Goal: Book appointment/travel/reservation

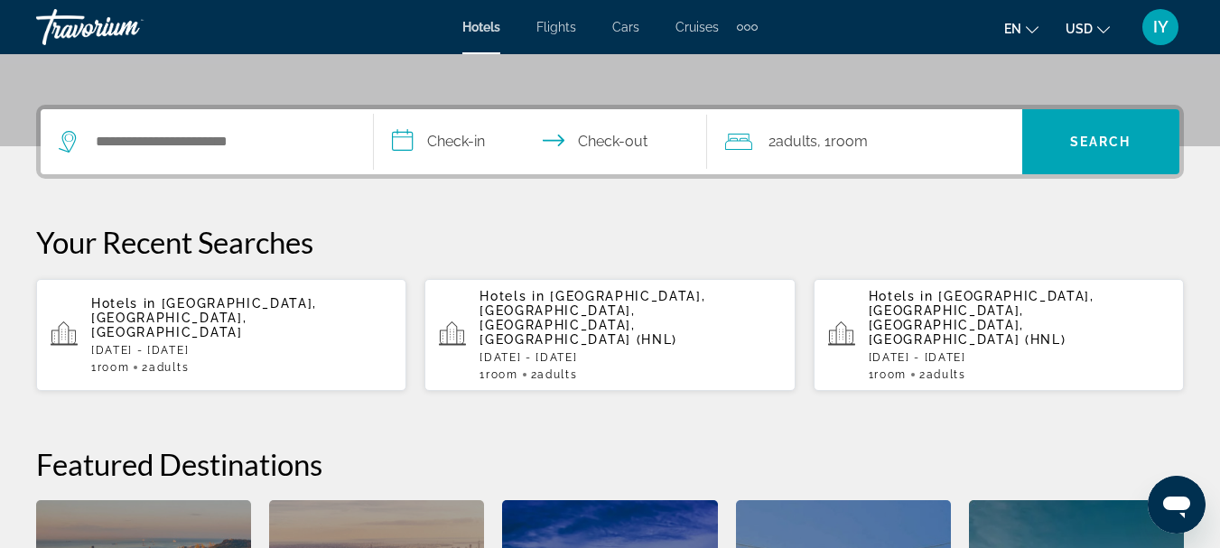
scroll to position [398, 0]
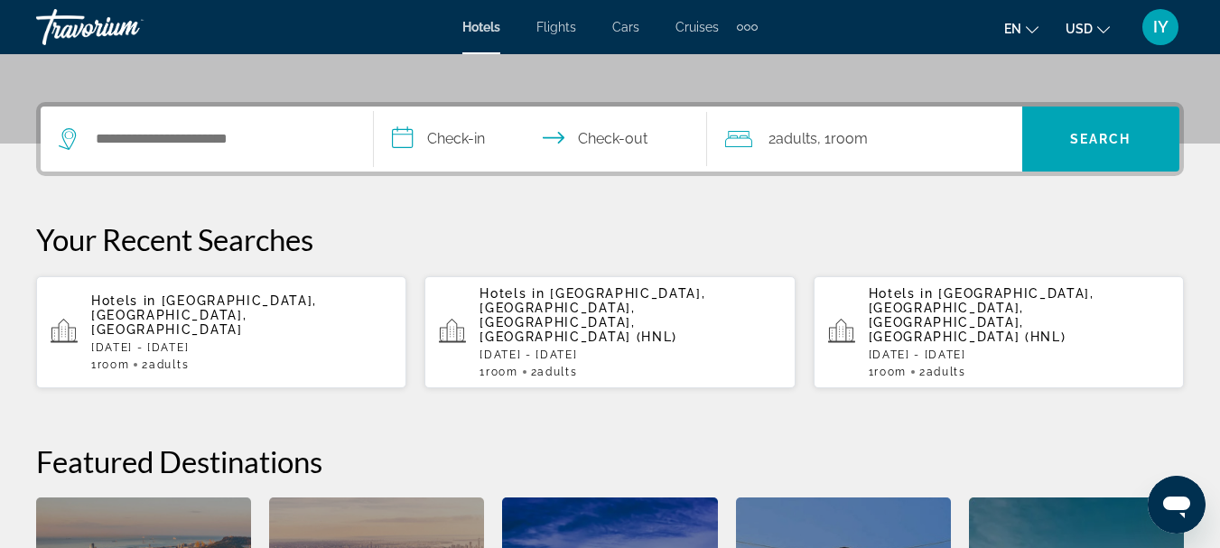
click at [556, 366] on span "Adults" at bounding box center [557, 372] width 40 height 13
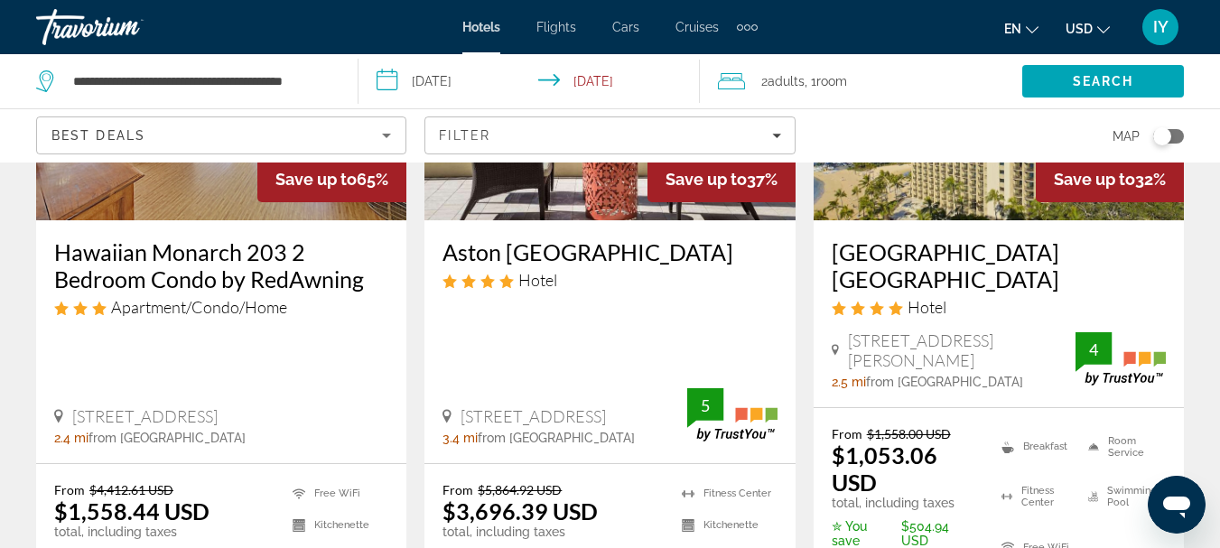
scroll to position [142, 0]
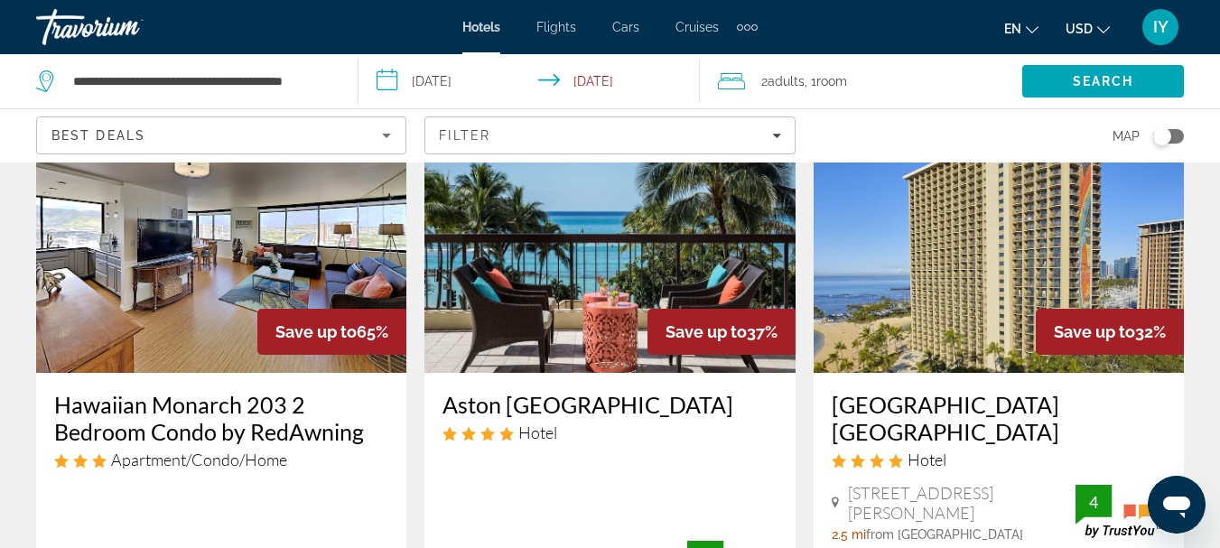
click at [592, 271] on img "Main content" at bounding box center [610, 228] width 370 height 289
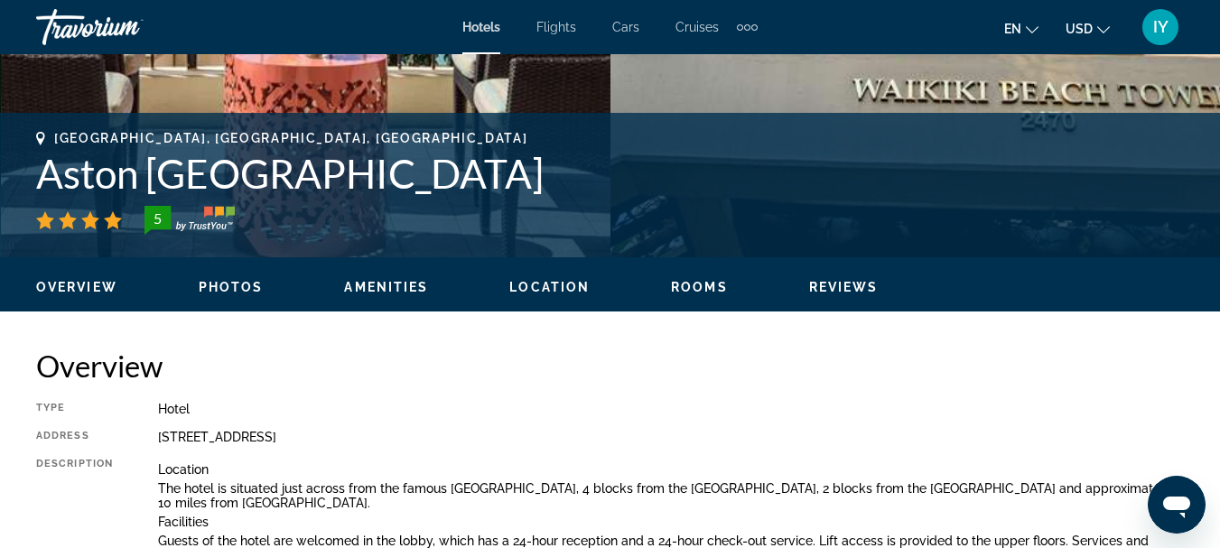
scroll to position [548, 0]
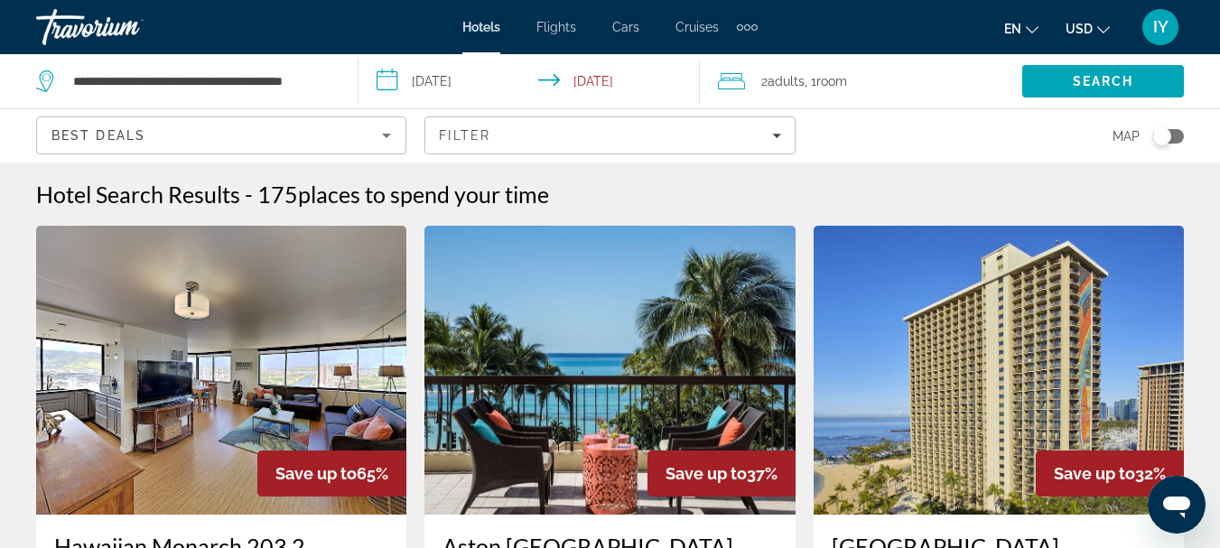
click at [470, 32] on span "Hotels" at bounding box center [482, 27] width 38 height 14
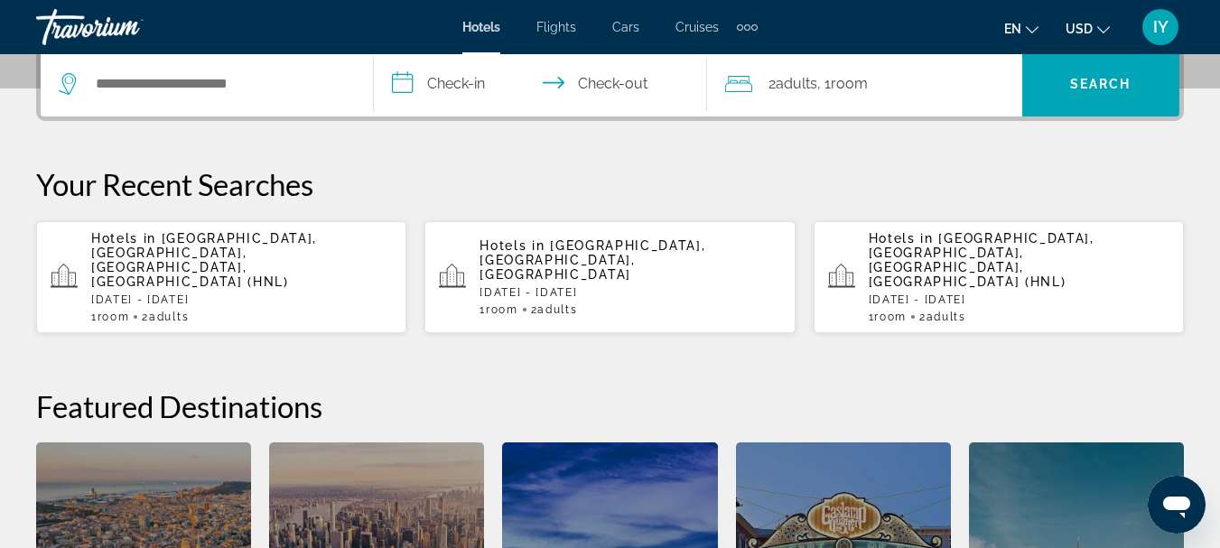
scroll to position [506, 0]
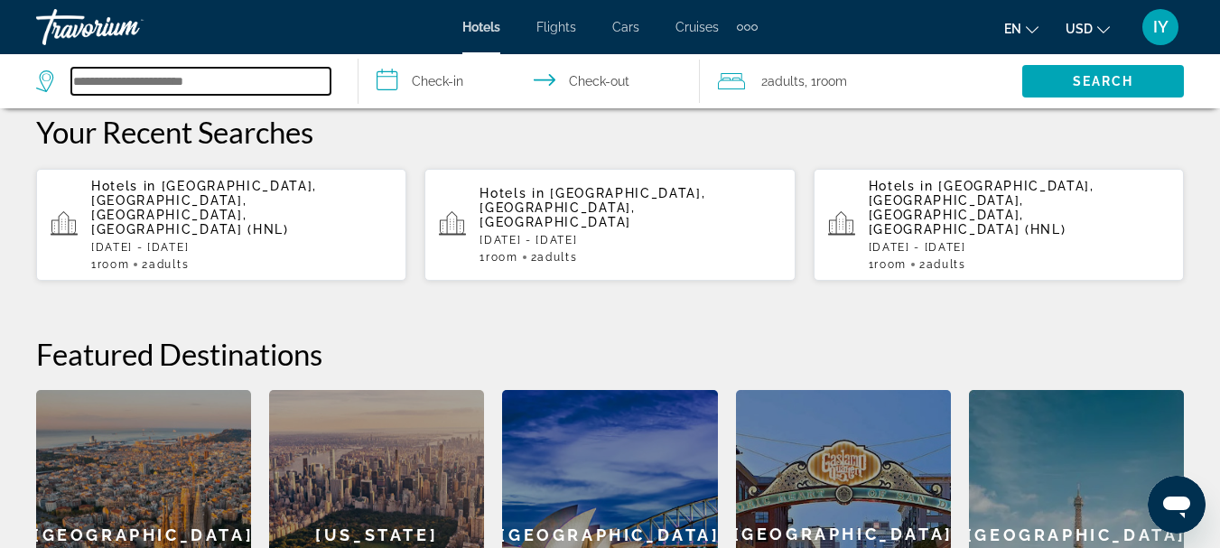
click at [153, 89] on input "Search hotel destination" at bounding box center [200, 81] width 259 height 27
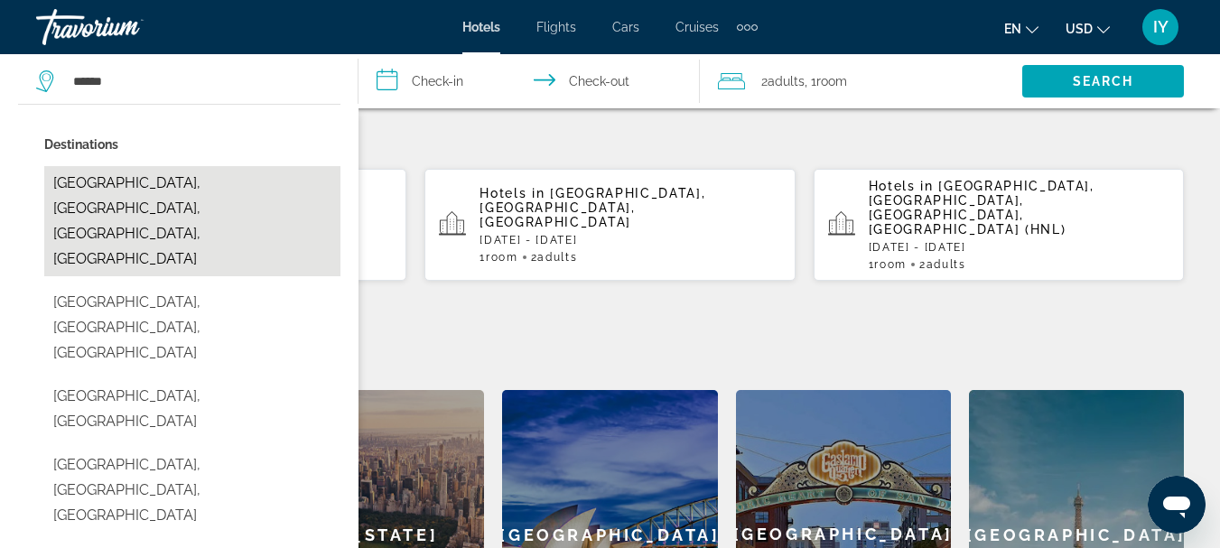
click at [167, 182] on button "Lake Tahoe, Greater Sacramento, CA, United States" at bounding box center [192, 221] width 296 height 110
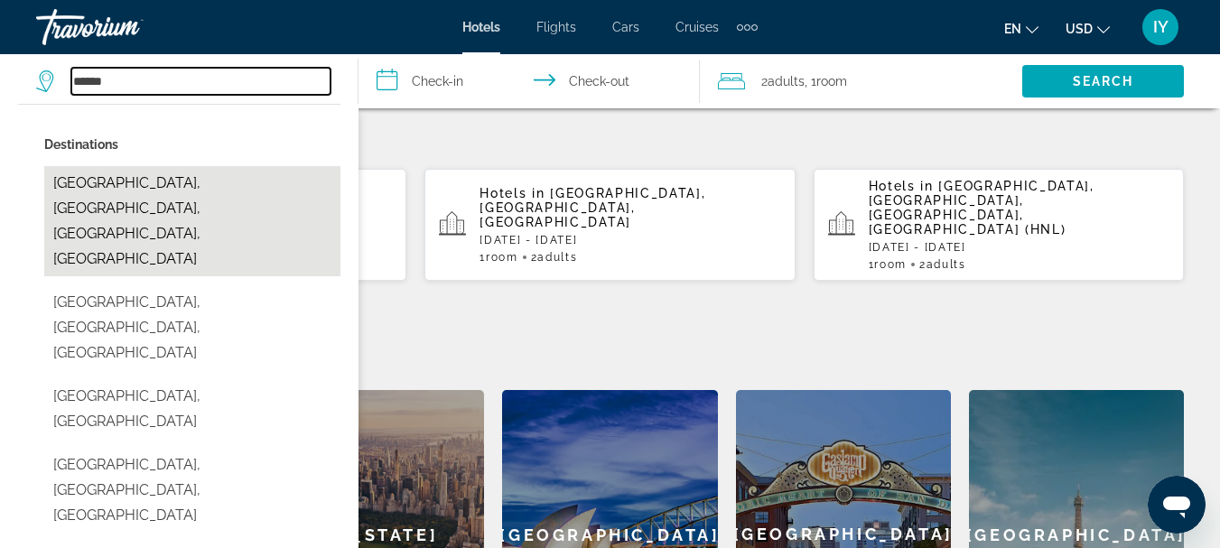
type input "**********"
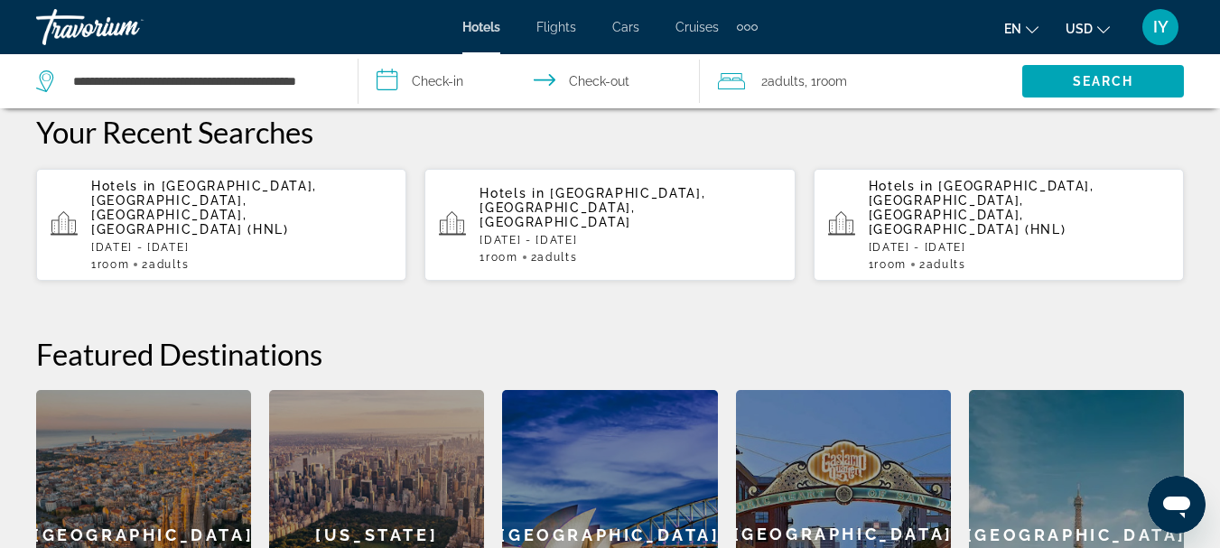
click at [385, 80] on input "**********" at bounding box center [533, 84] width 348 height 60
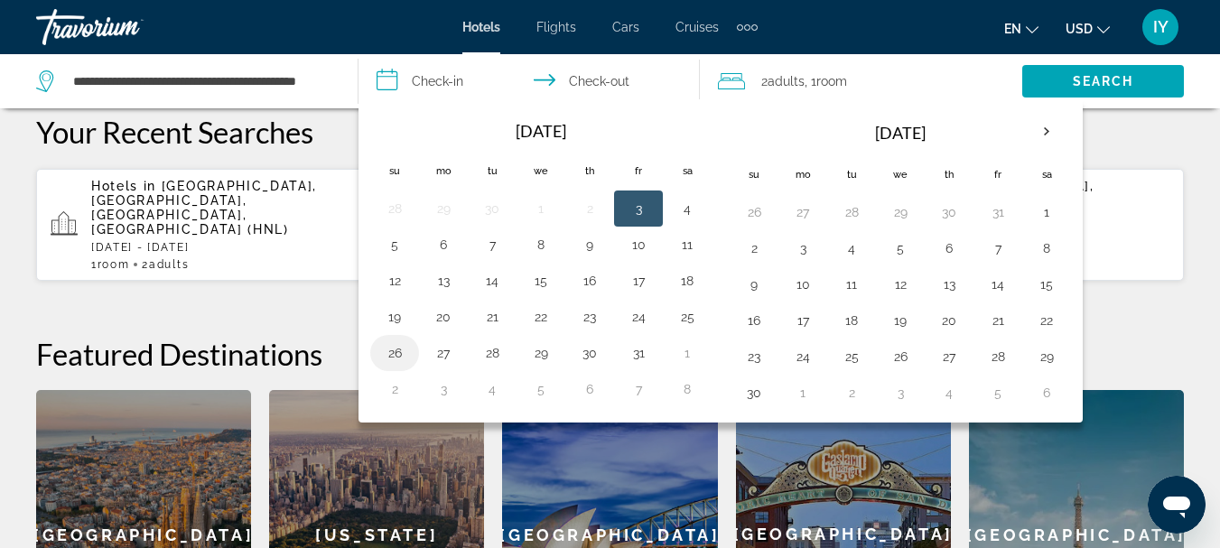
click at [395, 355] on button "26" at bounding box center [394, 353] width 29 height 25
click at [445, 352] on button "27" at bounding box center [443, 353] width 29 height 25
type input "**********"
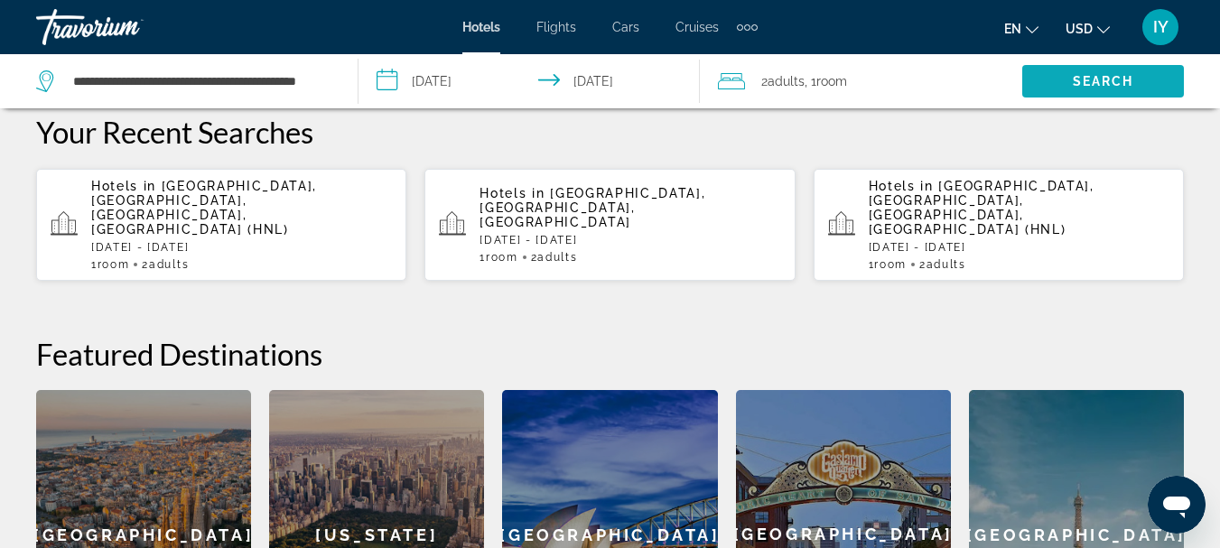
click at [1104, 79] on span "Search" at bounding box center [1103, 81] width 61 height 14
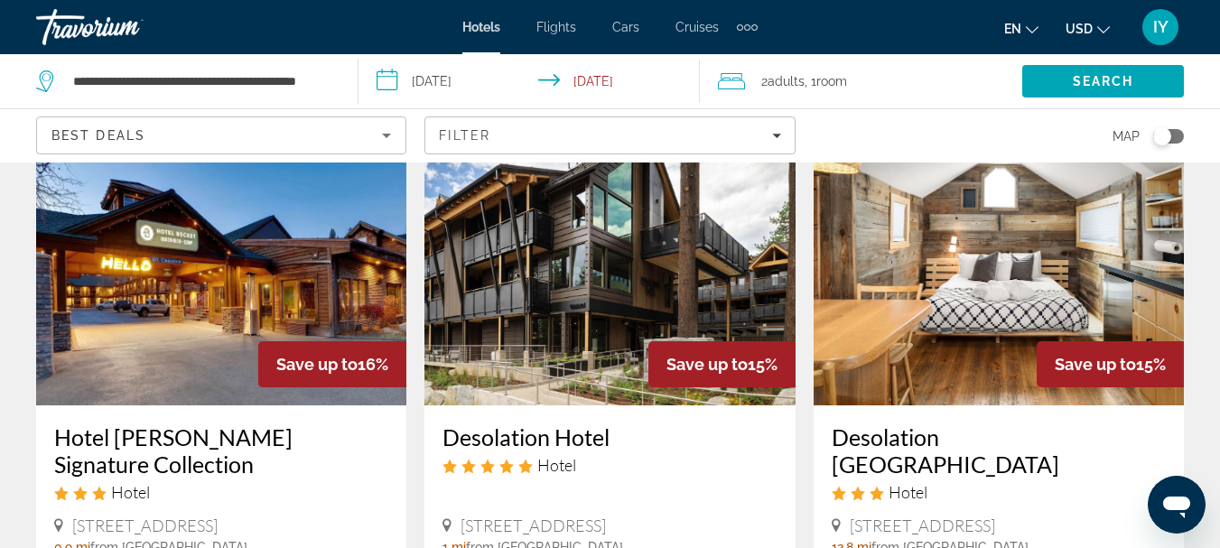
scroll to position [810, 0]
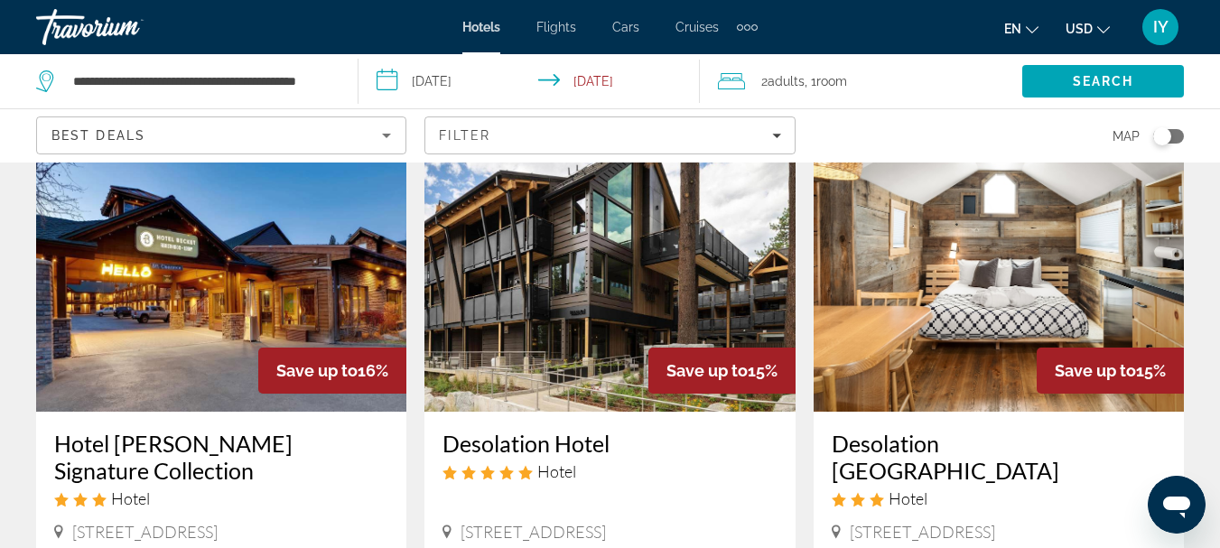
click at [956, 292] on img "Main content" at bounding box center [999, 267] width 370 height 289
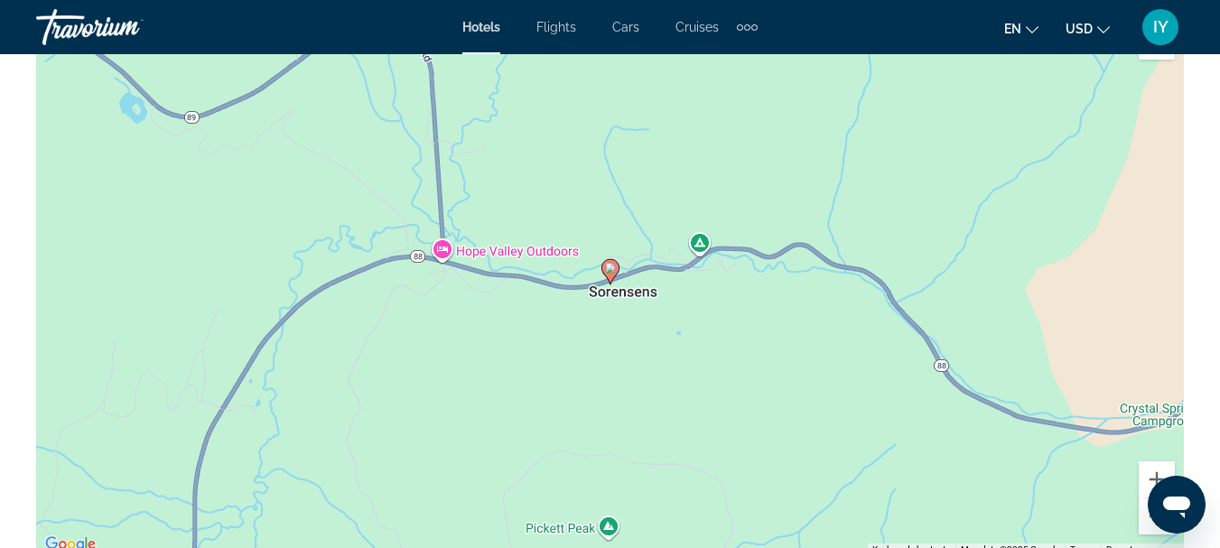
scroll to position [2105, 0]
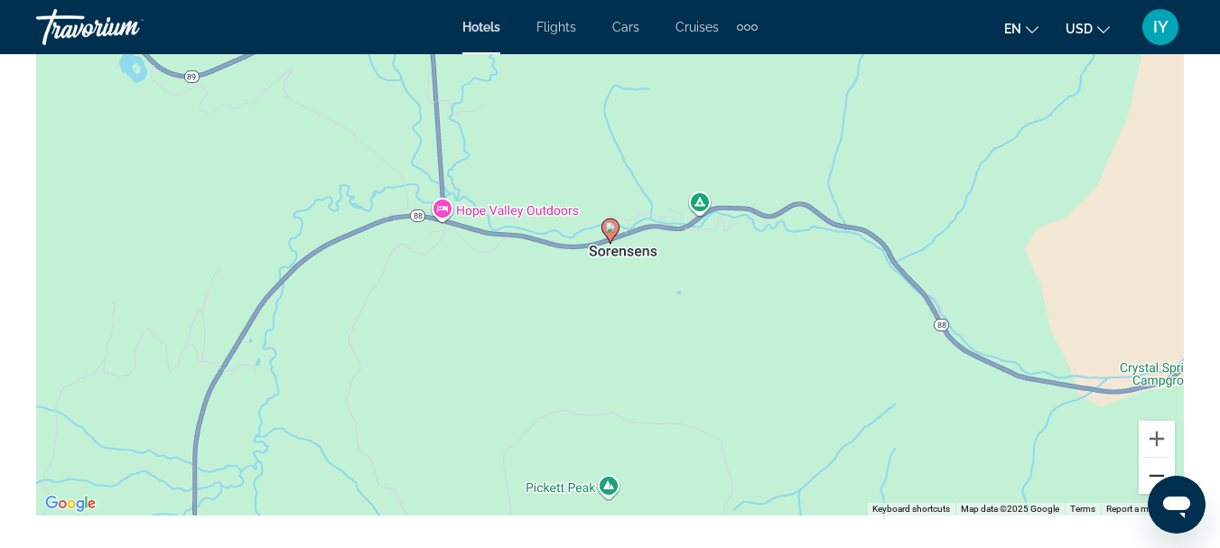
click at [1147, 490] on button "Zoom out" at bounding box center [1157, 476] width 36 height 36
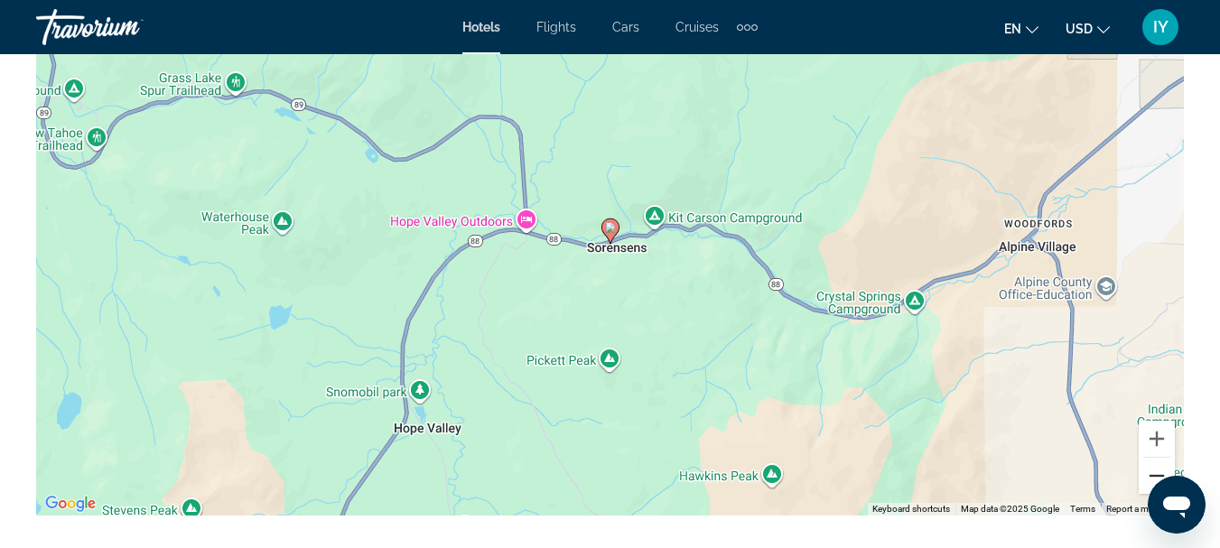
click at [1147, 490] on button "Zoom out" at bounding box center [1157, 476] width 36 height 36
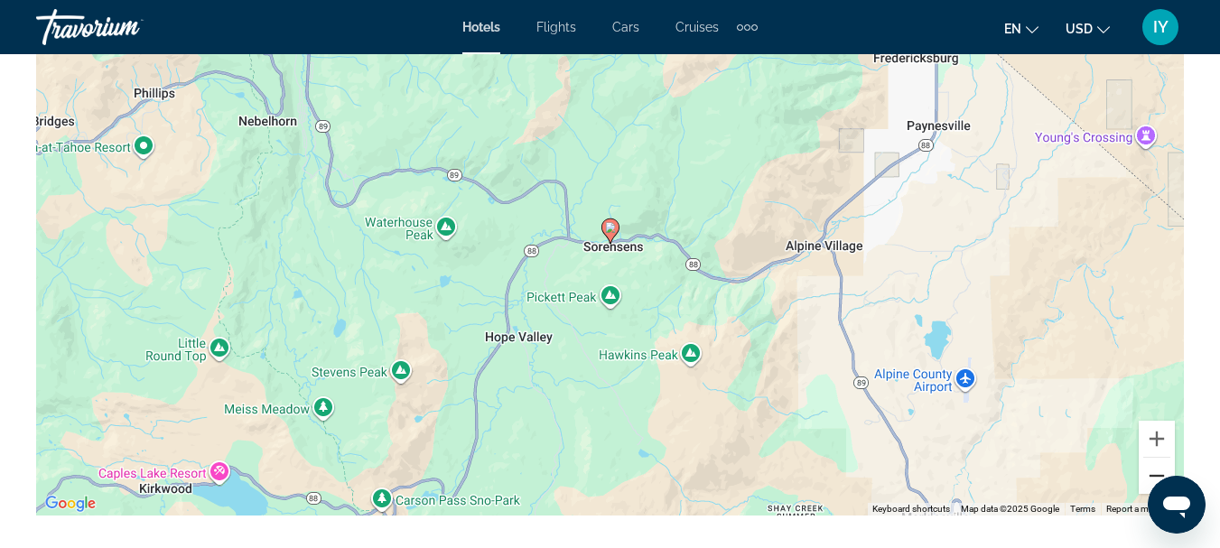
click at [1147, 490] on button "Zoom out" at bounding box center [1157, 476] width 36 height 36
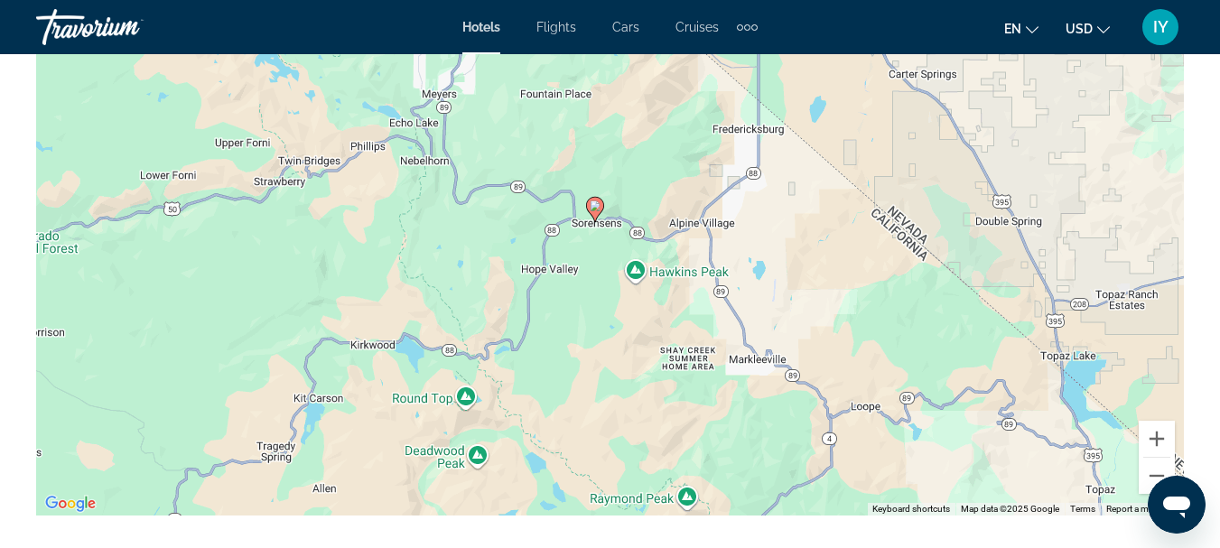
drag, startPoint x: 924, startPoint y: 139, endPoint x: 909, endPoint y: 120, distance: 24.4
click at [909, 120] on div "To activate drag with keyboard, press Alt + Enter. Once in keyboard drag state,…" at bounding box center [610, 245] width 1148 height 542
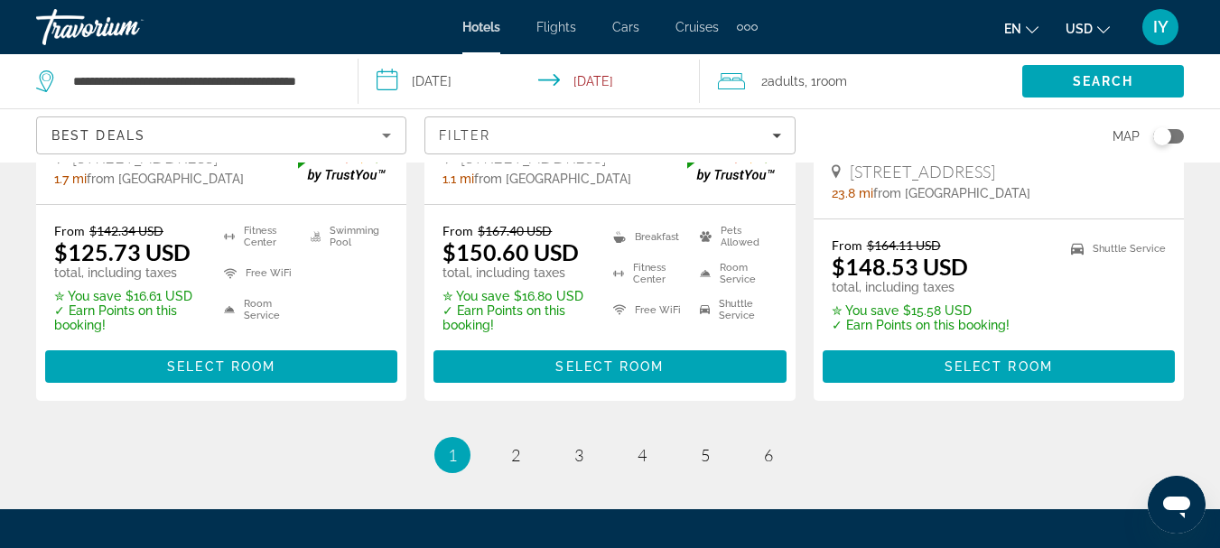
scroll to position [2660, 0]
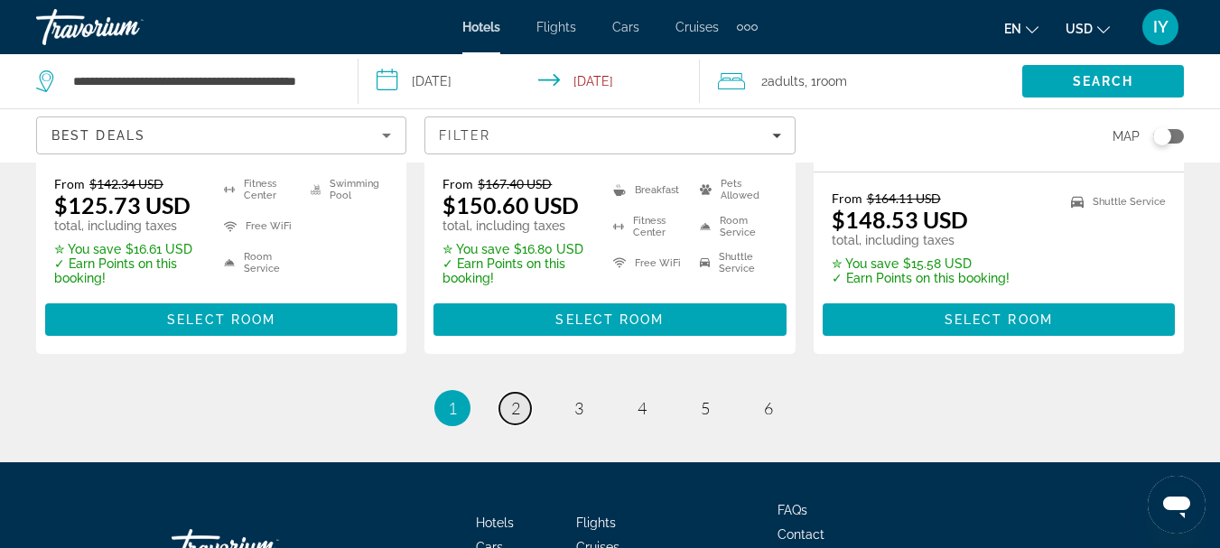
click at [513, 412] on span "2" at bounding box center [515, 408] width 9 height 20
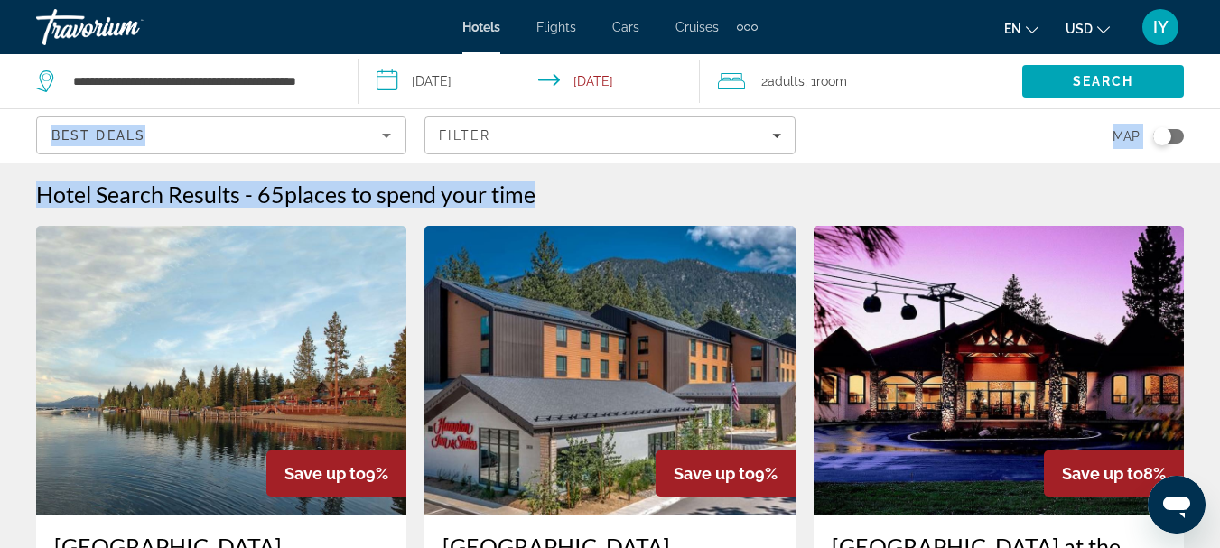
drag, startPoint x: 1219, startPoint y: 97, endPoint x: 1231, endPoint y: 77, distance: 23.6
click at [1220, 77] on html "**********" at bounding box center [610, 274] width 1220 height 548
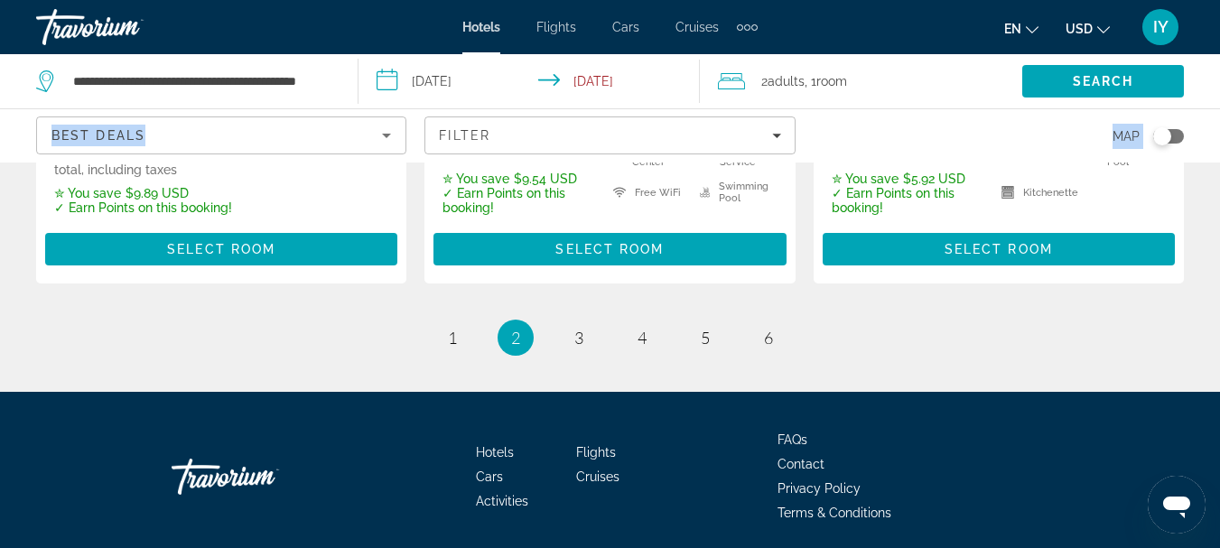
scroll to position [2755, 0]
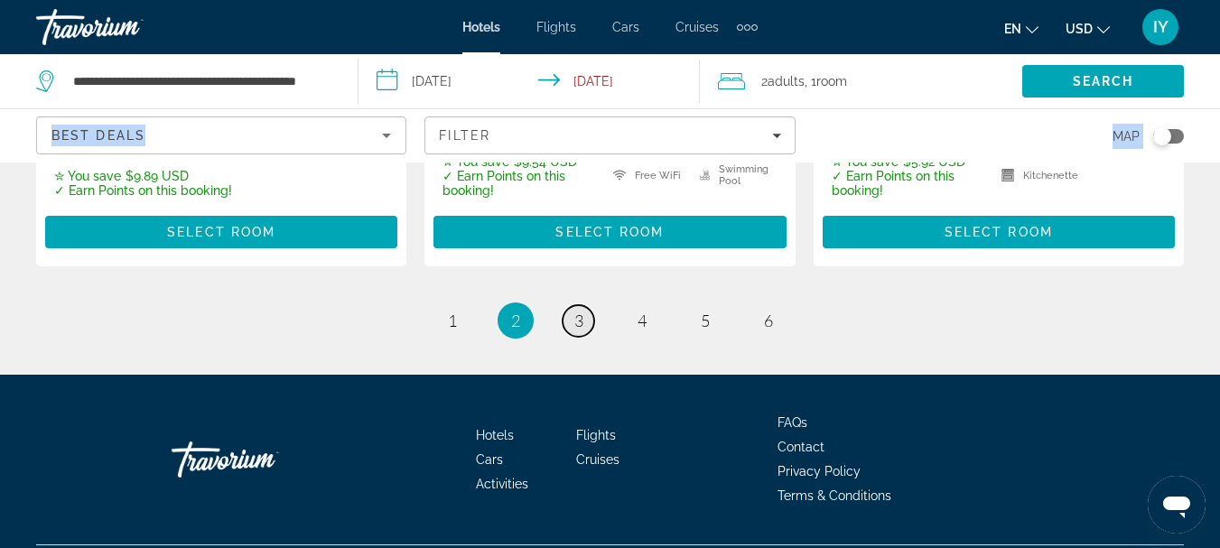
click at [579, 311] on span "3" at bounding box center [579, 321] width 9 height 20
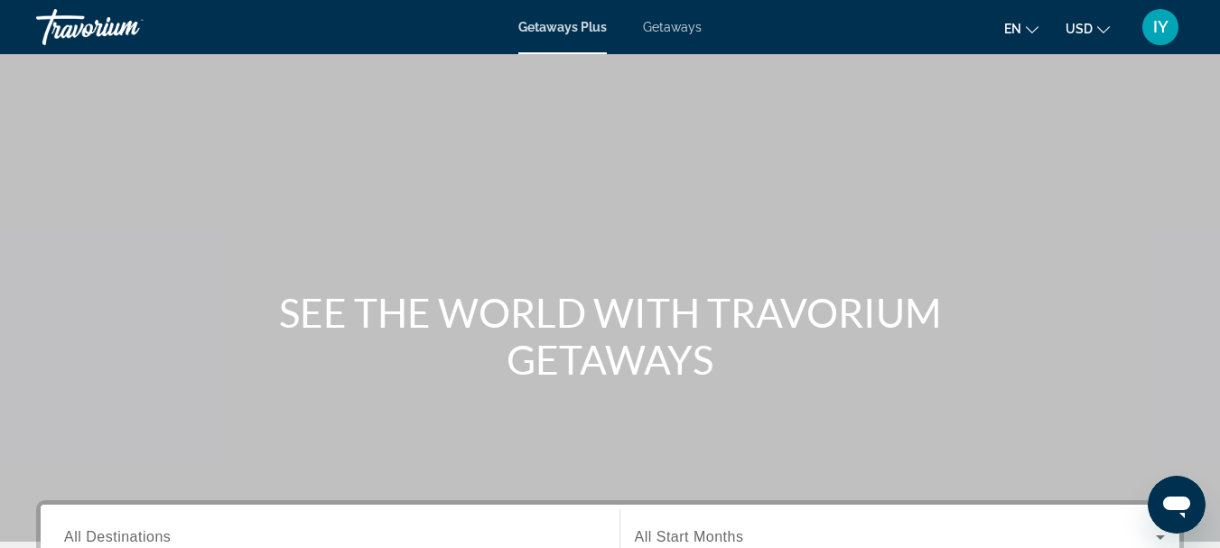
click at [677, 26] on span "Getaways" at bounding box center [672, 27] width 59 height 14
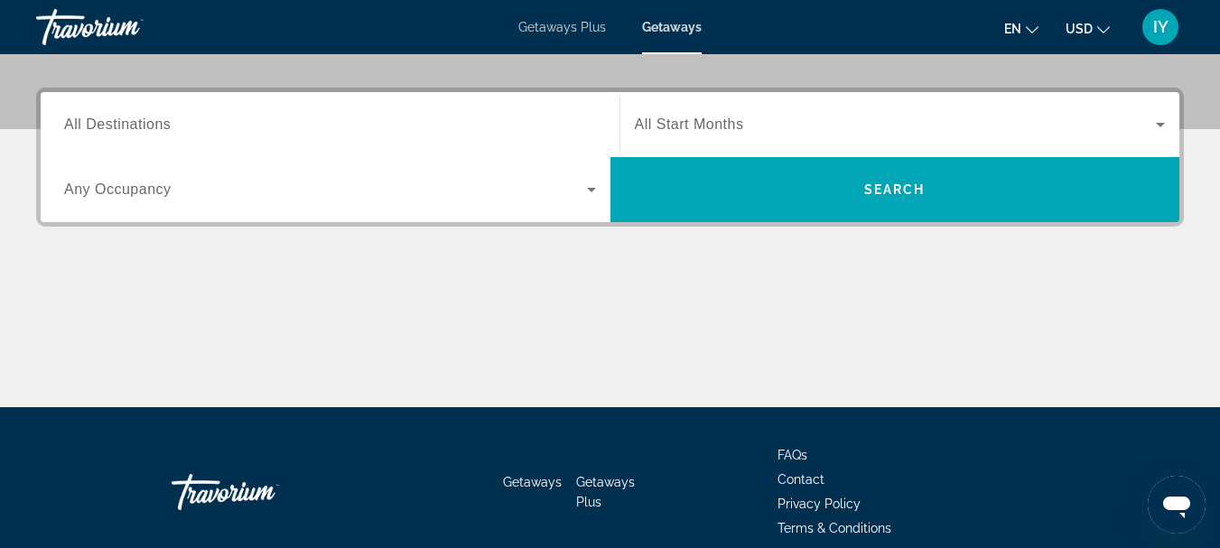
scroll to position [375, 0]
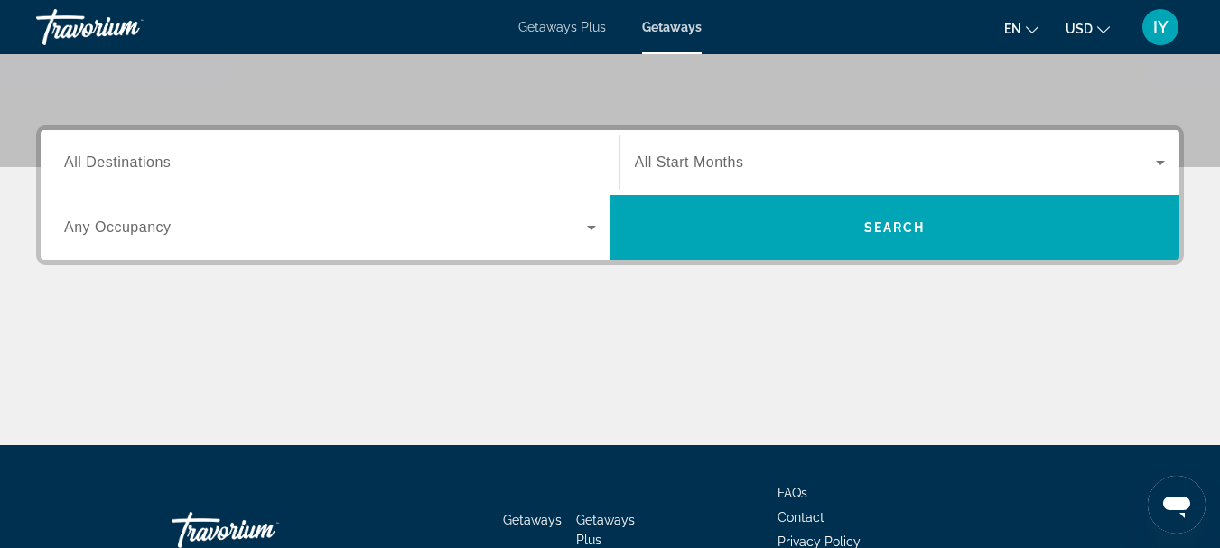
click at [79, 165] on span "All Destinations" at bounding box center [117, 161] width 107 height 15
click at [79, 165] on input "Destination All Destinations" at bounding box center [330, 164] width 532 height 22
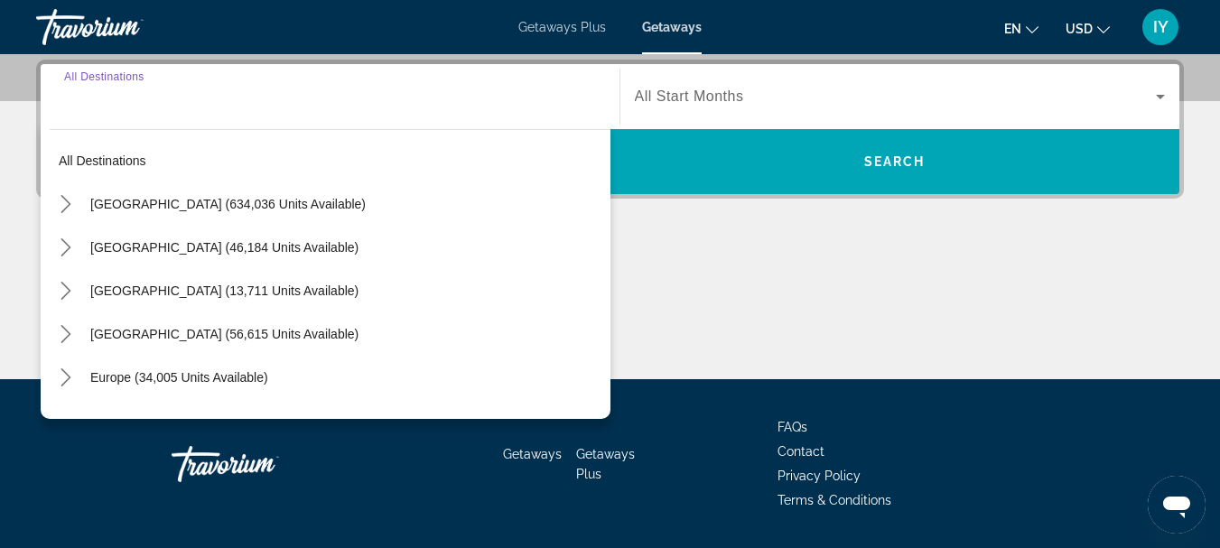
scroll to position [442, 0]
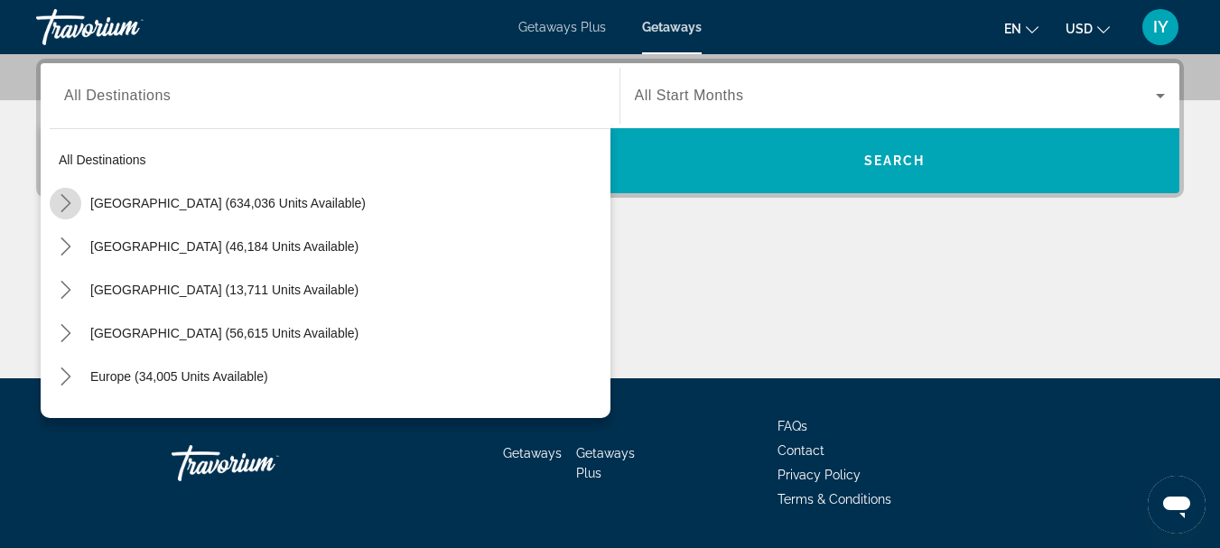
click at [66, 203] on icon "Toggle United States (634,036 units available) submenu" at bounding box center [66, 203] width 18 height 18
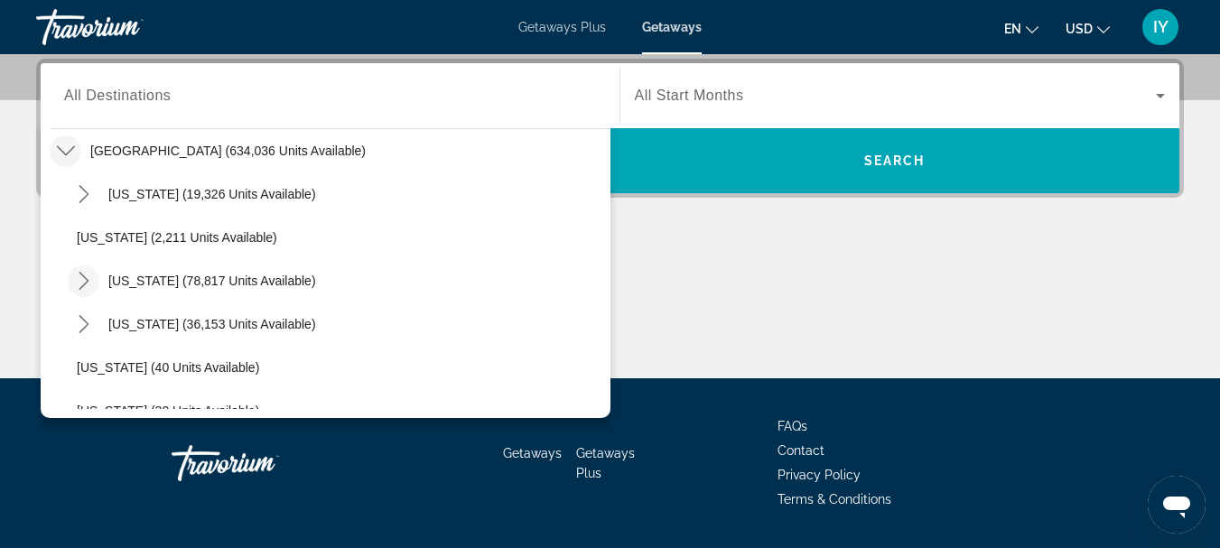
click at [81, 276] on icon "Toggle California (78,817 units available) submenu" at bounding box center [84, 281] width 10 height 18
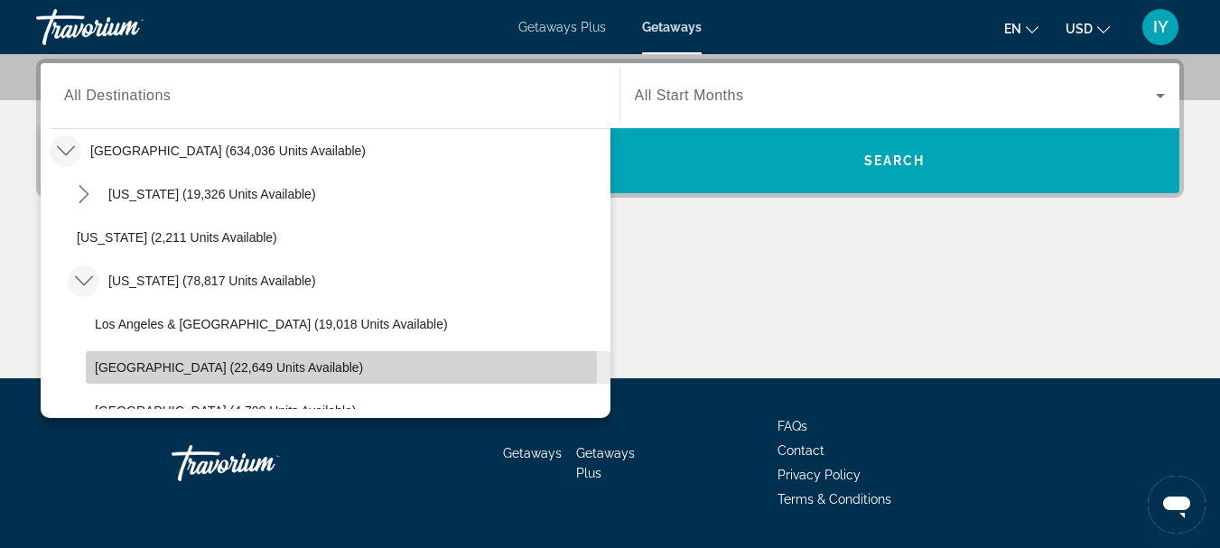
click at [153, 367] on span "[GEOGRAPHIC_DATA] (22,649 units available)" at bounding box center [229, 367] width 268 height 14
type input "**********"
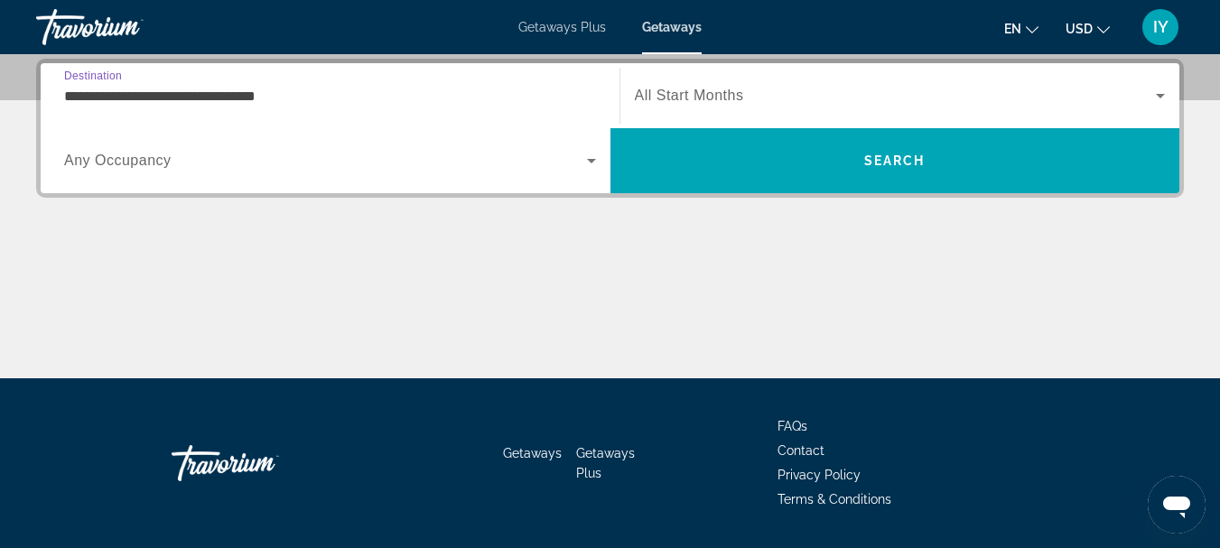
click at [1162, 92] on icon "Search widget" at bounding box center [1161, 96] width 22 height 22
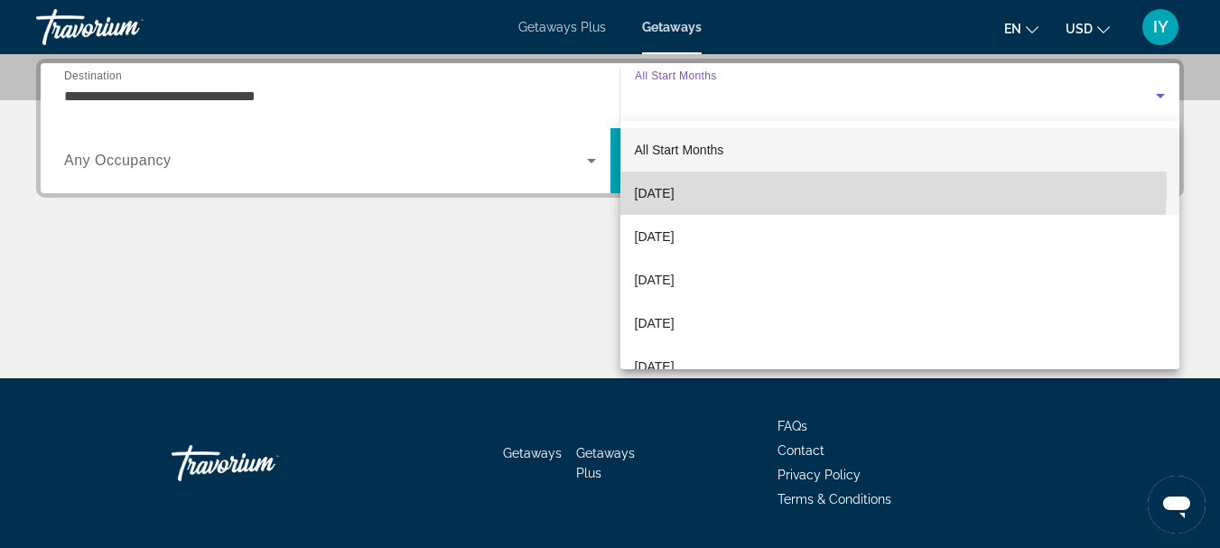
click at [762, 188] on mat-option "[DATE]" at bounding box center [901, 193] width 560 height 43
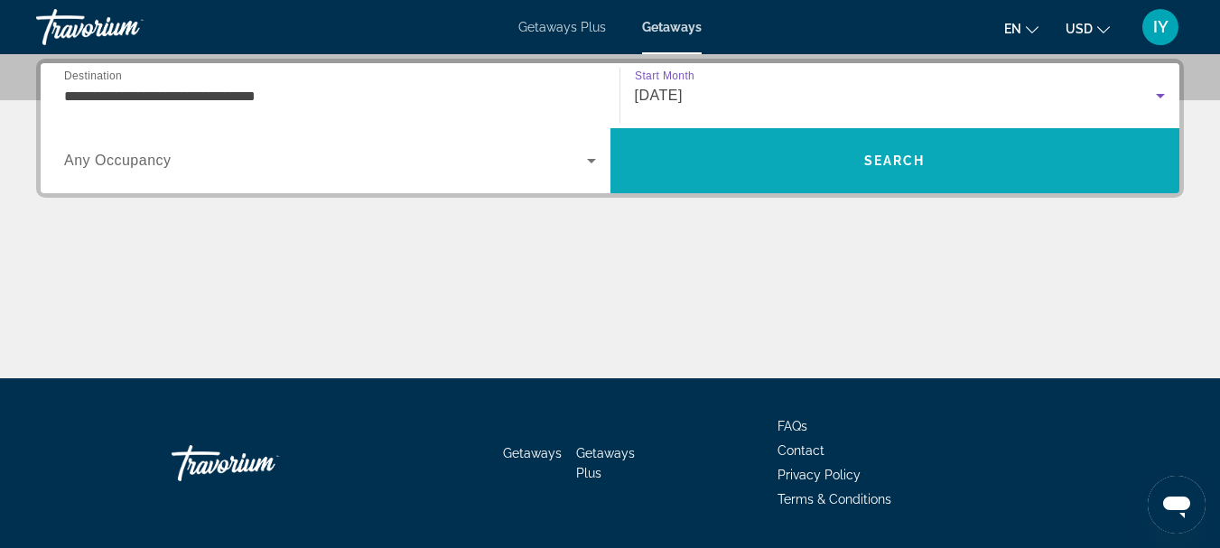
click at [927, 153] on span "Search" at bounding box center [896, 160] width 570 height 43
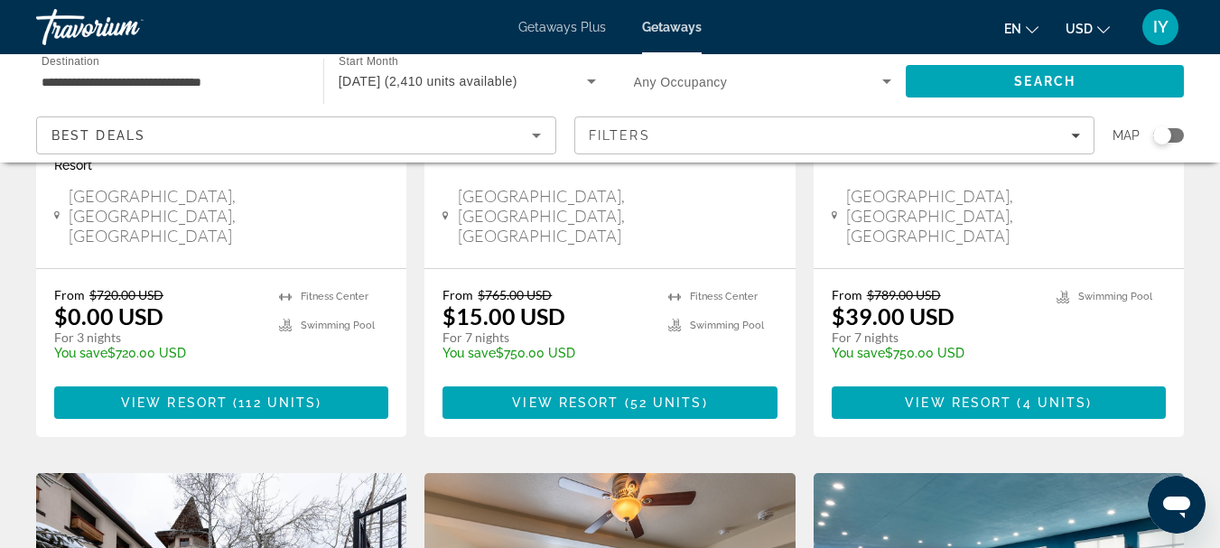
scroll to position [300, 0]
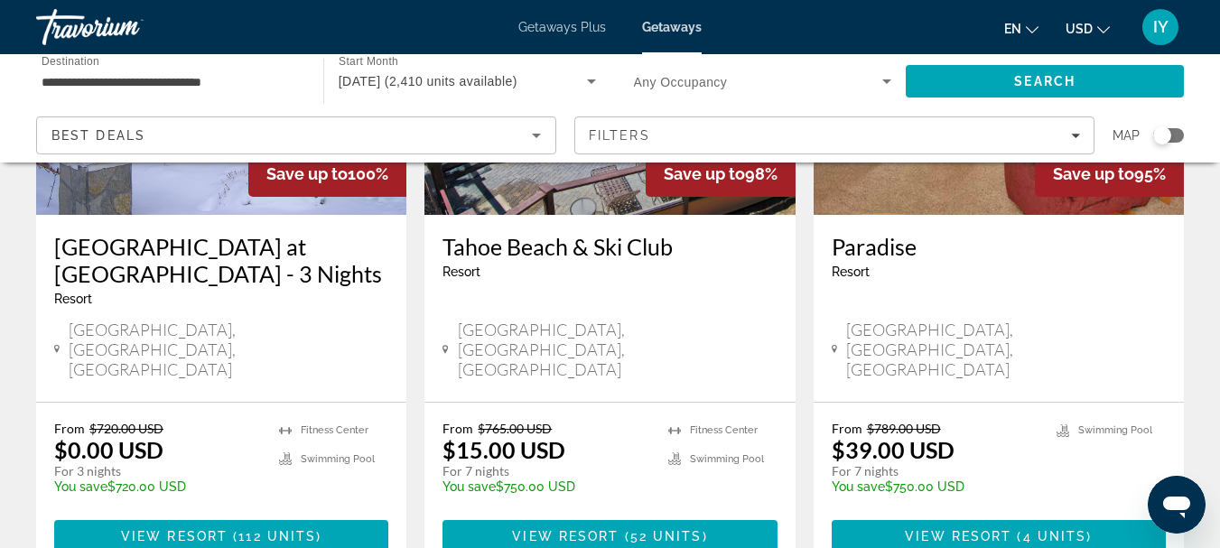
click at [220, 248] on h3 "[GEOGRAPHIC_DATA] at [GEOGRAPHIC_DATA] - 3 Nights" at bounding box center [221, 260] width 334 height 54
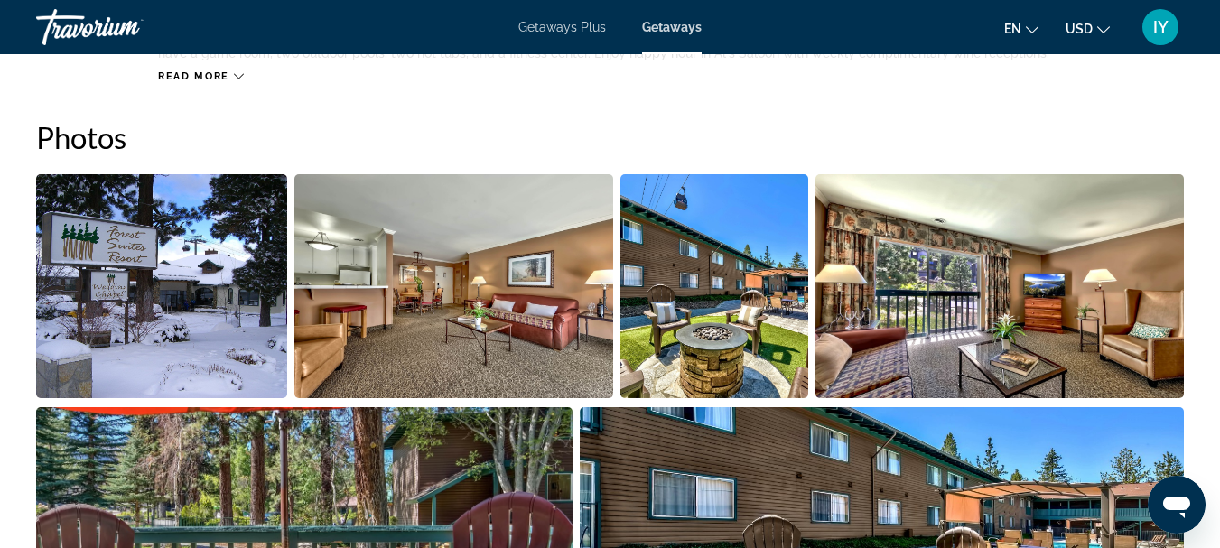
scroll to position [859, 0]
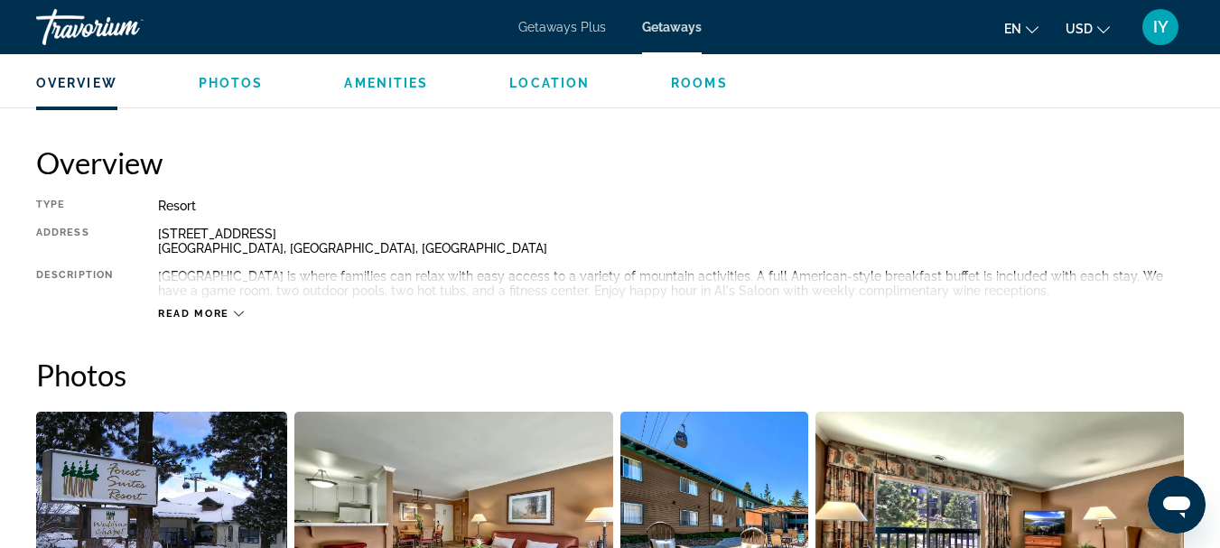
click at [671, 33] on span "Getaways" at bounding box center [672, 27] width 60 height 14
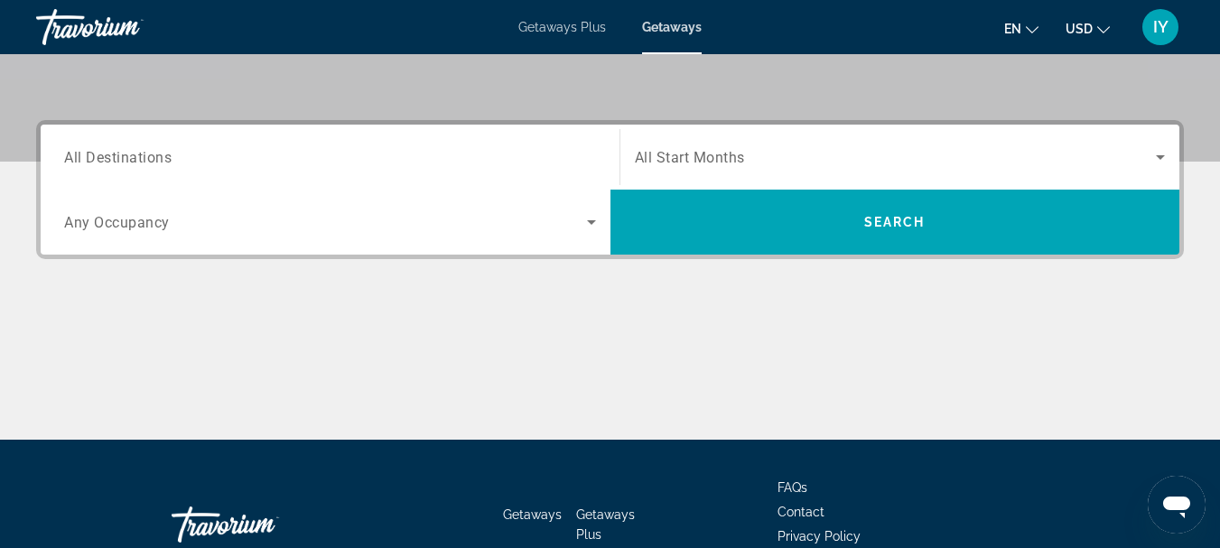
scroll to position [397, 0]
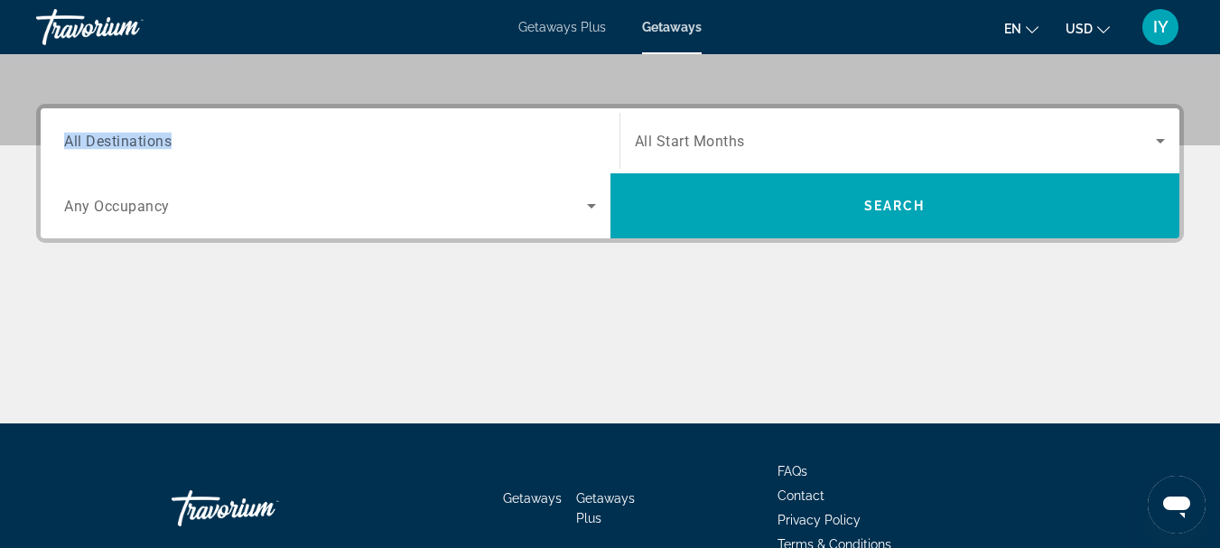
click at [65, 144] on div "Destination All Destinations" at bounding box center [330, 141] width 561 height 51
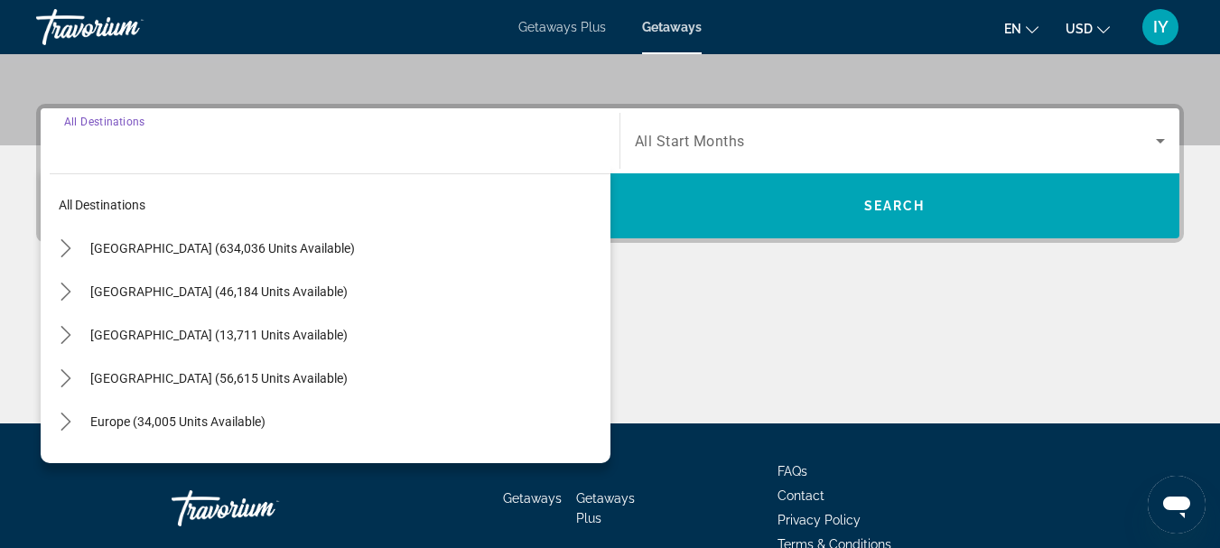
scroll to position [442, 0]
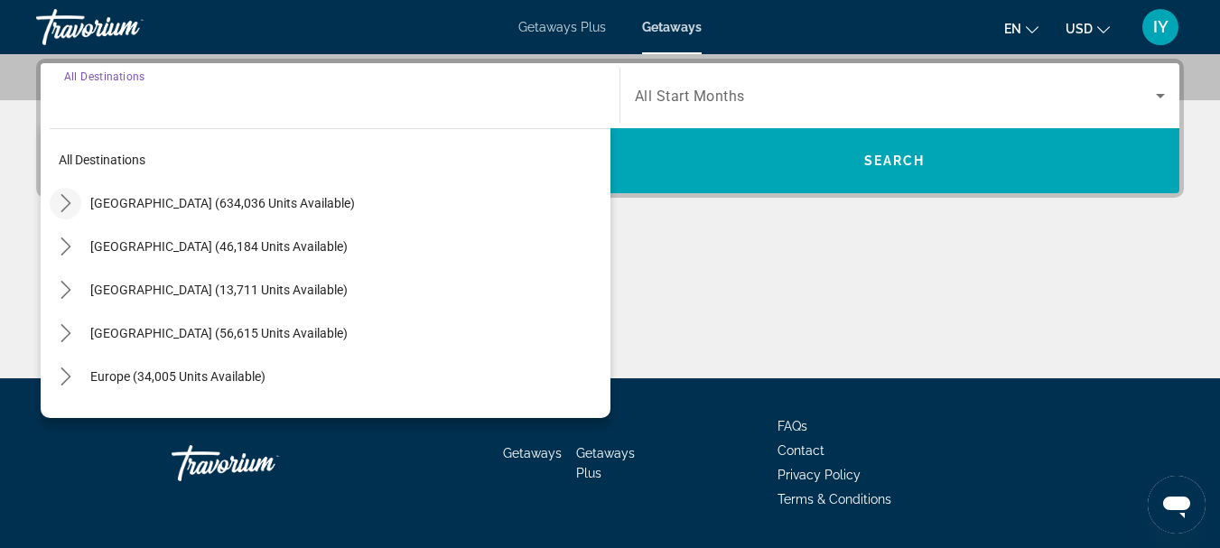
click at [66, 208] on icon "Toggle United States (634,036 units available) submenu" at bounding box center [66, 203] width 10 height 18
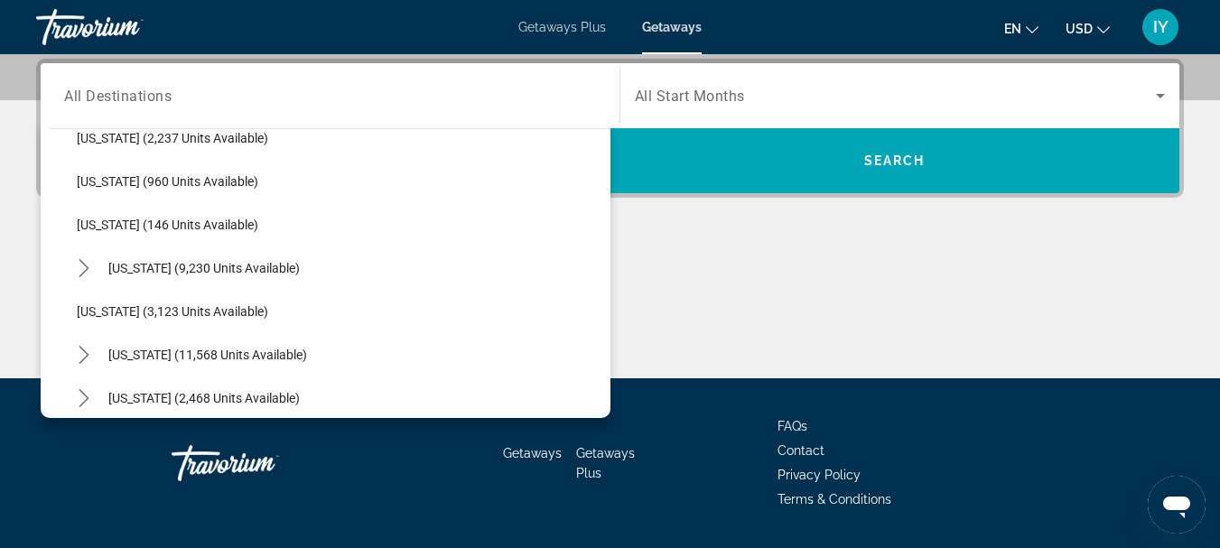
scroll to position [926, 0]
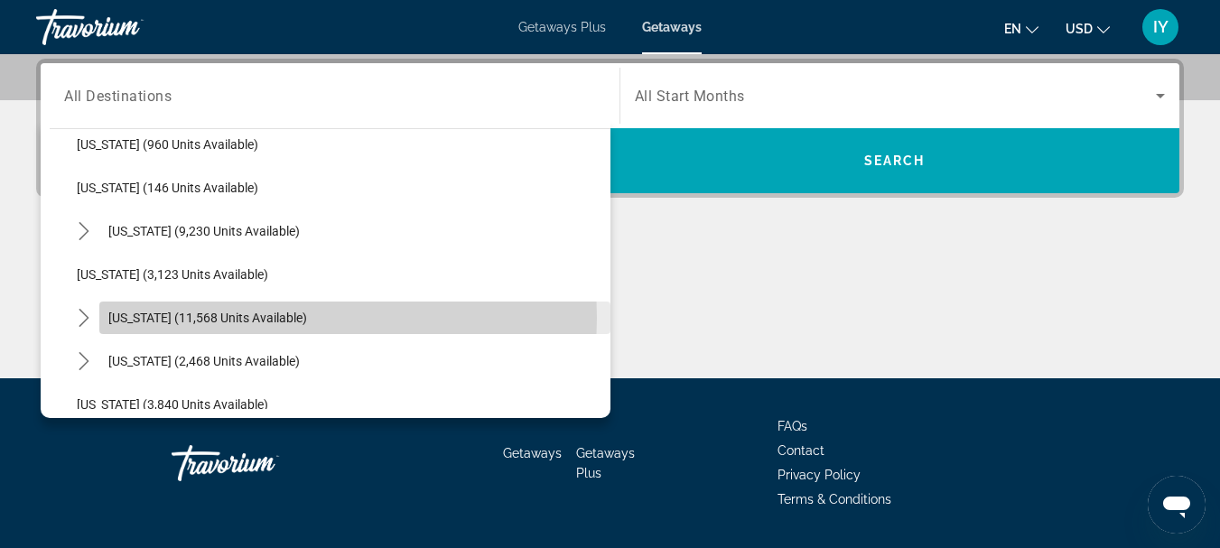
click at [207, 318] on span "[US_STATE] (11,568 units available)" at bounding box center [207, 318] width 199 height 14
type input "**********"
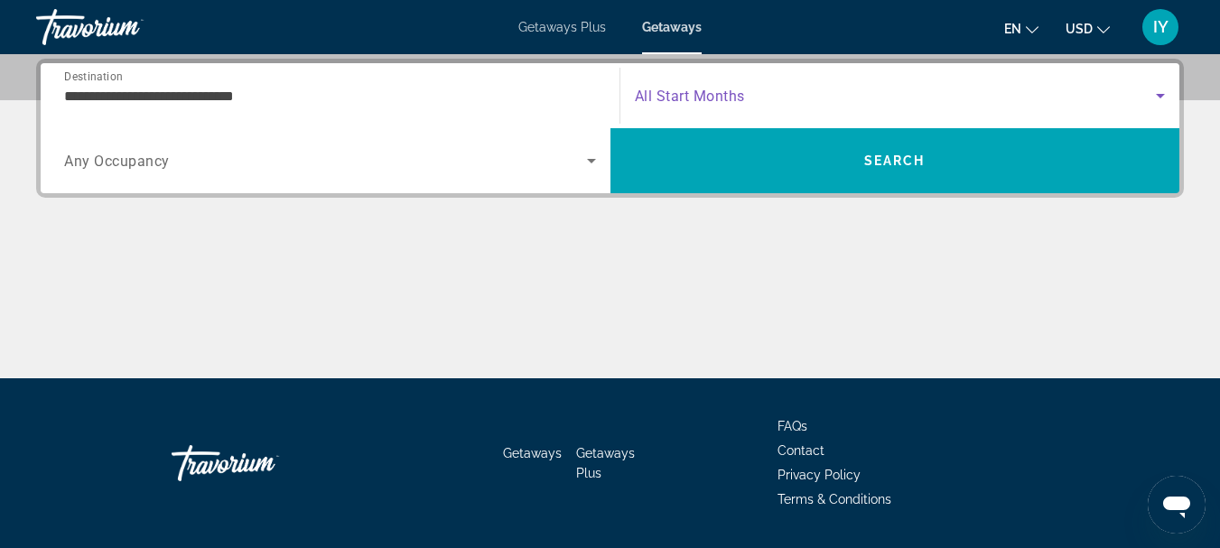
click at [1164, 96] on icon "Search widget" at bounding box center [1161, 96] width 22 height 22
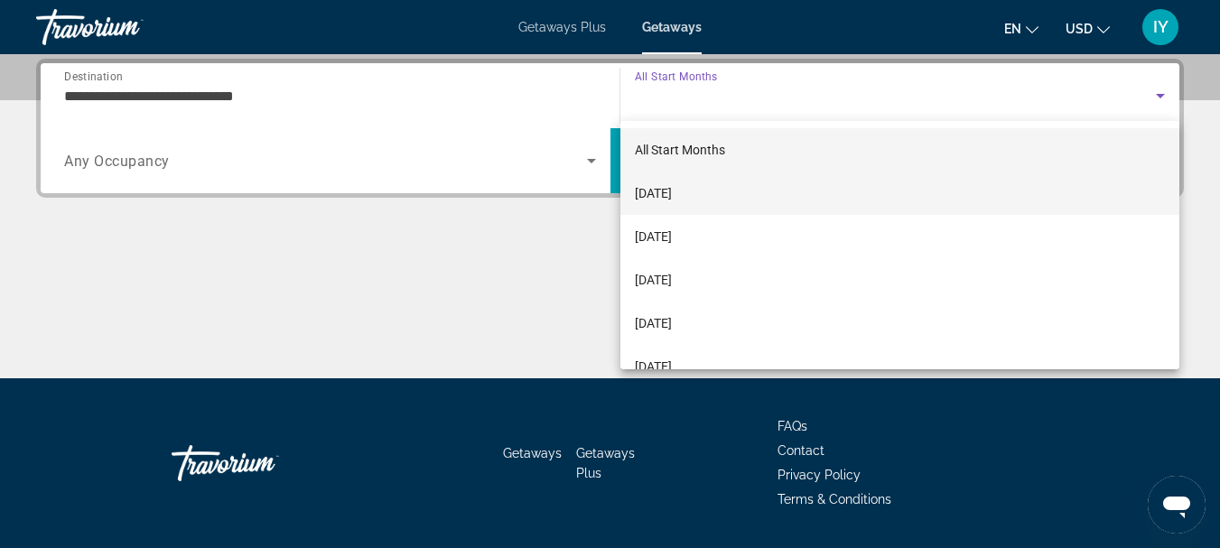
click at [672, 195] on span "[DATE]" at bounding box center [653, 193] width 37 height 22
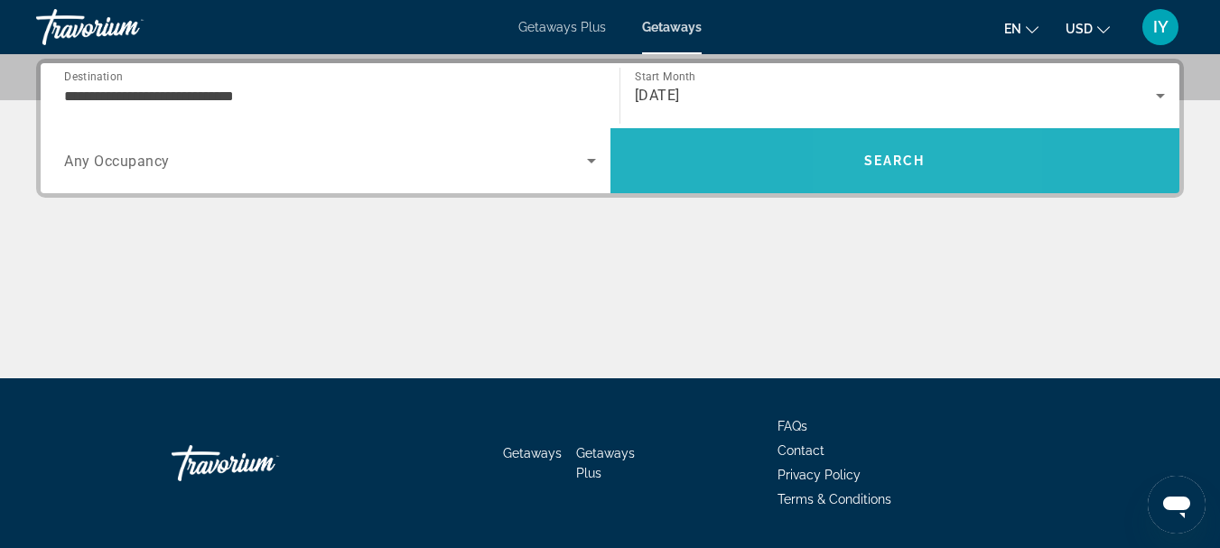
click at [883, 165] on span "Search" at bounding box center [894, 161] width 61 height 14
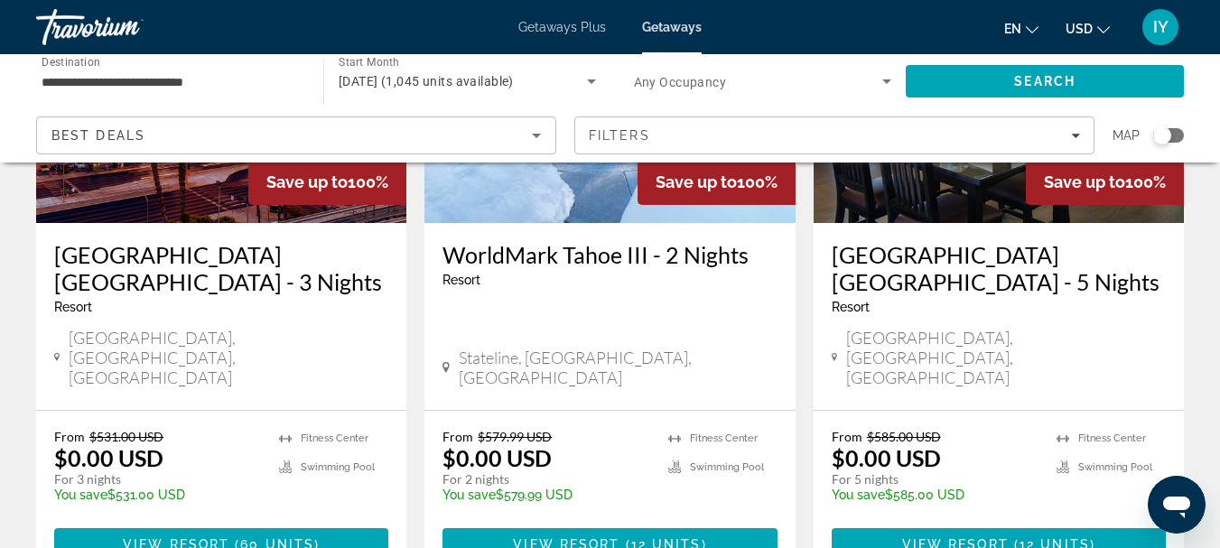
scroll to position [286, 0]
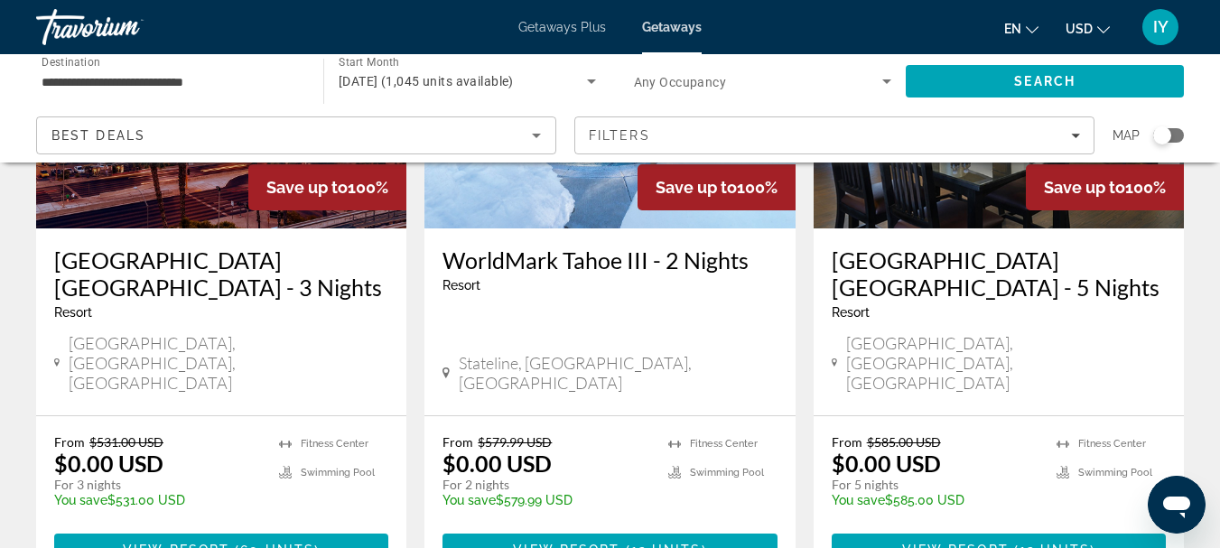
click at [597, 256] on h3 "WorldMark Tahoe III - 2 Nights" at bounding box center [610, 260] width 334 height 27
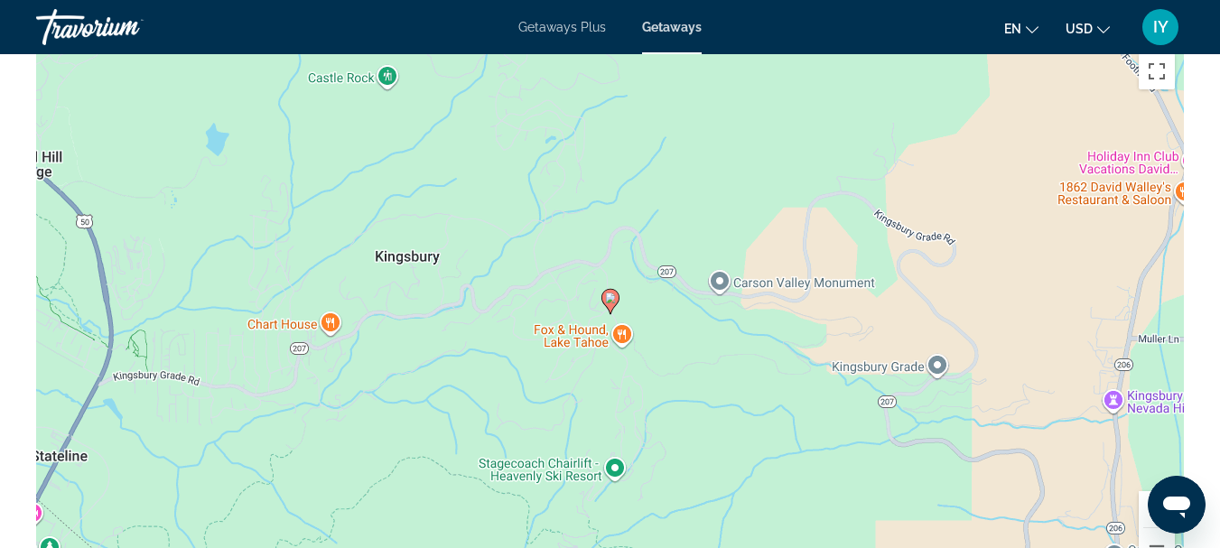
scroll to position [3089, 0]
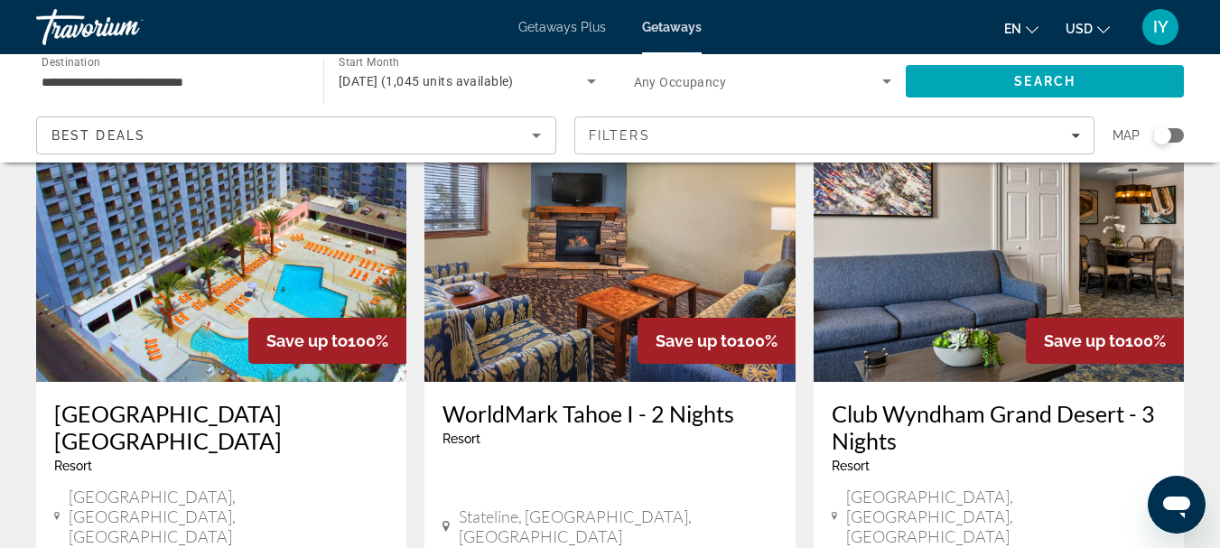
scroll to position [1506, 0]
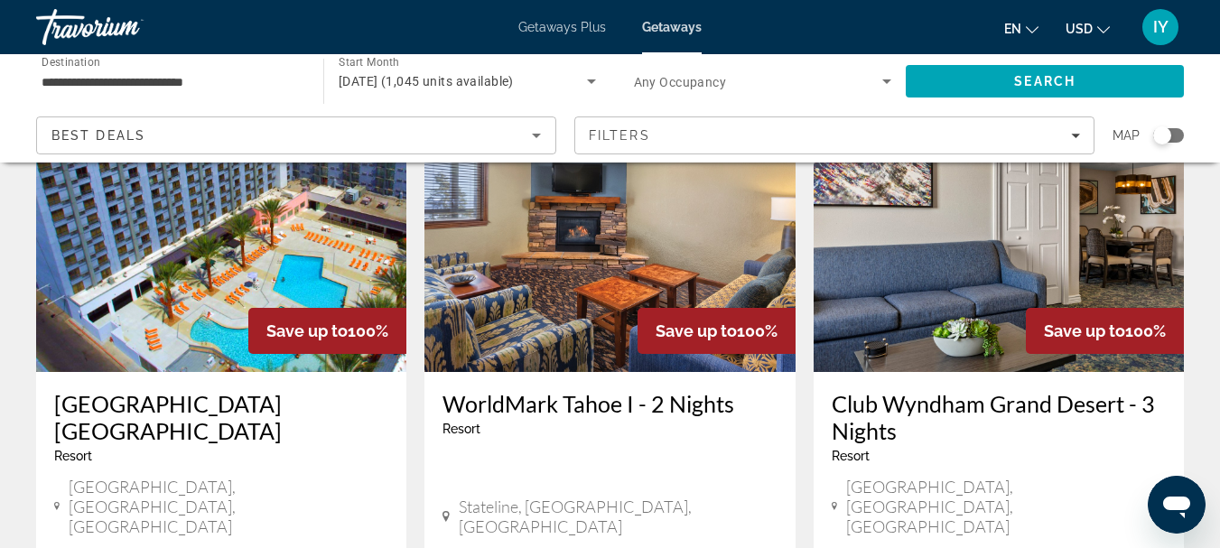
click at [591, 390] on h3 "WorldMark Tahoe I - 2 Nights" at bounding box center [610, 403] width 334 height 27
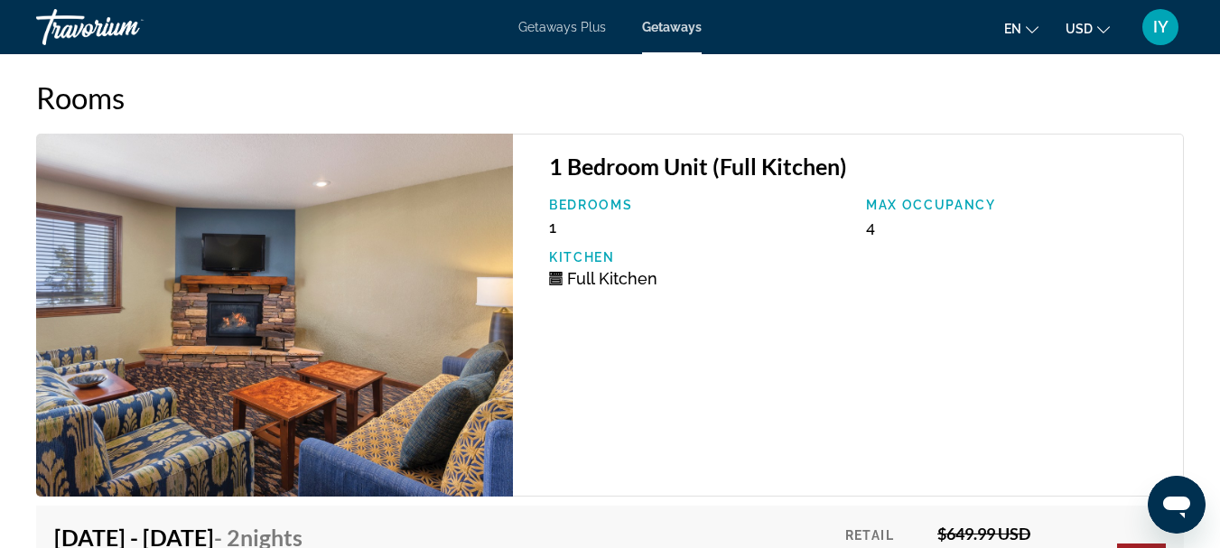
scroll to position [3413, 0]
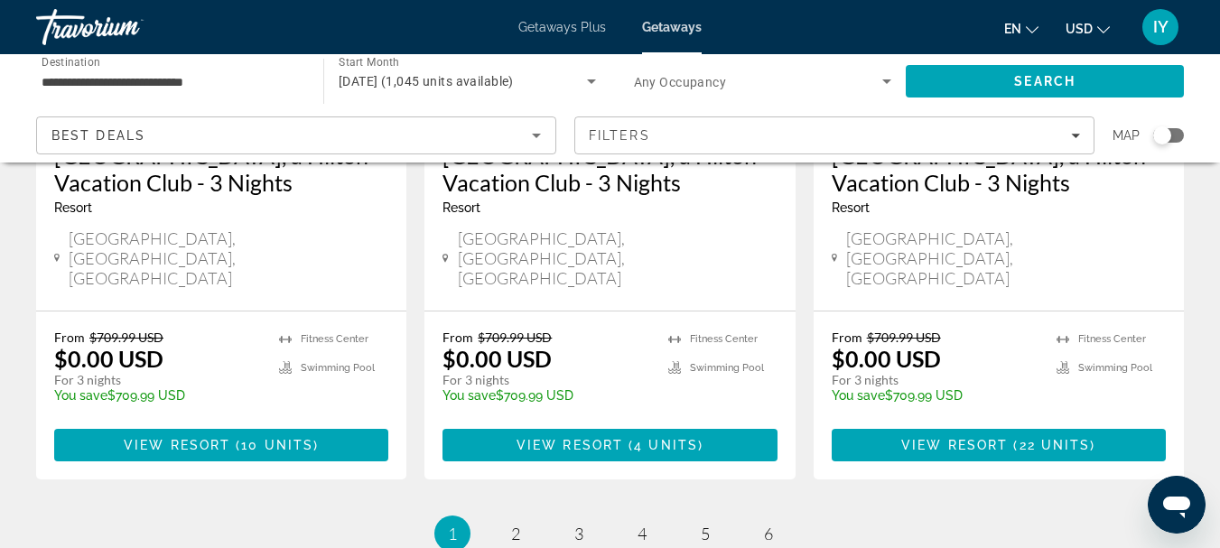
scroll to position [2537, 0]
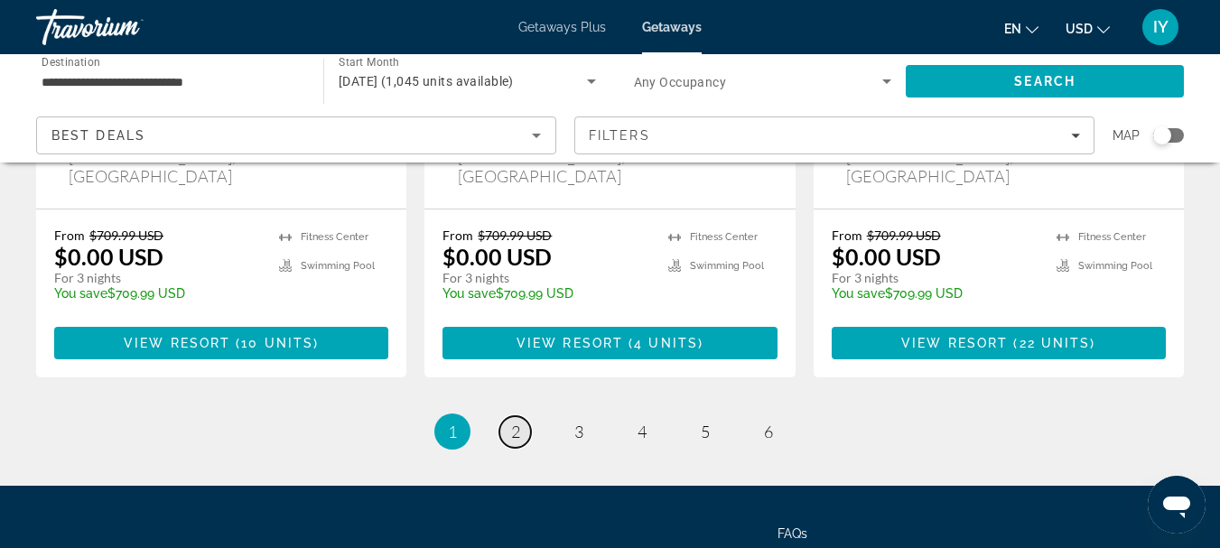
click at [519, 422] on span "2" at bounding box center [515, 432] width 9 height 20
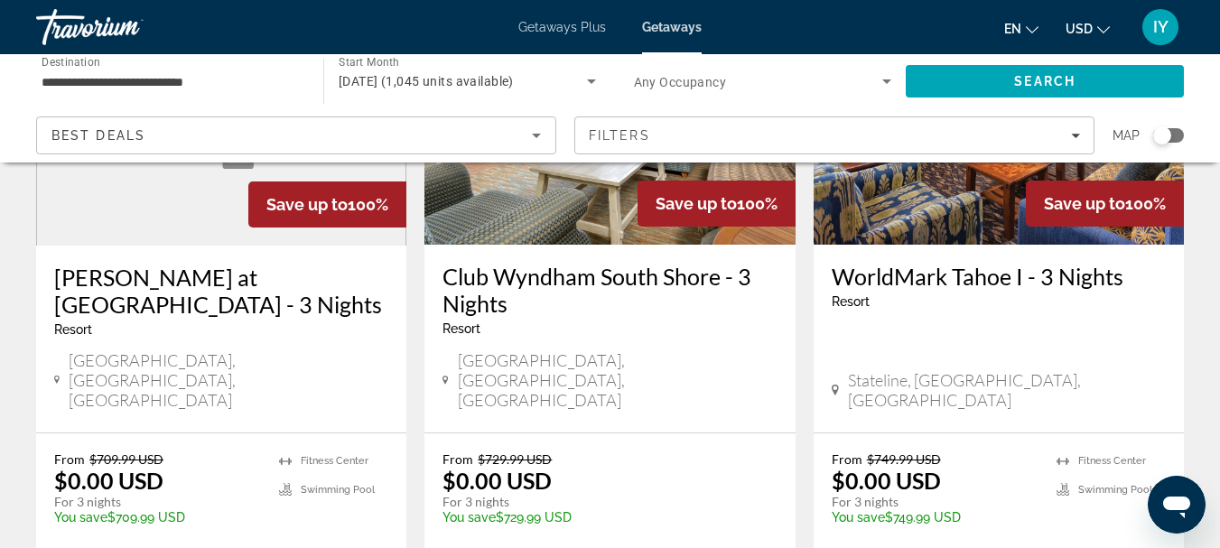
scroll to position [248, 0]
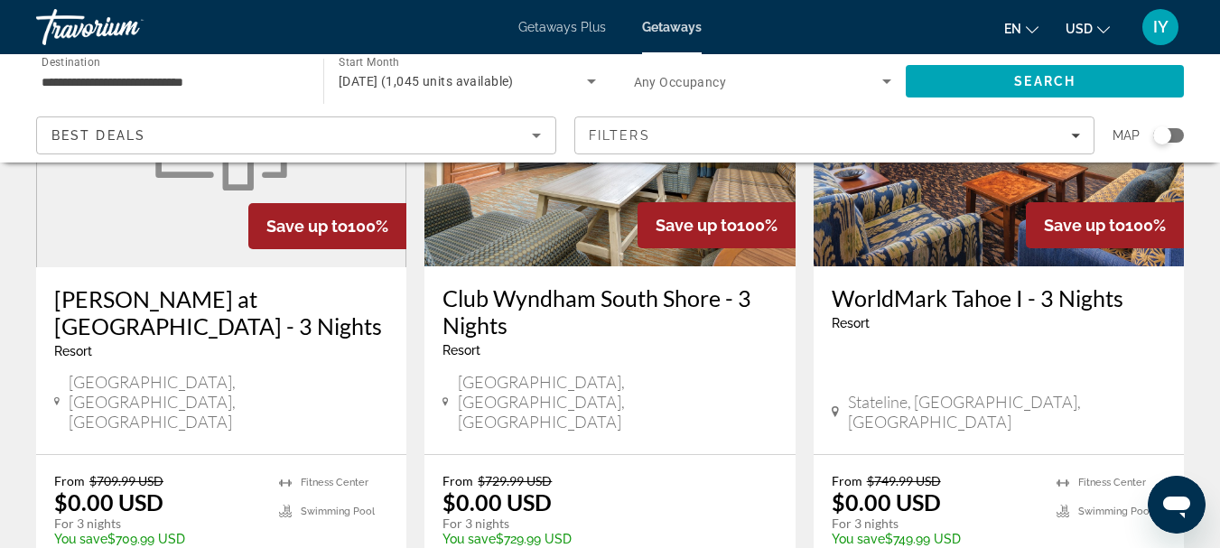
click at [580, 290] on h3 "Club Wyndham South Shore - 3 Nights" at bounding box center [610, 312] width 334 height 54
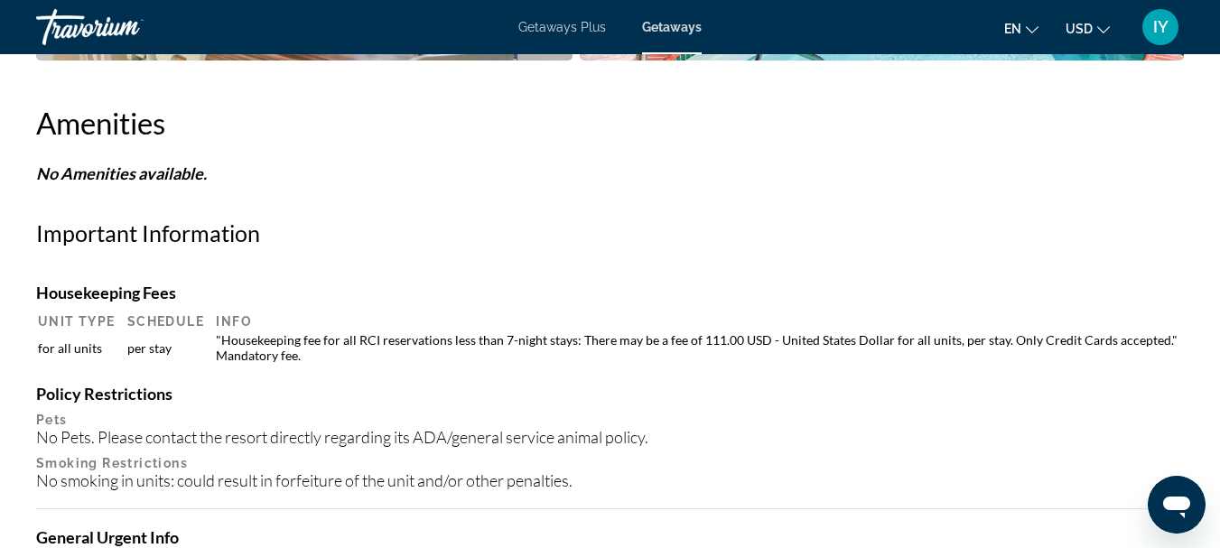
scroll to position [1681, 0]
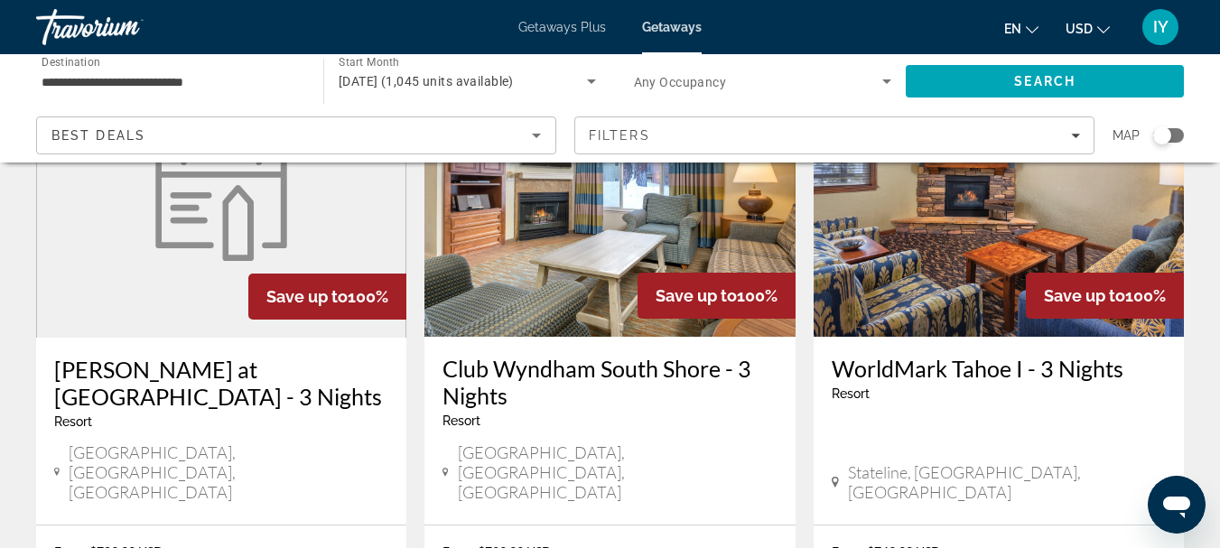
scroll to position [210, 0]
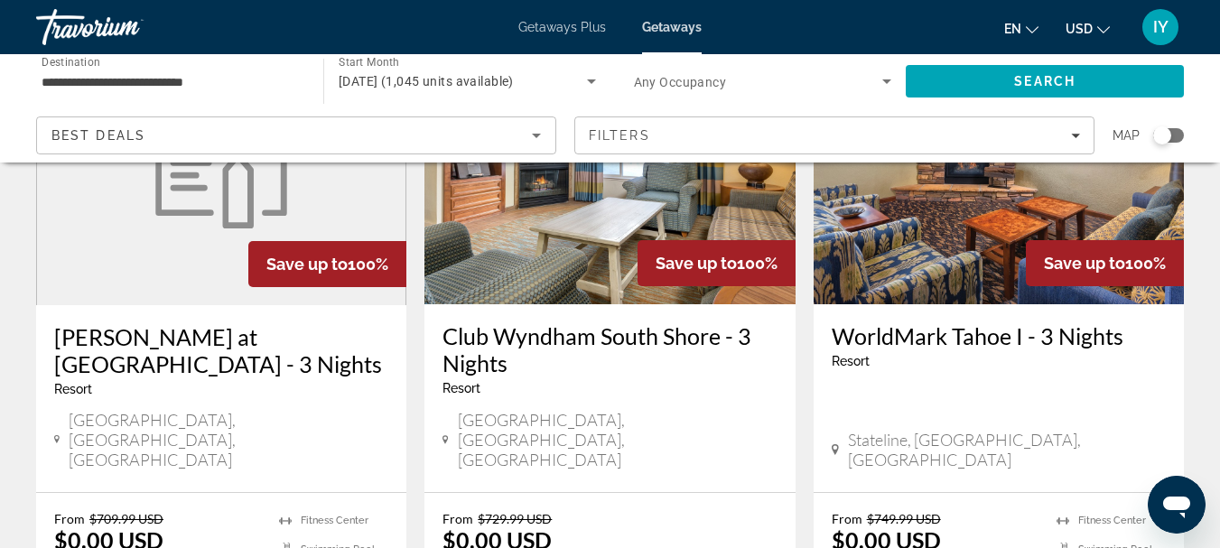
click at [940, 248] on img "Main content" at bounding box center [999, 159] width 370 height 289
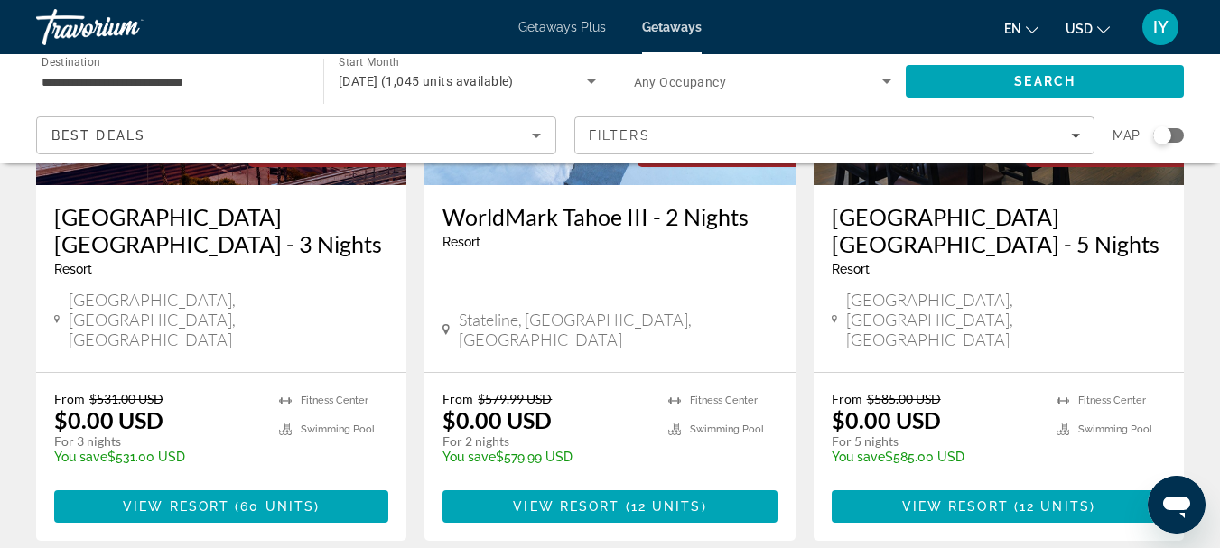
scroll to position [281, 0]
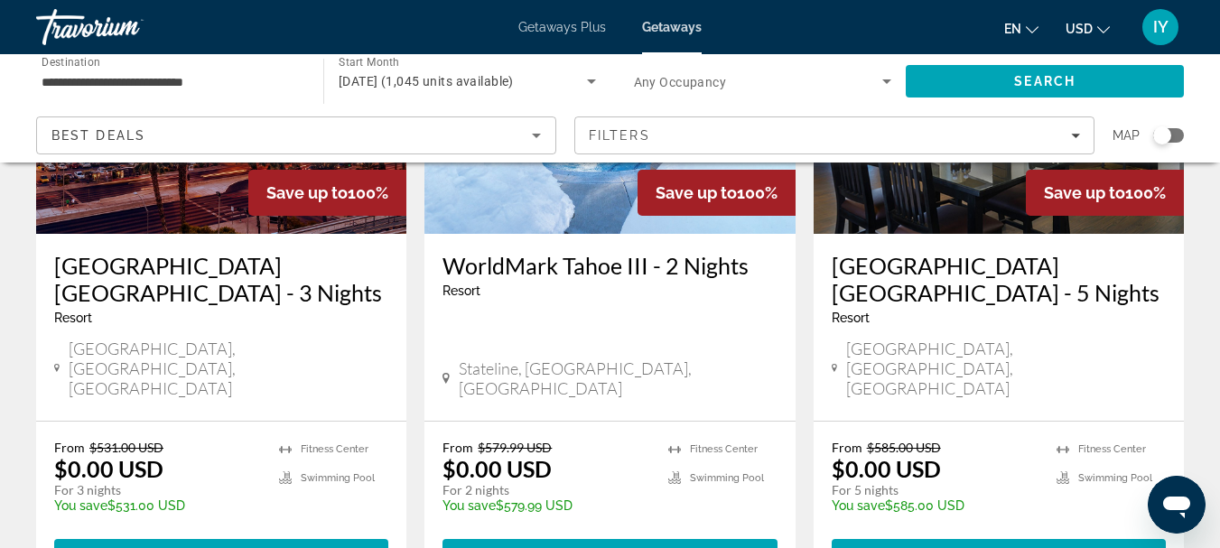
click at [577, 255] on h3 "WorldMark Tahoe III - 2 Nights" at bounding box center [610, 265] width 334 height 27
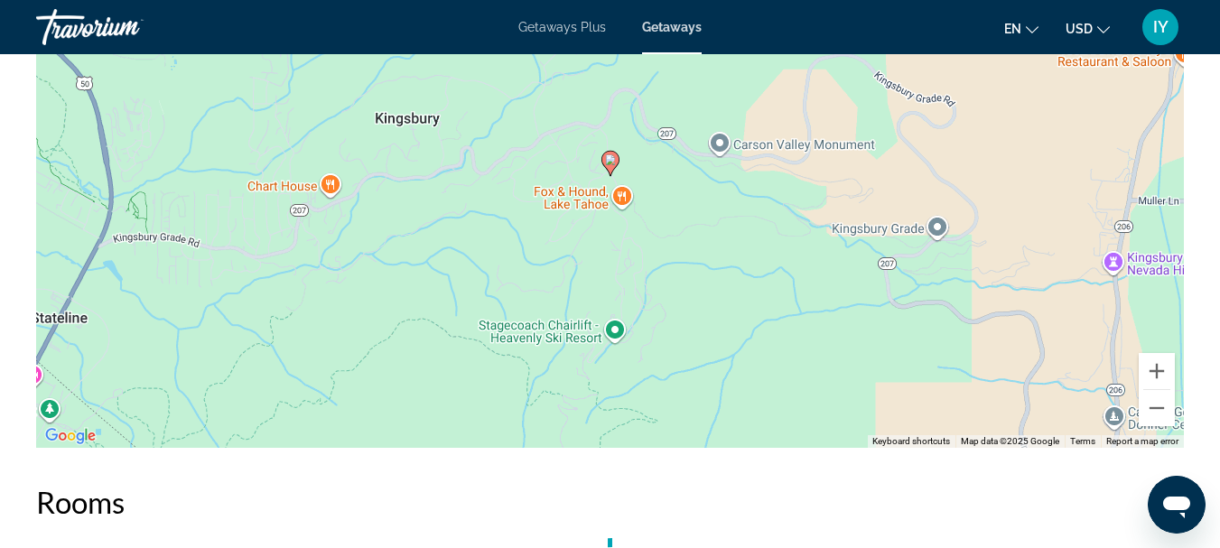
scroll to position [3226, 0]
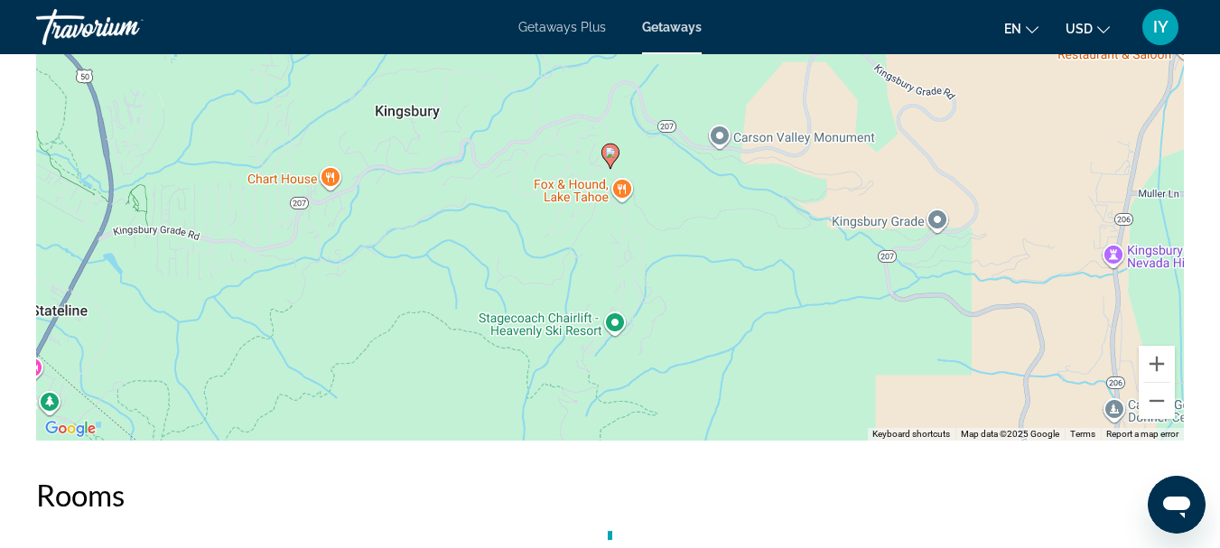
click at [778, 328] on div "To activate drag with keyboard, press Alt + Enter. Once in keyboard drag state,…" at bounding box center [610, 170] width 1148 height 542
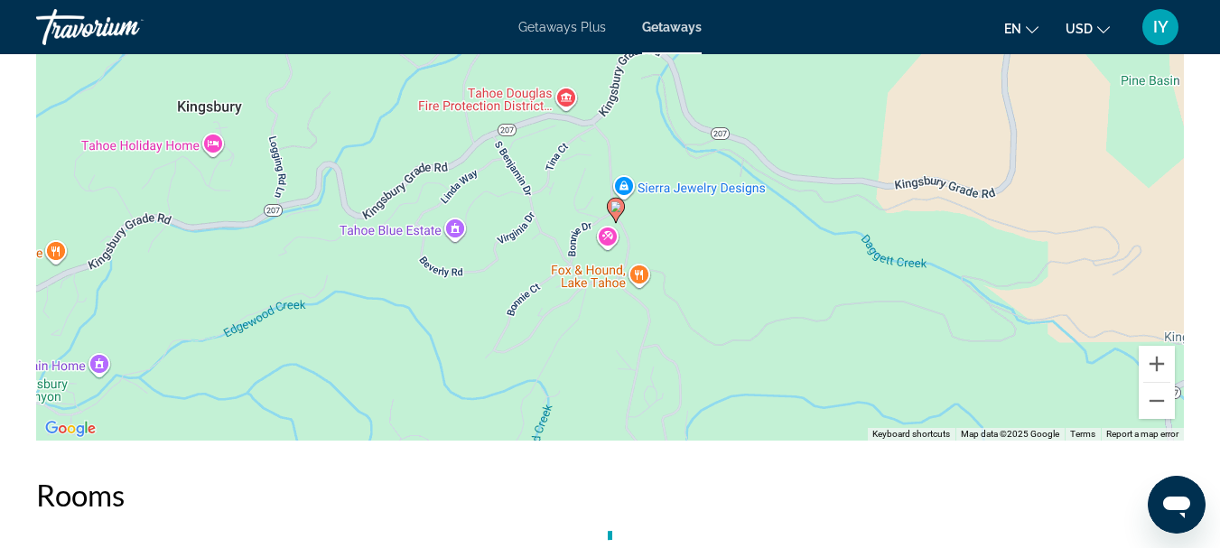
drag, startPoint x: 590, startPoint y: 176, endPoint x: 763, endPoint y: 350, distance: 245.9
click at [763, 350] on div "To activate drag with keyboard, press Alt + Enter. Once in keyboard drag state,…" at bounding box center [610, 170] width 1148 height 542
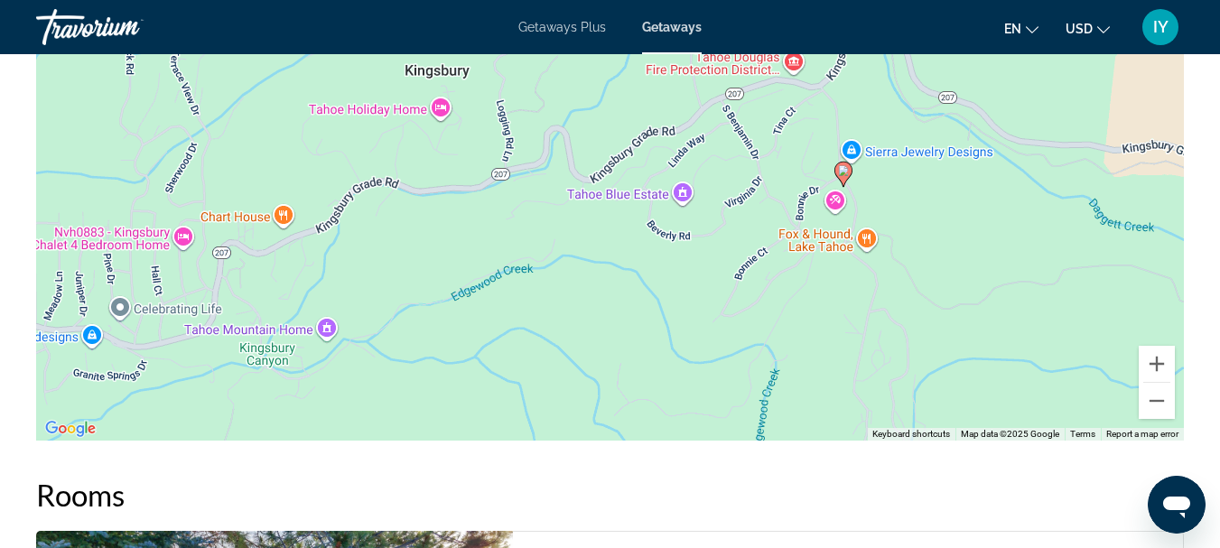
drag, startPoint x: 726, startPoint y: 277, endPoint x: 954, endPoint y: 243, distance: 230.2
click at [954, 243] on div "To activate drag with keyboard, press Alt + Enter. Once in keyboard drag state,…" at bounding box center [610, 170] width 1148 height 542
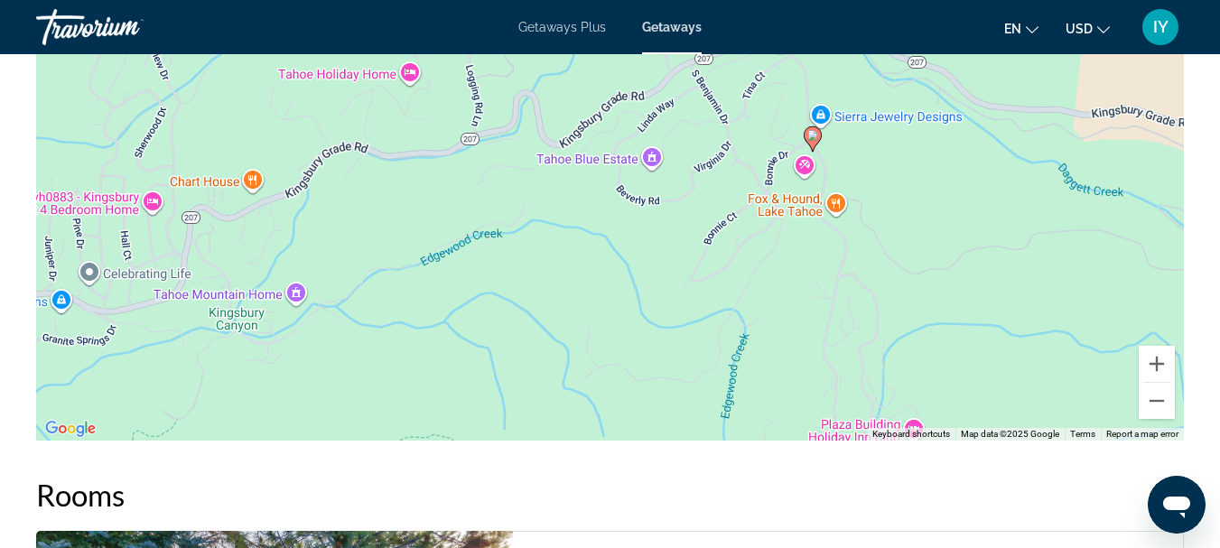
drag, startPoint x: 506, startPoint y: 348, endPoint x: 477, endPoint y: 311, distance: 47.0
click at [477, 311] on div "To activate drag with keyboard, press Alt + Enter. Once in keyboard drag state,…" at bounding box center [610, 170] width 1148 height 542
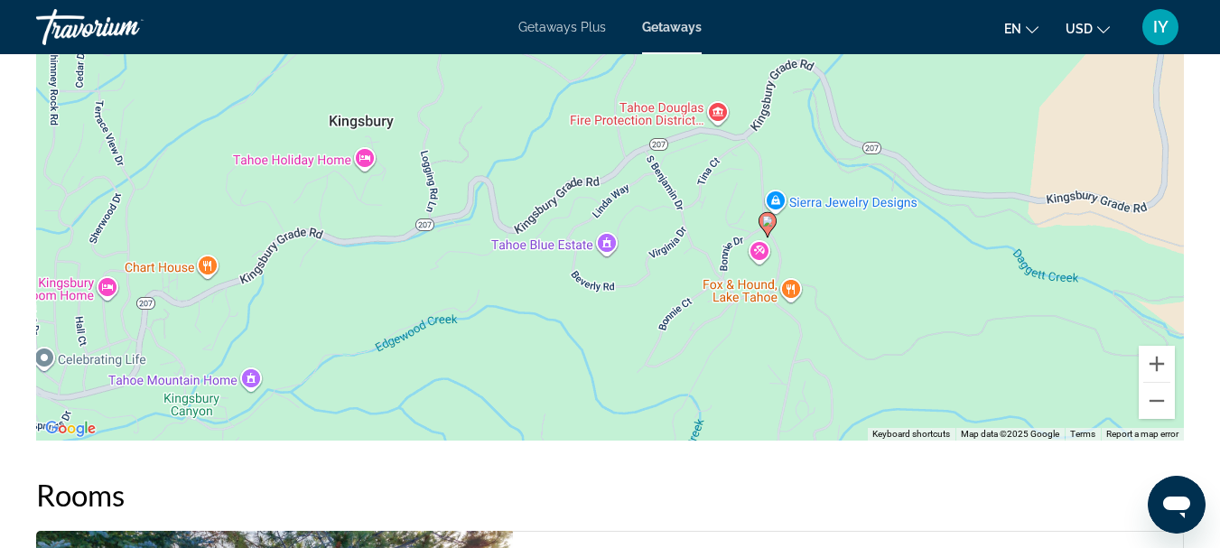
drag, startPoint x: 953, startPoint y: 258, endPoint x: 901, endPoint y: 358, distance: 112.3
click at [901, 358] on div "To activate drag with keyboard, press Alt + Enter. Once in keyboard drag state,…" at bounding box center [610, 170] width 1148 height 542
click at [902, 310] on div "To activate drag with keyboard, press Alt + Enter. Once in keyboard drag state,…" at bounding box center [610, 170] width 1148 height 542
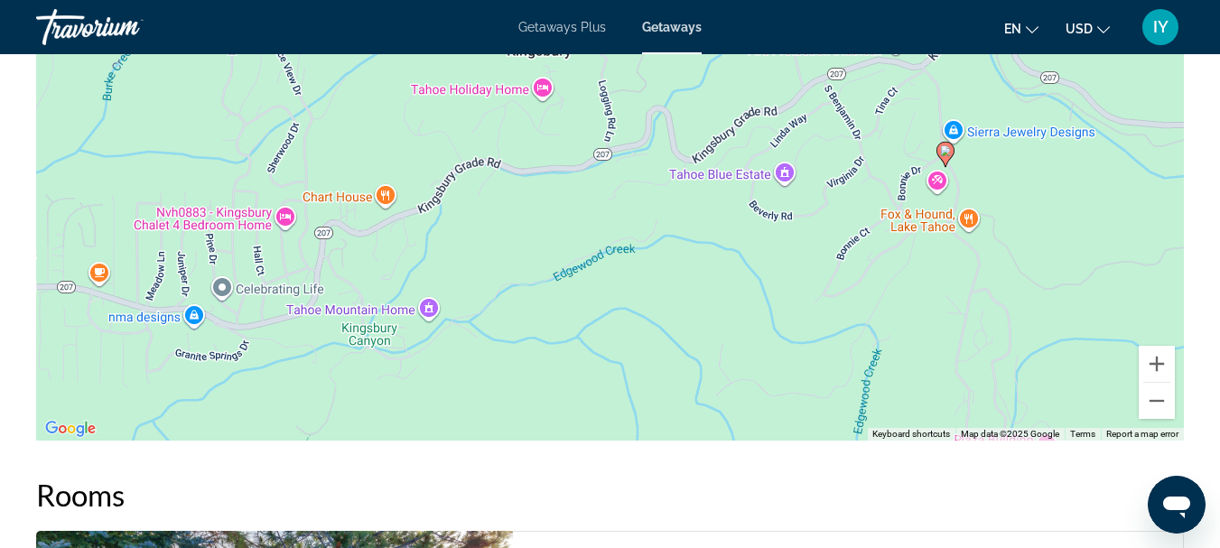
drag, startPoint x: 962, startPoint y: 148, endPoint x: 1138, endPoint y: 79, distance: 189.4
click at [1138, 79] on div "To activate drag with keyboard, press Alt + Enter. Once in keyboard drag state,…" at bounding box center [610, 170] width 1148 height 542
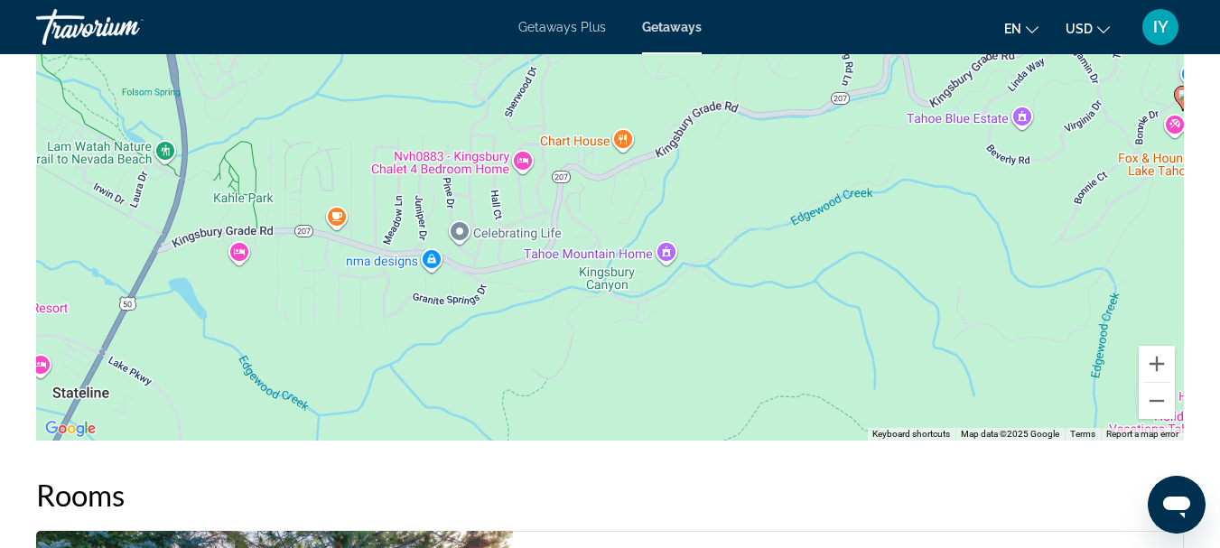
drag, startPoint x: 711, startPoint y: 358, endPoint x: 949, endPoint y: 300, distance: 245.4
click at [949, 300] on div "To activate drag with keyboard, press Alt + Enter. Once in keyboard drag state,…" at bounding box center [610, 170] width 1148 height 542
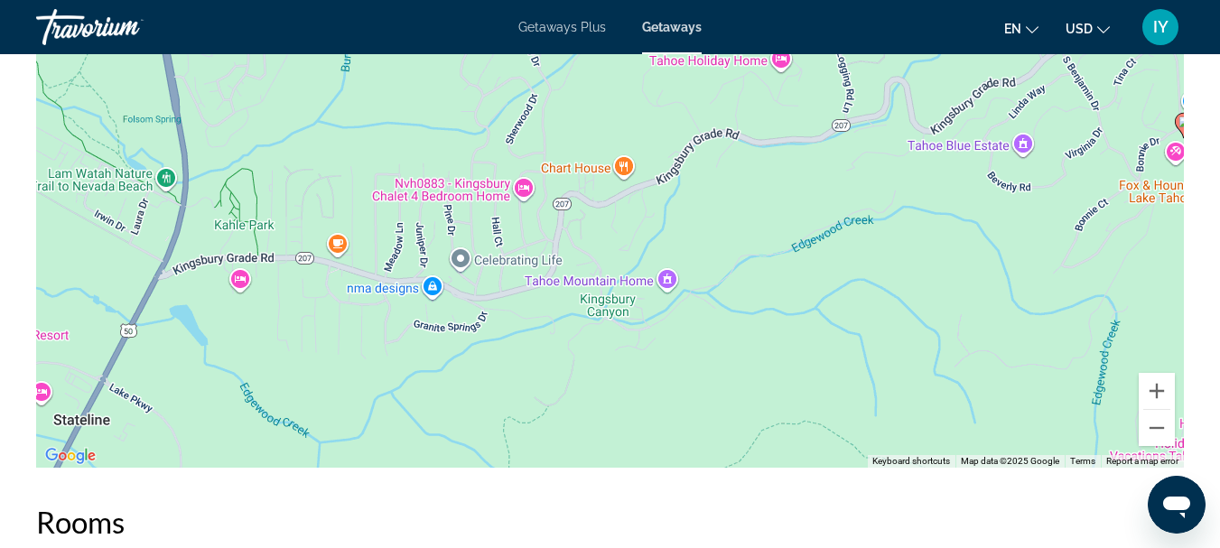
scroll to position [3163, 0]
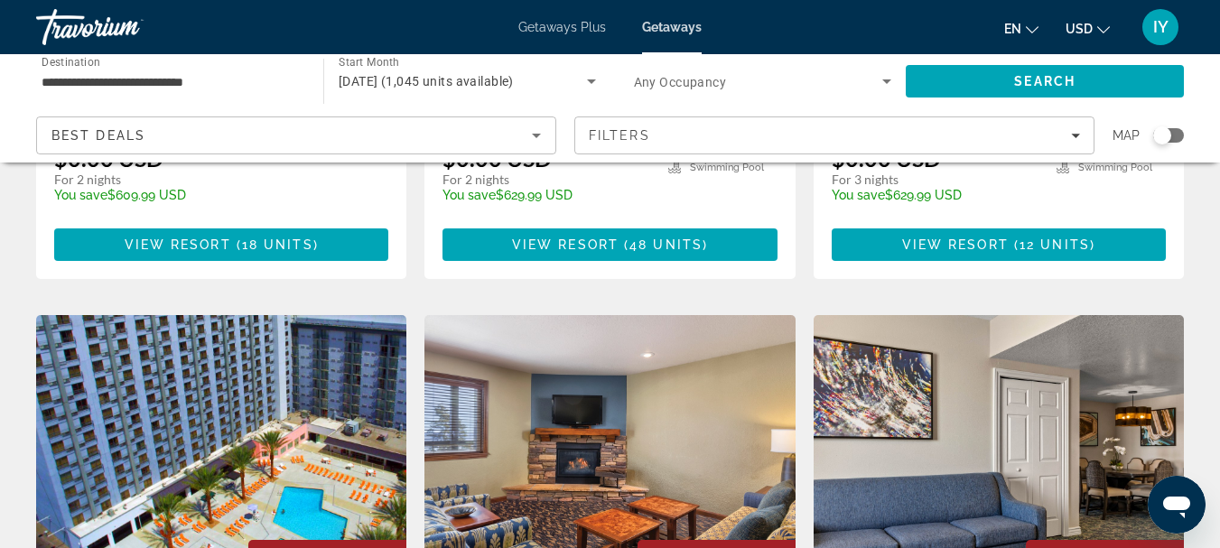
scroll to position [1469, 0]
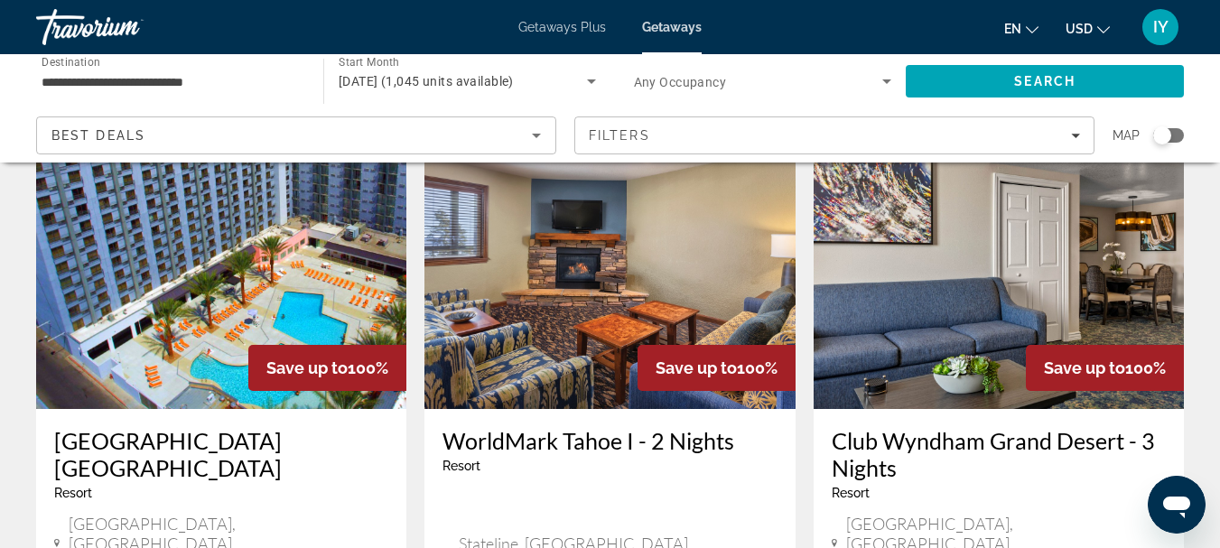
click at [561, 427] on h3 "WorldMark Tahoe I - 2 Nights" at bounding box center [610, 440] width 334 height 27
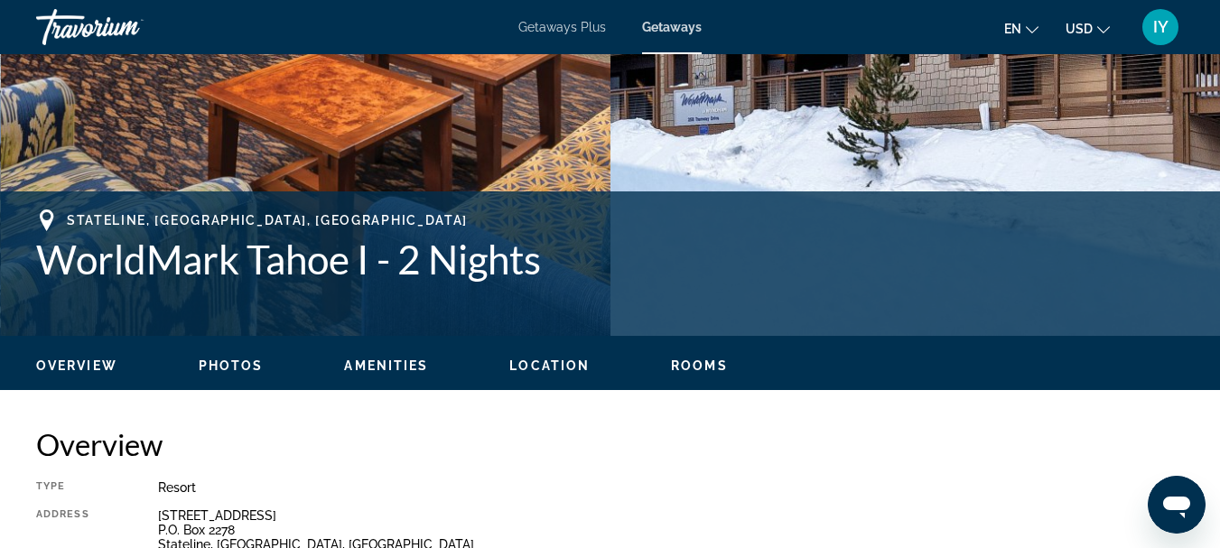
scroll to position [639, 0]
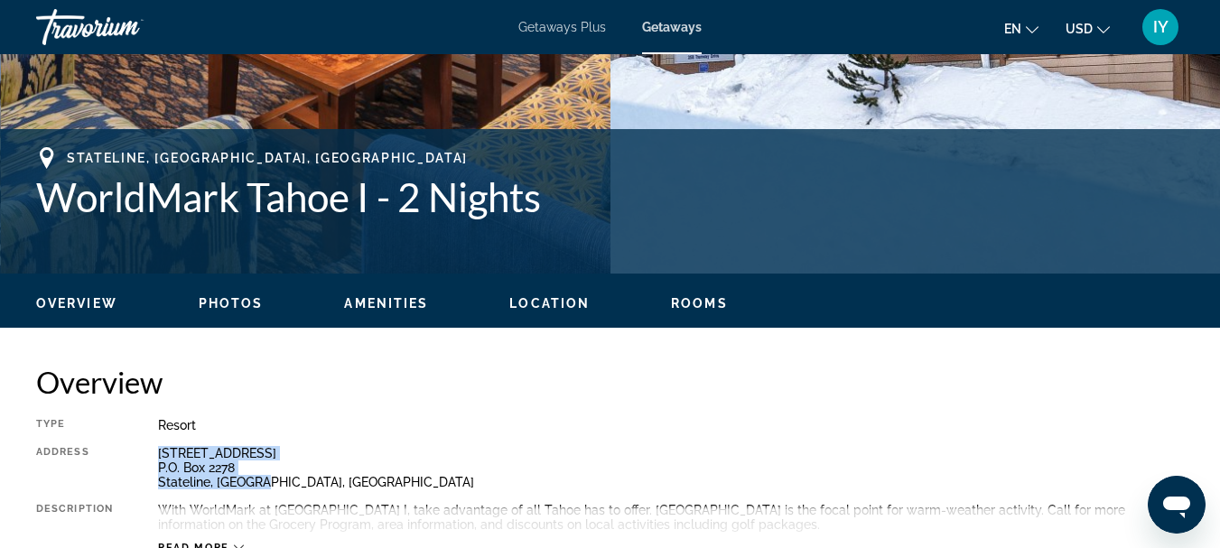
drag, startPoint x: 158, startPoint y: 456, endPoint x: 292, endPoint y: 489, distance: 137.6
click at [292, 489] on div "[STREET_ADDRESS] Box 2278 Stateline, [GEOGRAPHIC_DATA], [GEOGRAPHIC_DATA]" at bounding box center [671, 467] width 1026 height 43
copy div "[STREET_ADDRESS] Box 2278 Stateline, [GEOGRAPHIC_DATA], [GEOGRAPHIC_DATA]"
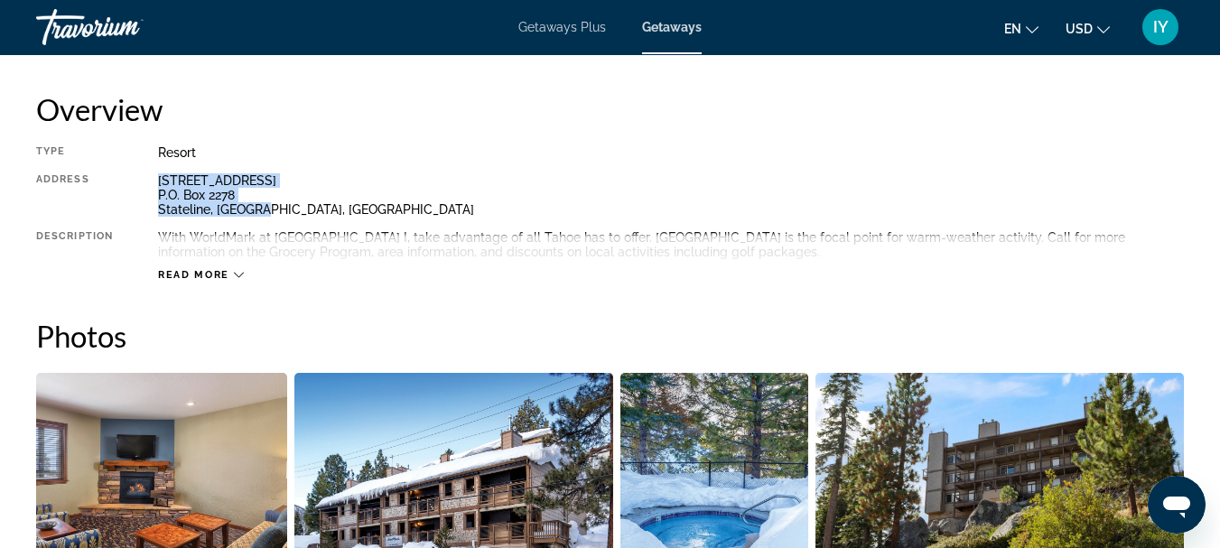
scroll to position [927, 0]
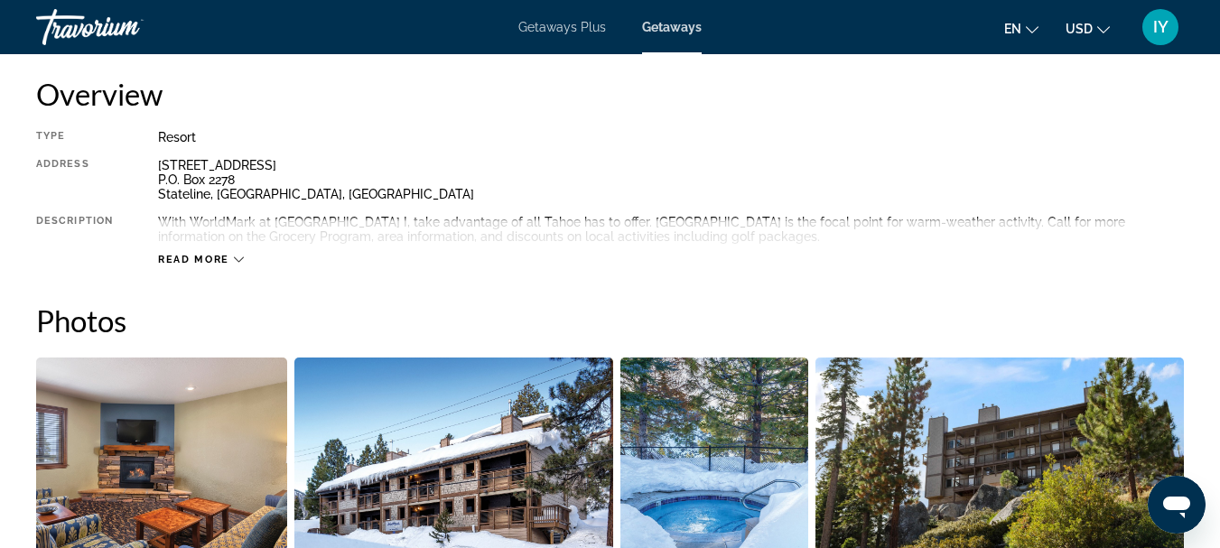
click at [633, 120] on div "Overview Type Resort All-Inclusive No All-Inclusive Address [STREET_ADDRESS] P.…" at bounding box center [610, 171] width 1148 height 191
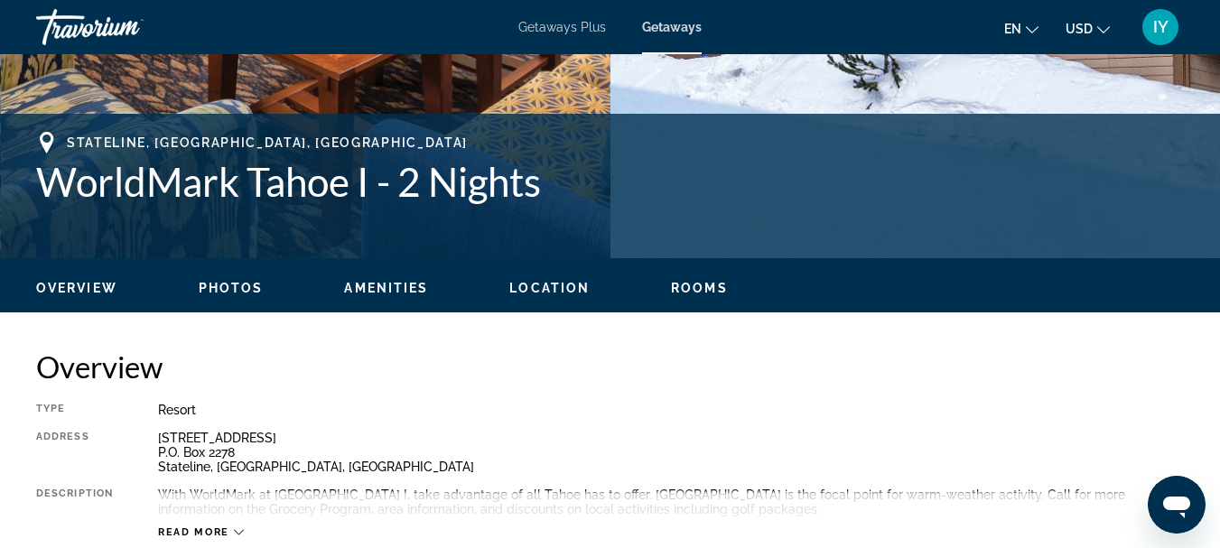
scroll to position [397, 0]
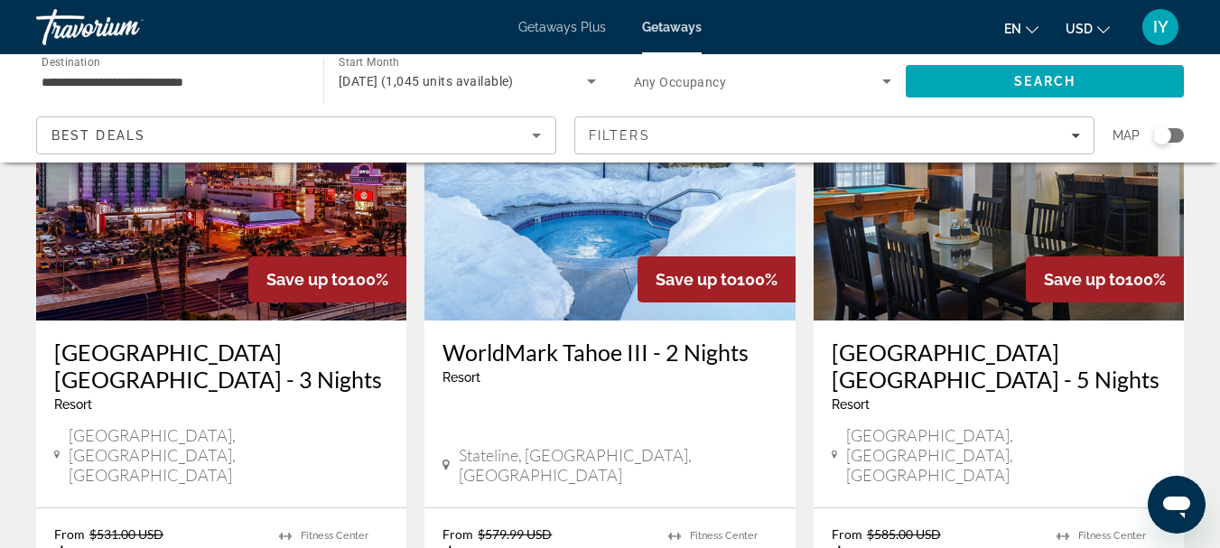
scroll to position [216, 0]
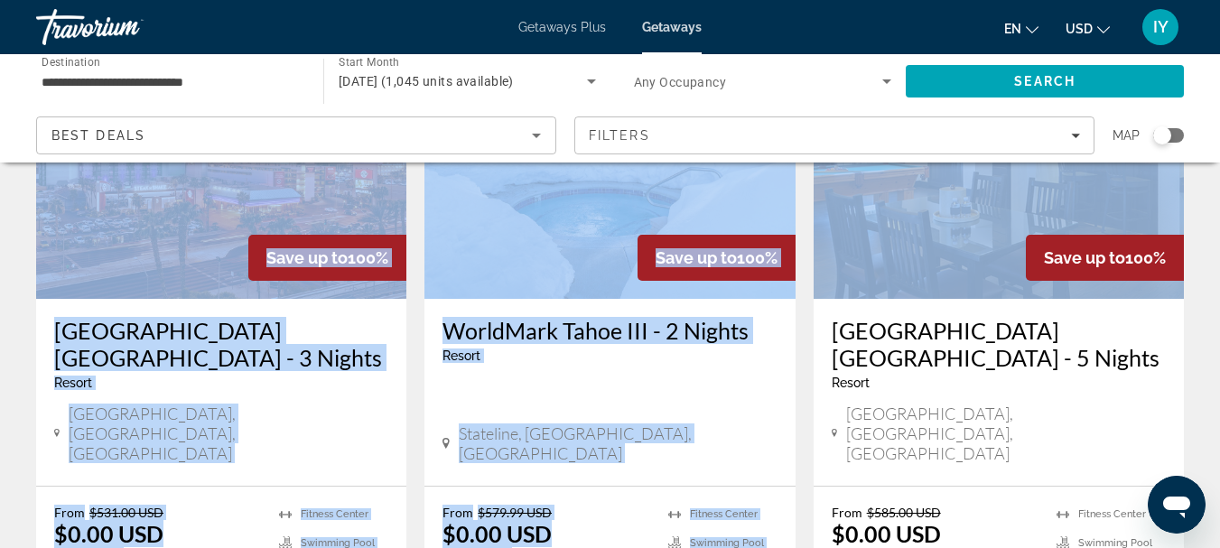
click at [1220, 115] on html "**********" at bounding box center [610, 58] width 1220 height 548
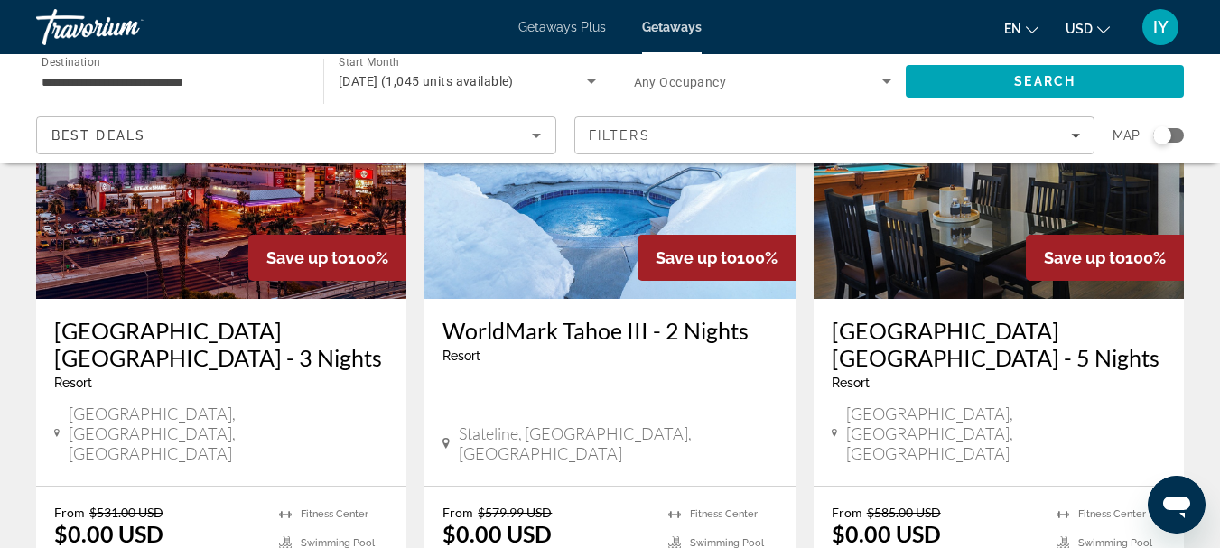
click at [1203, 126] on div "**********" at bounding box center [610, 108] width 1220 height 108
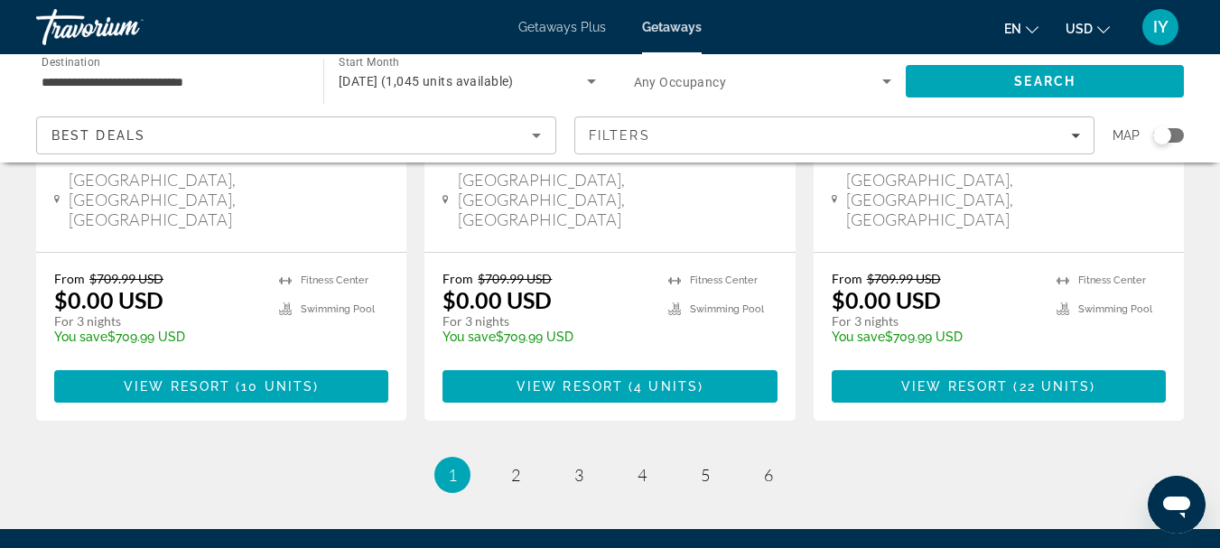
scroll to position [2537, 0]
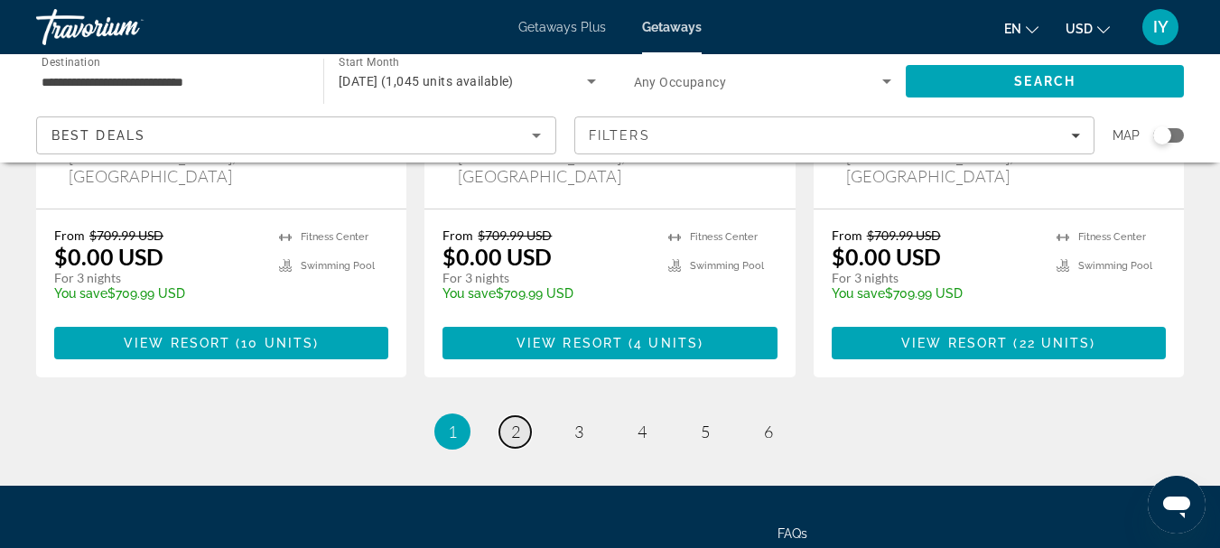
click at [514, 422] on span "2" at bounding box center [515, 432] width 9 height 20
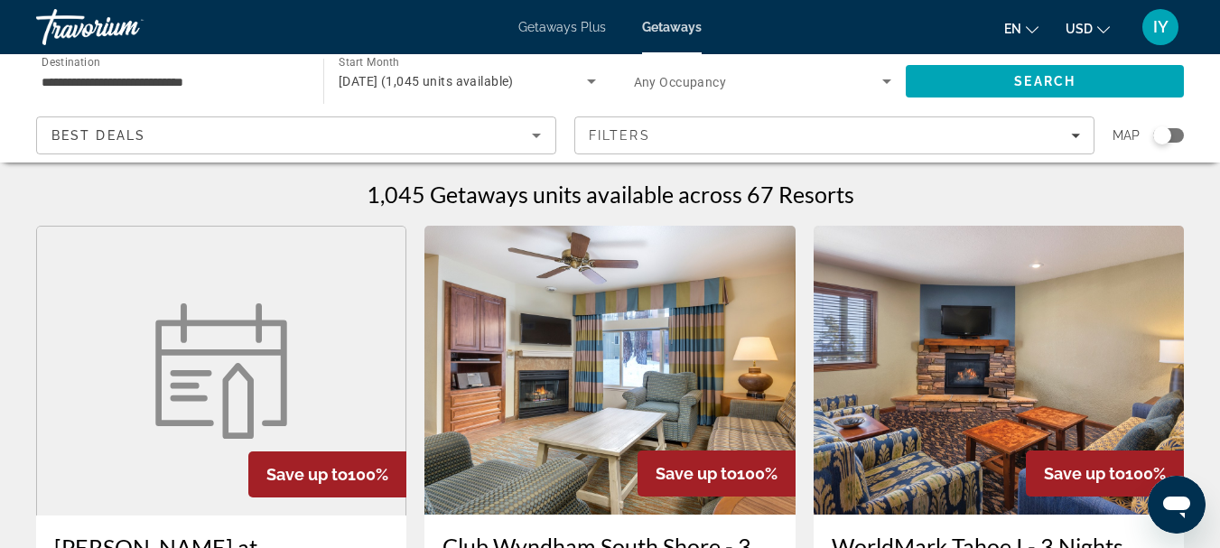
click at [671, 31] on span "Getaways" at bounding box center [672, 27] width 60 height 14
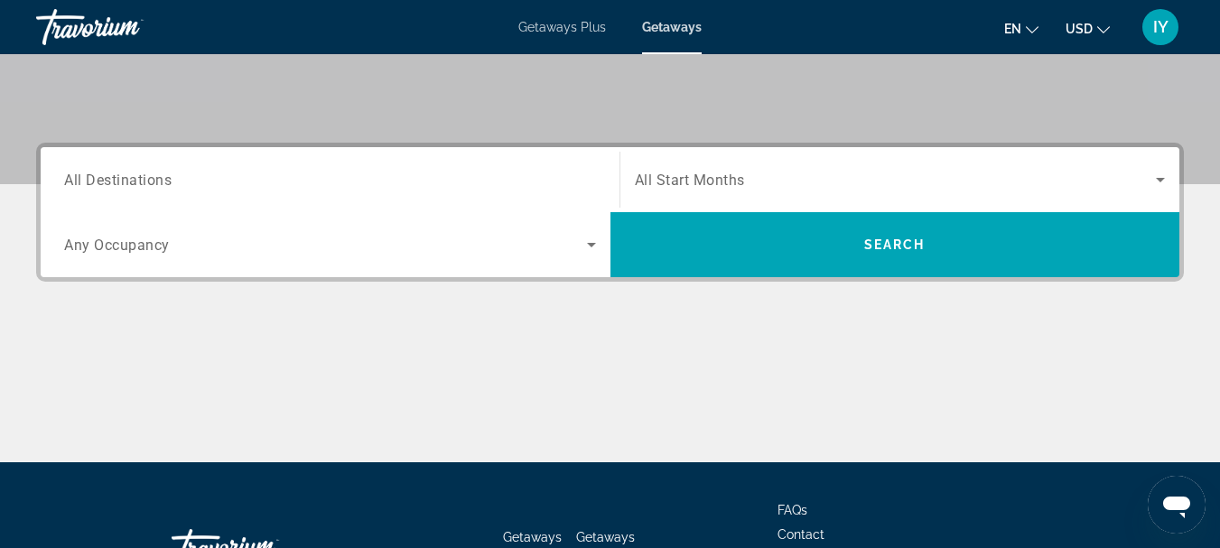
scroll to position [363, 0]
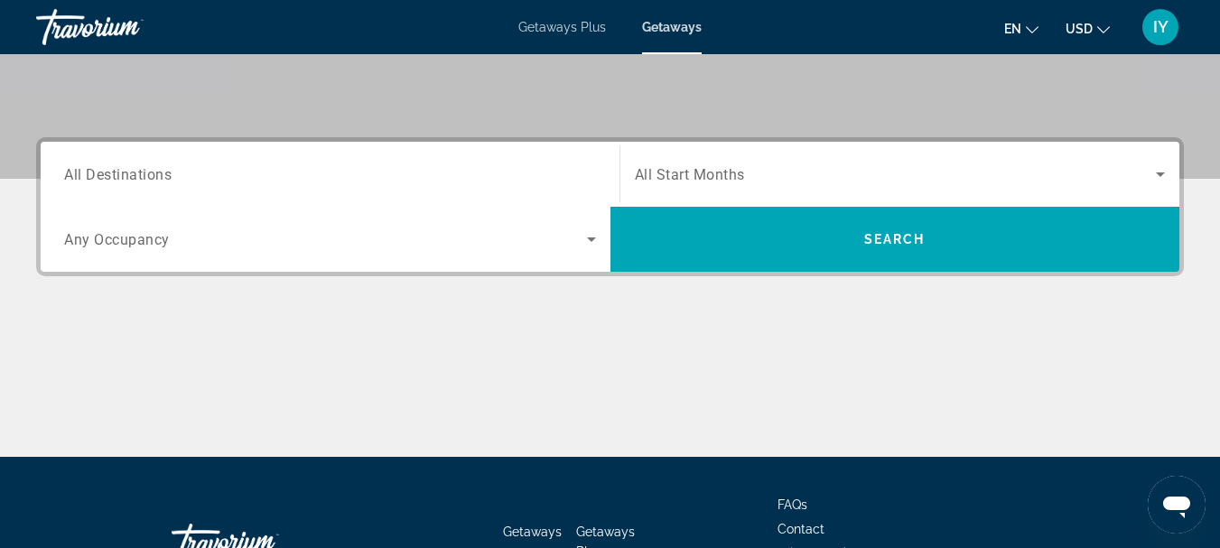
click at [68, 177] on span "All Destinations" at bounding box center [117, 173] width 107 height 17
click at [68, 177] on input "Destination All Destinations" at bounding box center [330, 175] width 532 height 22
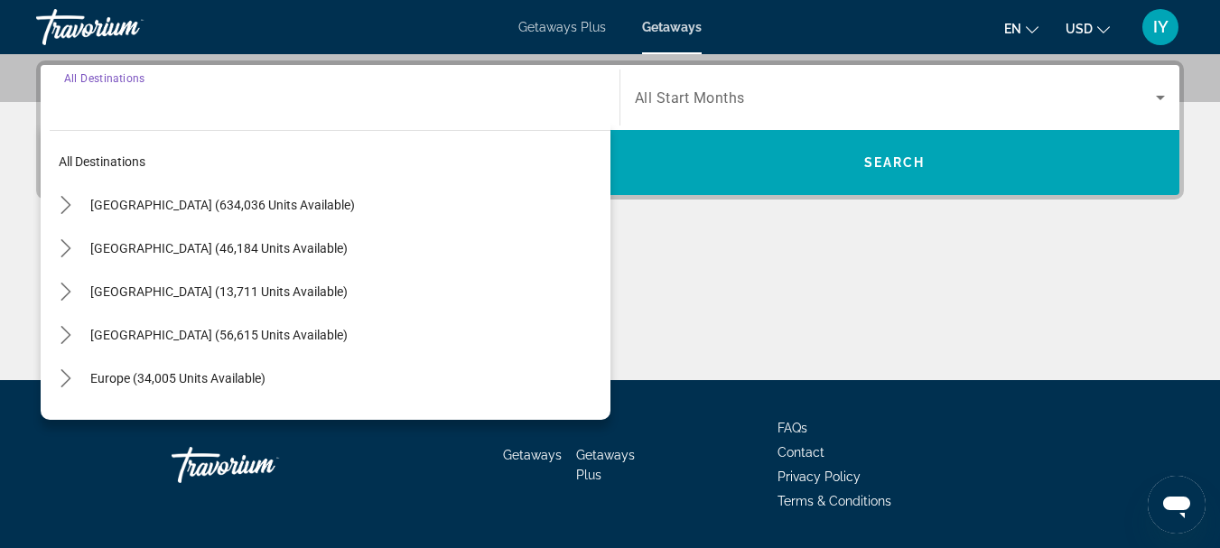
scroll to position [442, 0]
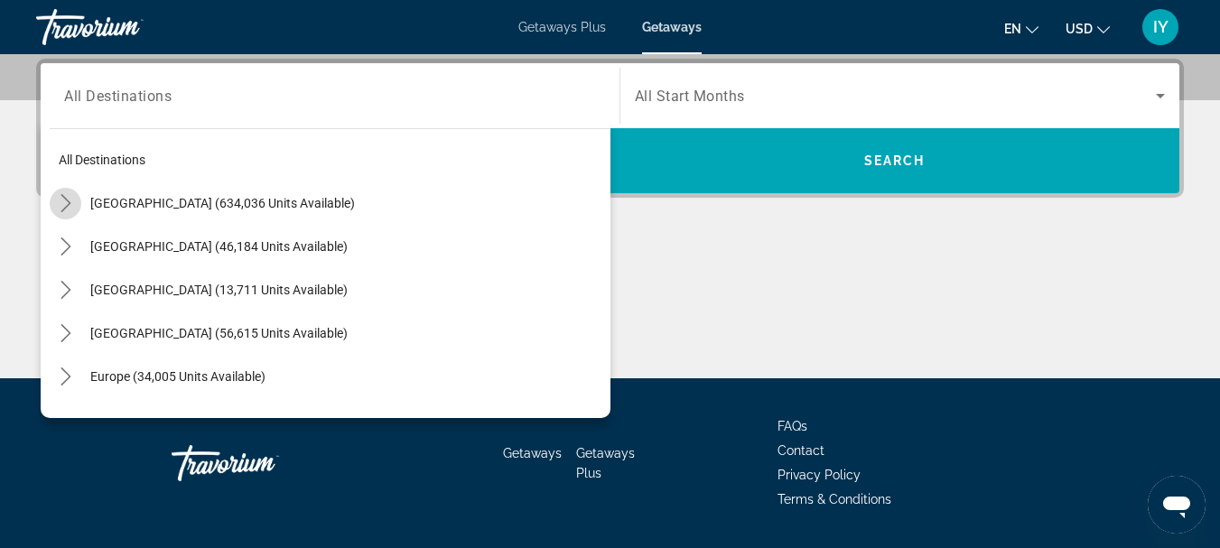
click at [68, 203] on icon "Toggle United States (634,036 units available) submenu" at bounding box center [66, 203] width 18 height 18
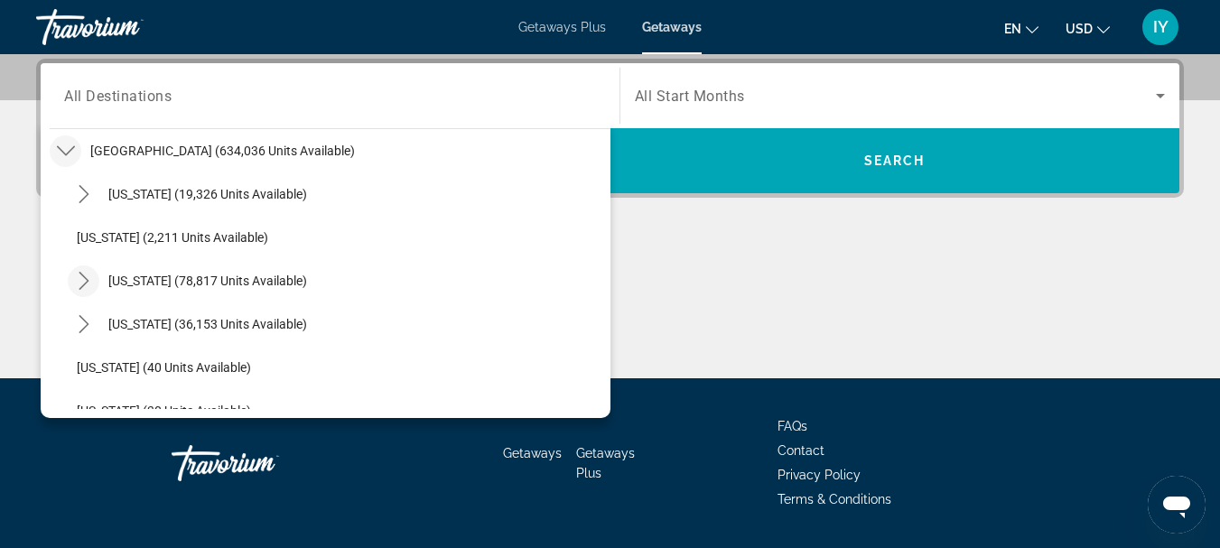
click at [81, 276] on icon "Toggle California (78,817 units available) submenu" at bounding box center [84, 281] width 10 height 18
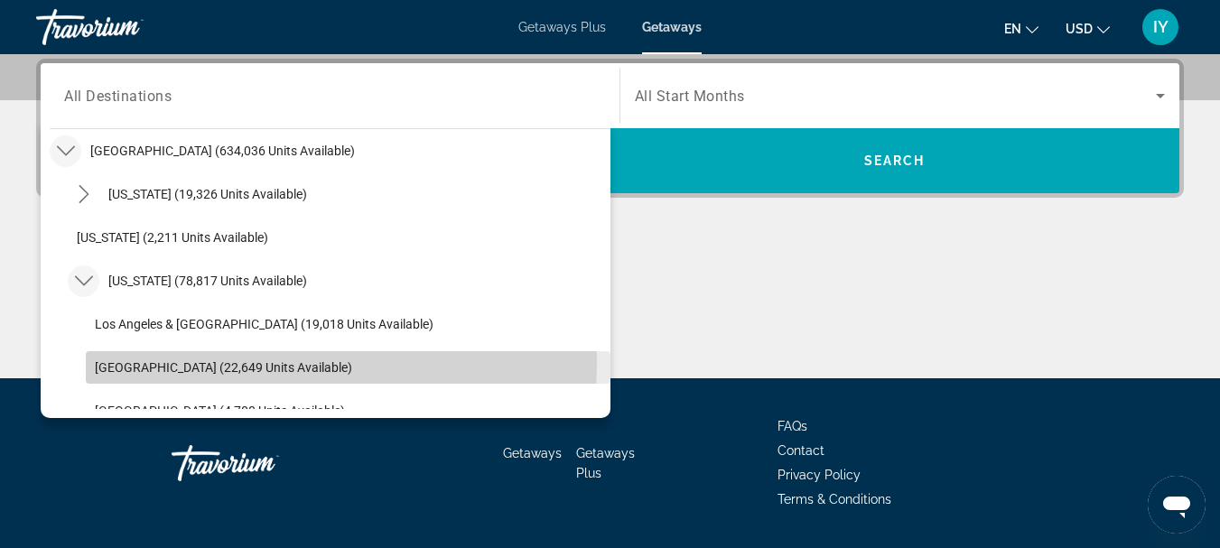
click at [132, 363] on span "[GEOGRAPHIC_DATA] (22,649 units available)" at bounding box center [223, 367] width 257 height 14
type input "**********"
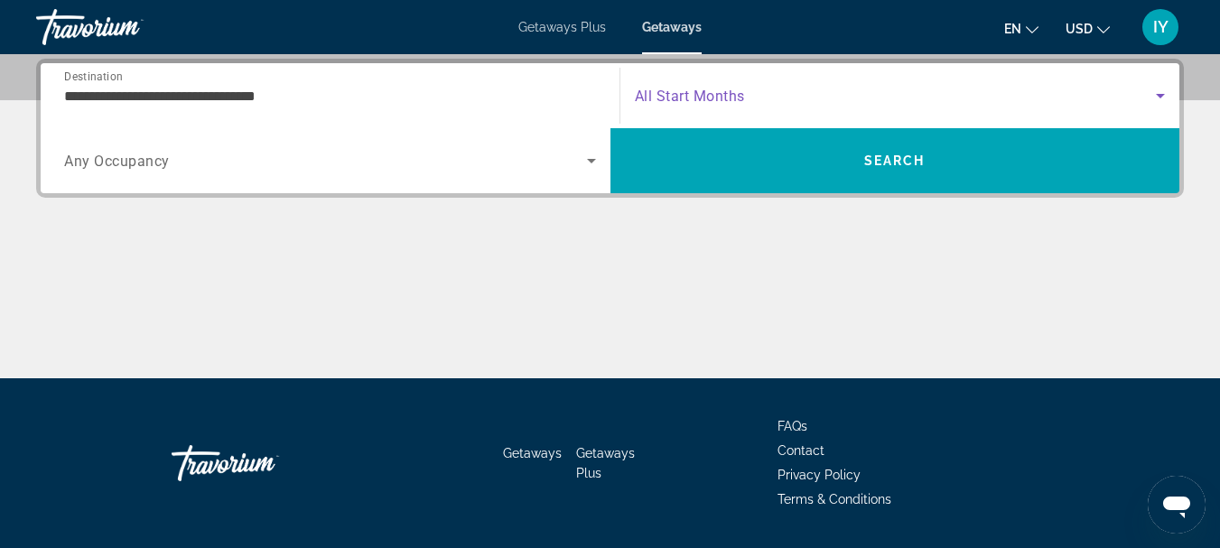
click at [1158, 90] on icon "Search widget" at bounding box center [1161, 96] width 22 height 22
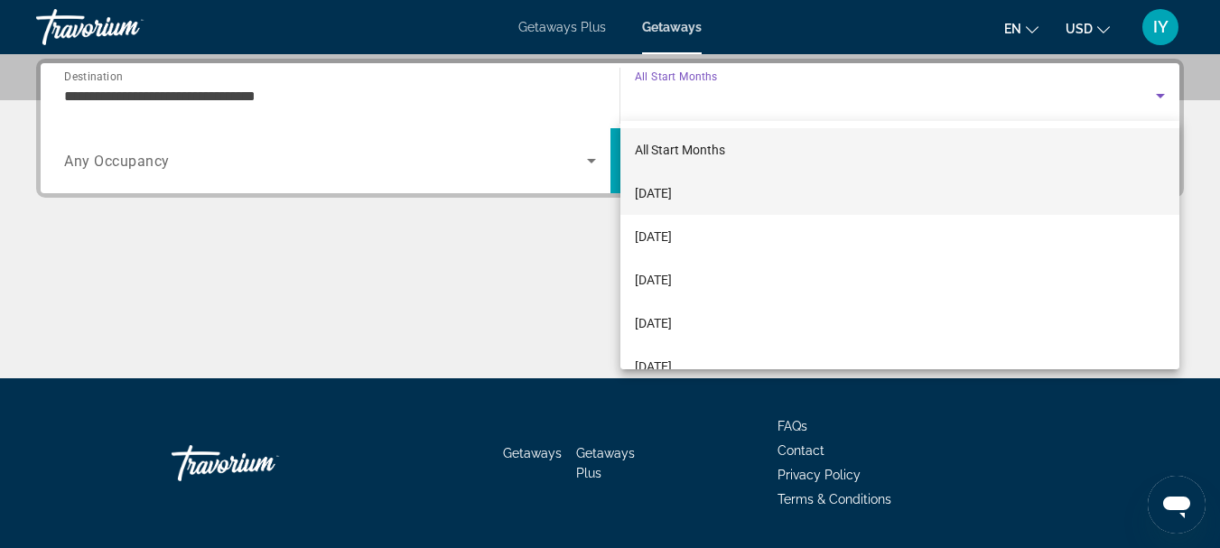
click at [672, 189] on span "[DATE]" at bounding box center [653, 193] width 37 height 22
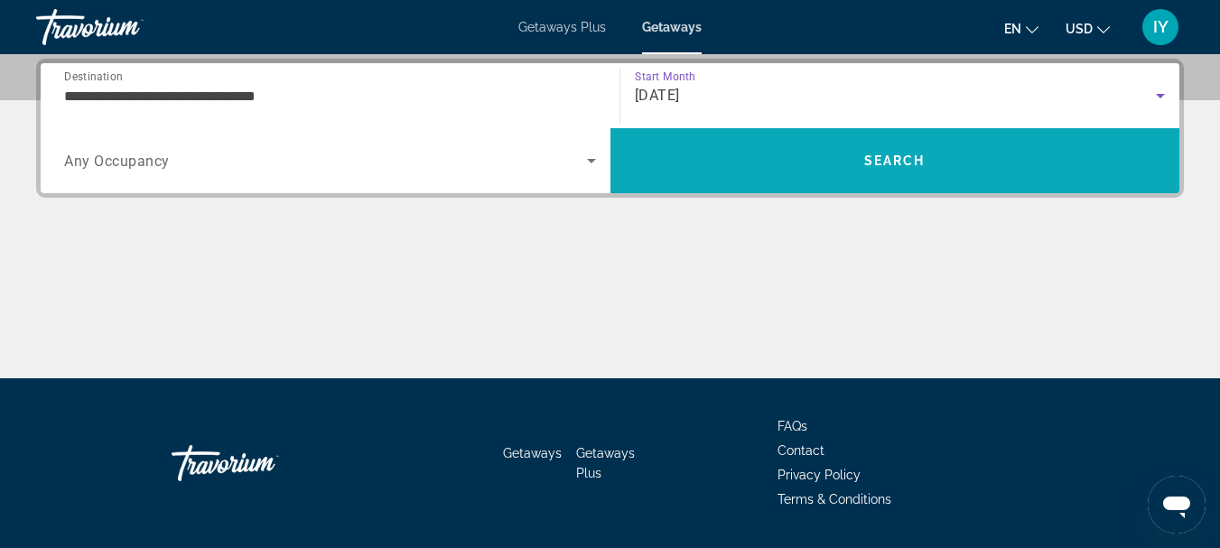
click at [877, 166] on span "Search" at bounding box center [894, 161] width 61 height 14
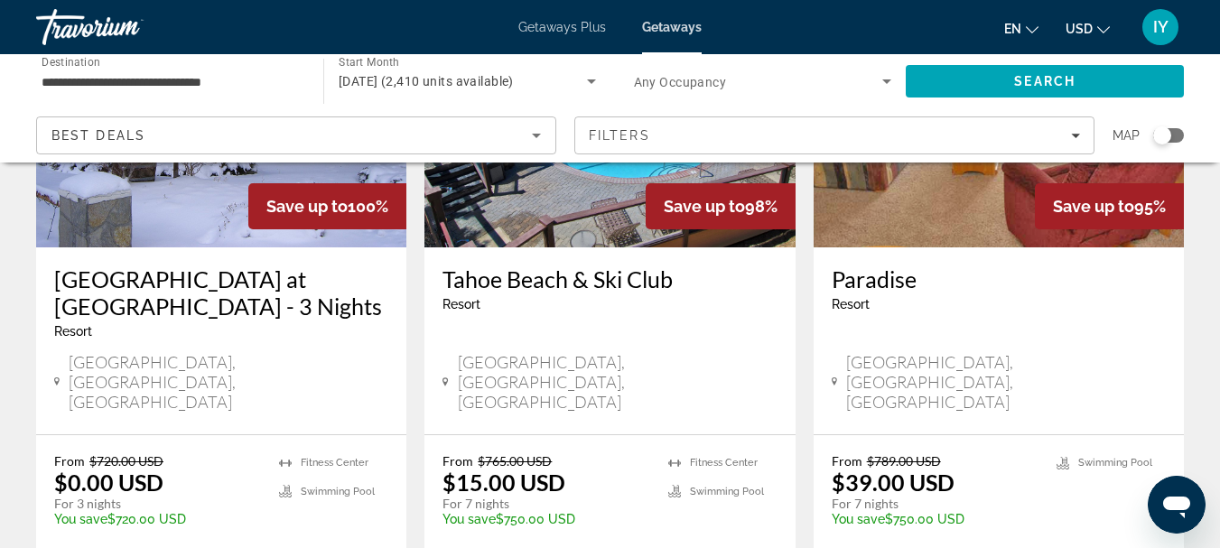
scroll to position [326, 0]
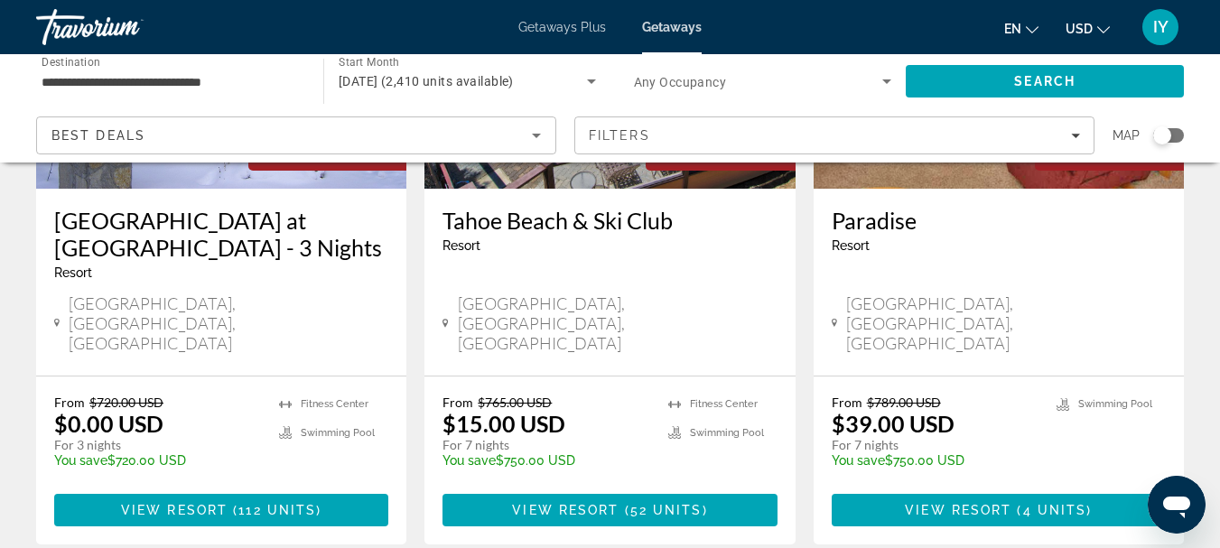
click at [226, 218] on h3 "[GEOGRAPHIC_DATA] at [GEOGRAPHIC_DATA] - 3 Nights" at bounding box center [221, 234] width 334 height 54
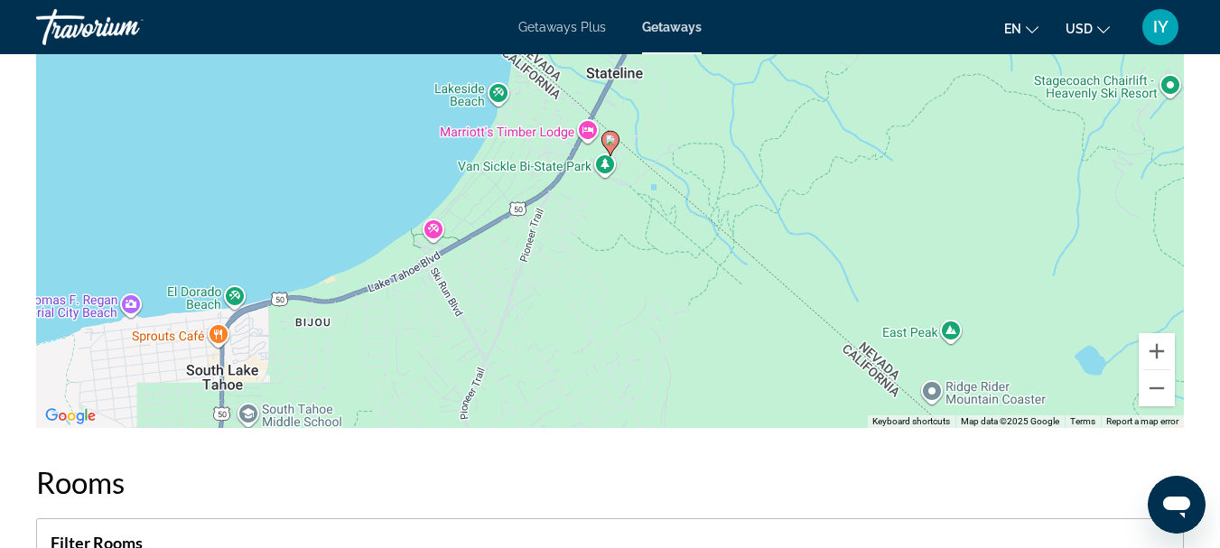
scroll to position [2512, 0]
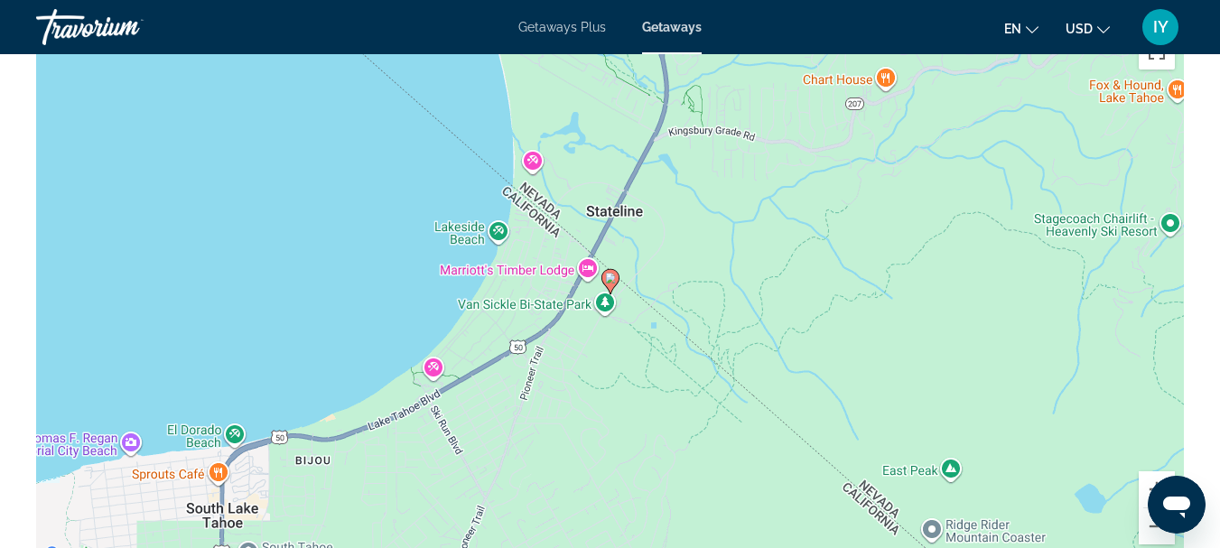
drag, startPoint x: 1219, startPoint y: 141, endPoint x: 1219, endPoint y: 123, distance: 18.1
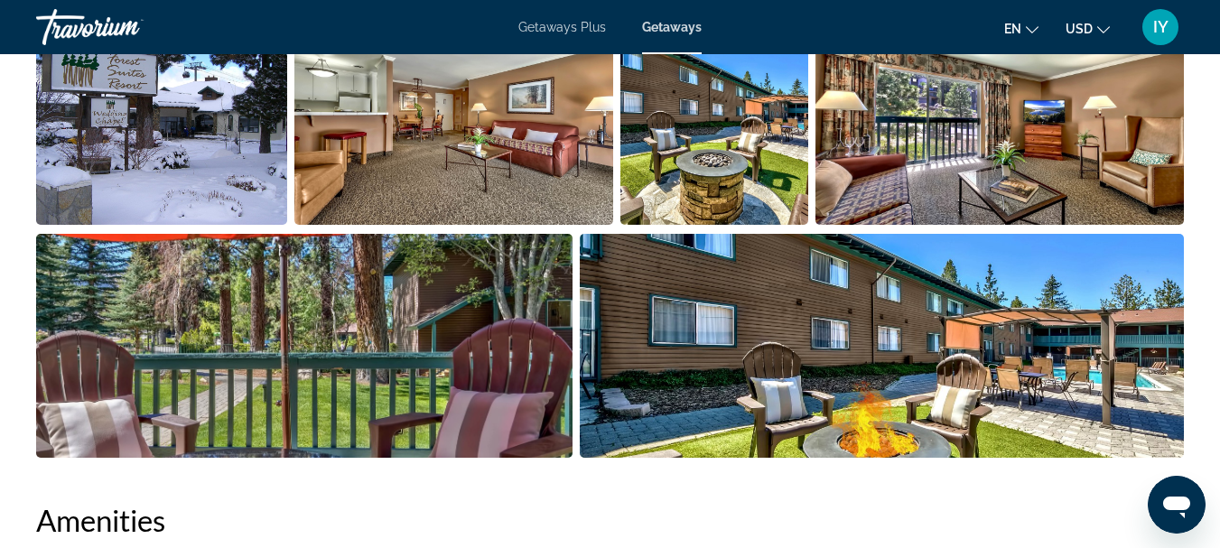
scroll to position [1229, 0]
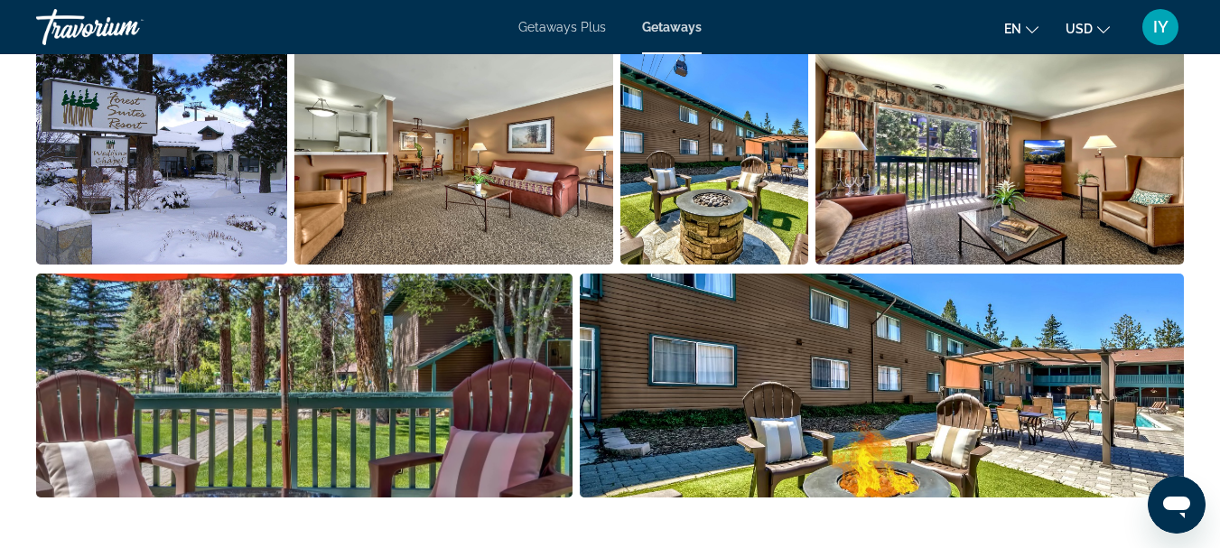
click at [196, 164] on img "Open full-screen image slider" at bounding box center [161, 153] width 251 height 224
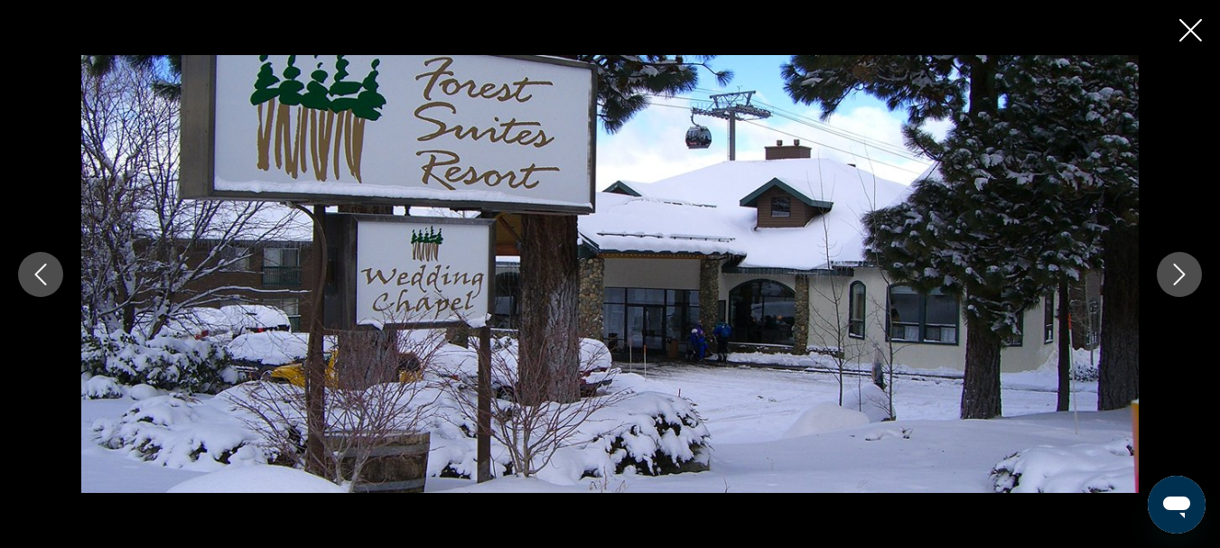
click at [1178, 269] on icon "Next image" at bounding box center [1180, 275] width 22 height 22
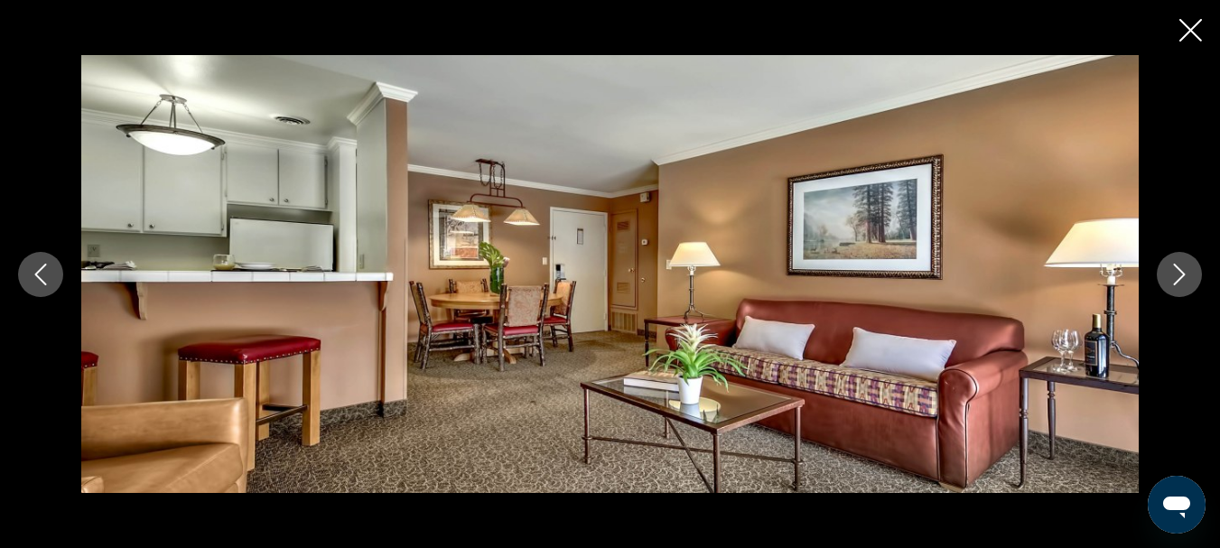
click at [1178, 269] on icon "Next image" at bounding box center [1180, 275] width 22 height 22
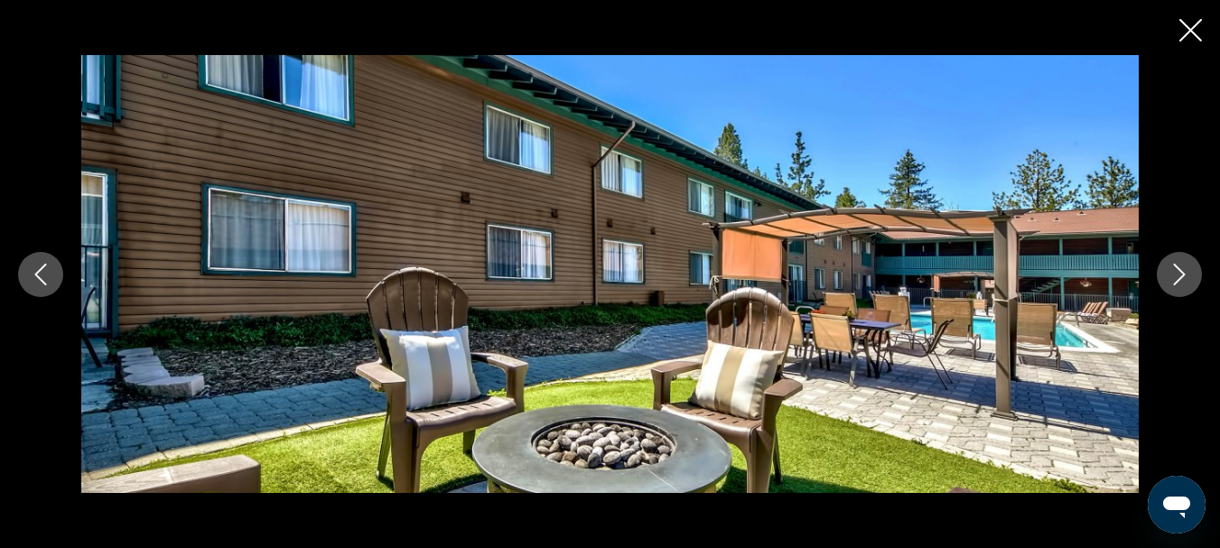
click at [1178, 269] on icon "Next image" at bounding box center [1180, 275] width 22 height 22
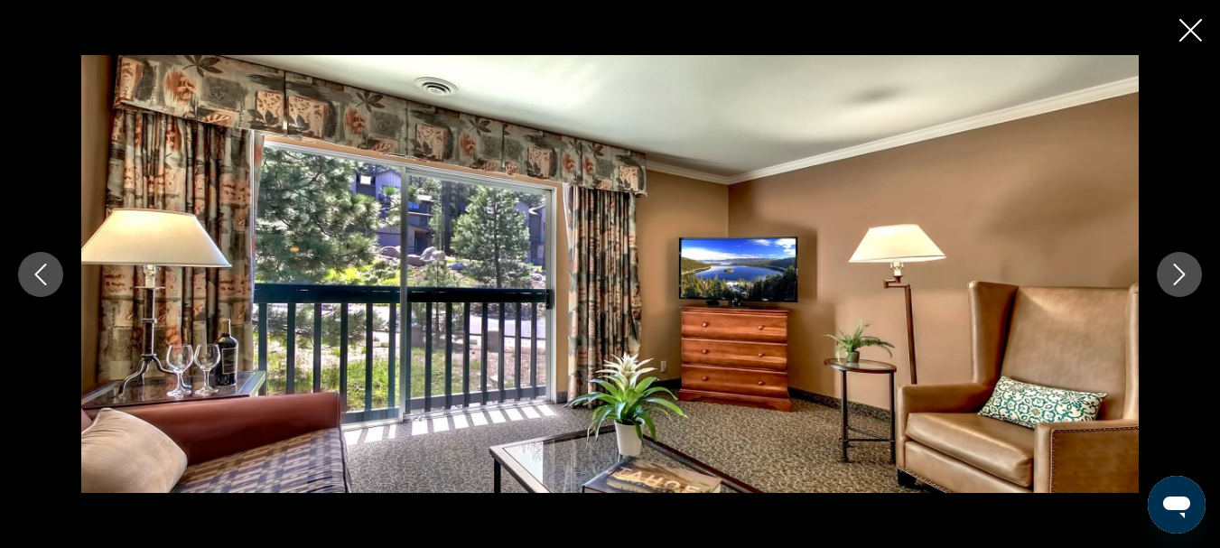
click at [1178, 269] on icon "Next image" at bounding box center [1180, 275] width 22 height 22
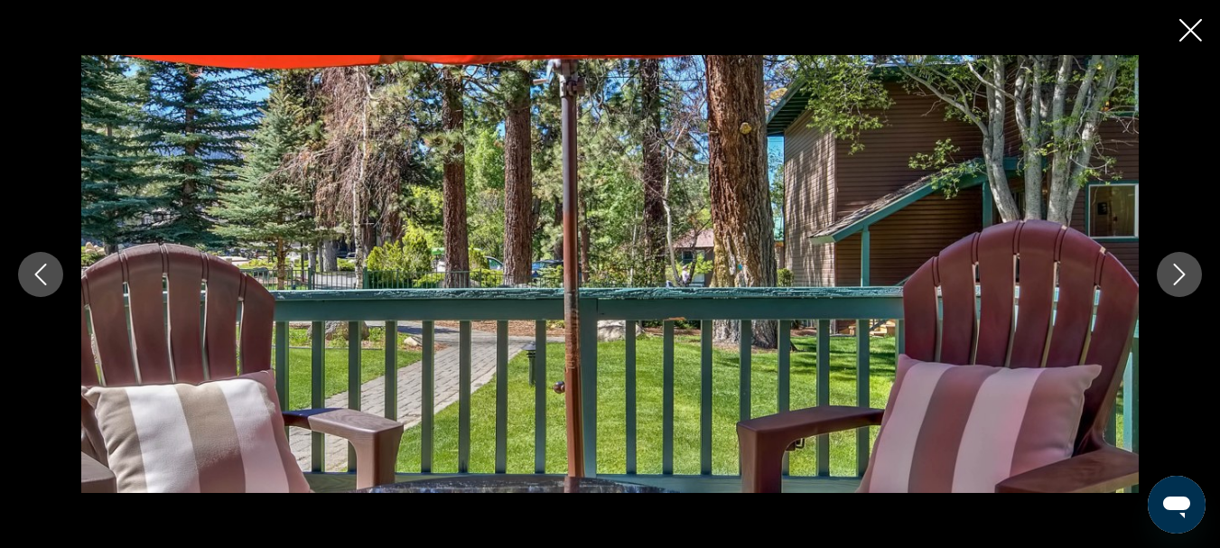
click at [1178, 269] on icon "Next image" at bounding box center [1180, 275] width 22 height 22
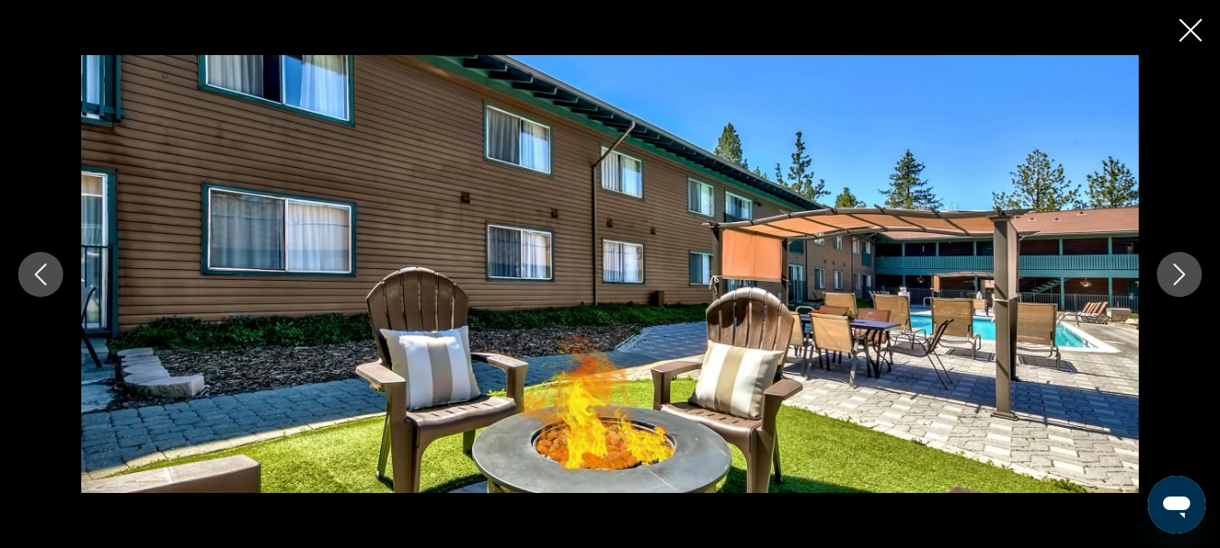
click at [1178, 269] on icon "Next image" at bounding box center [1180, 275] width 22 height 22
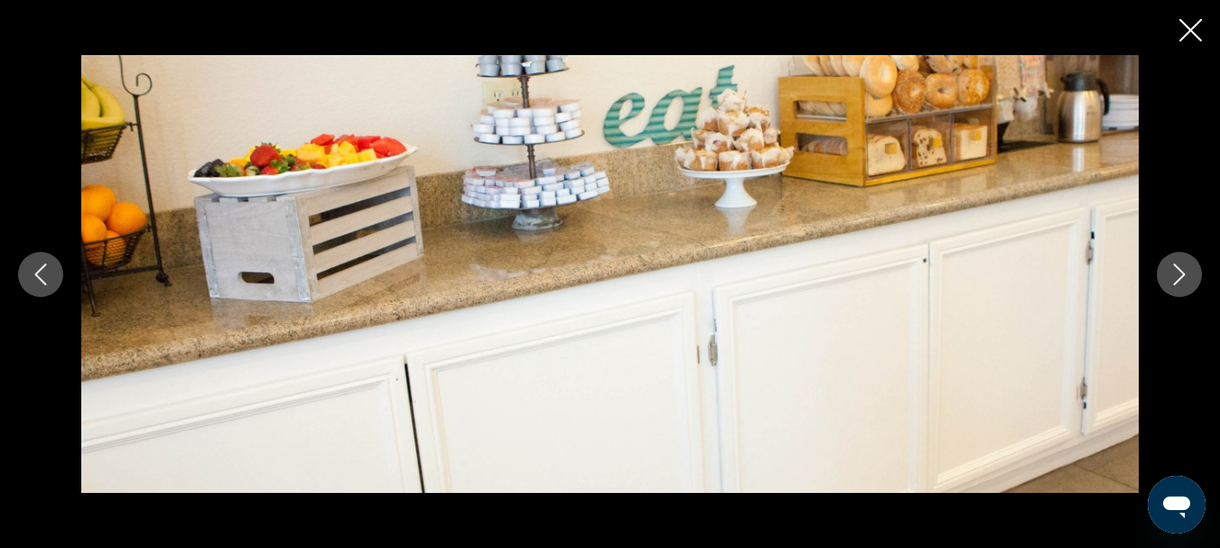
click at [1178, 269] on icon "Next image" at bounding box center [1180, 275] width 22 height 22
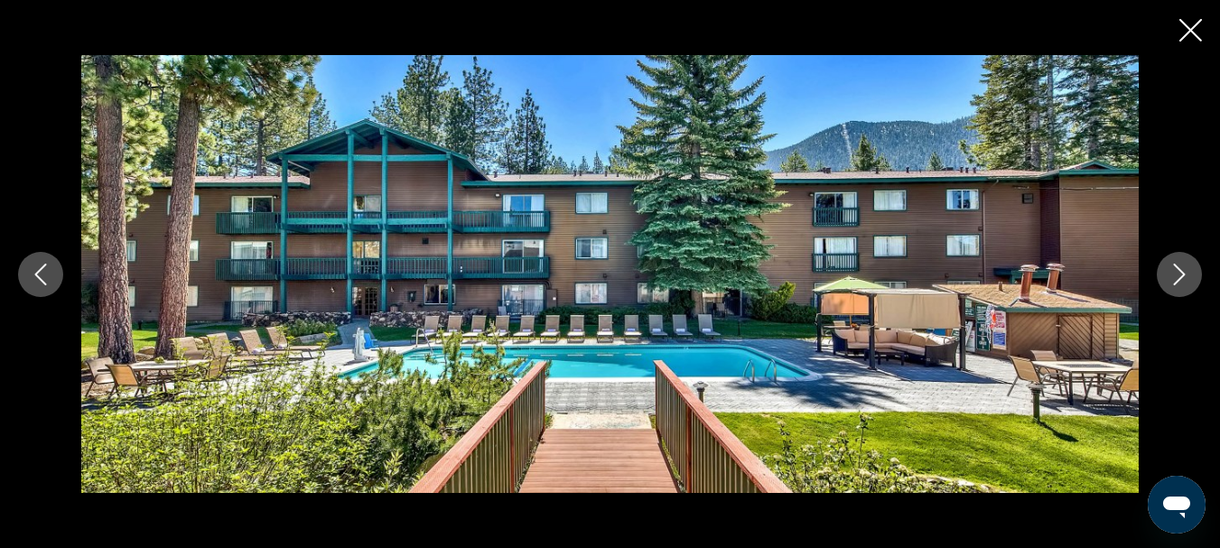
click at [1178, 269] on icon "Next image" at bounding box center [1180, 275] width 22 height 22
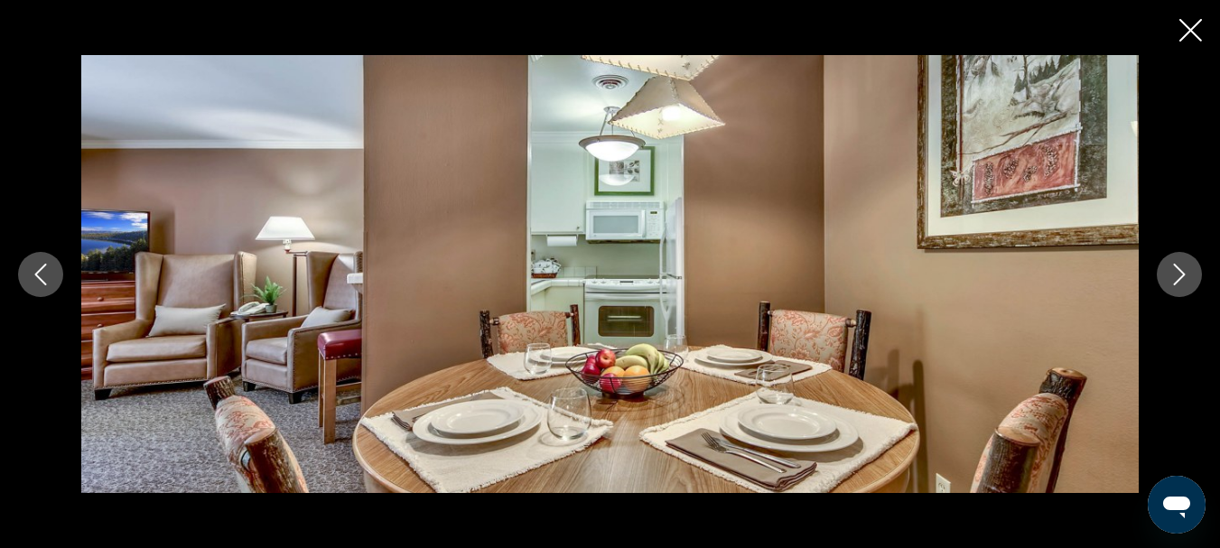
click at [1178, 269] on icon "Next image" at bounding box center [1180, 275] width 22 height 22
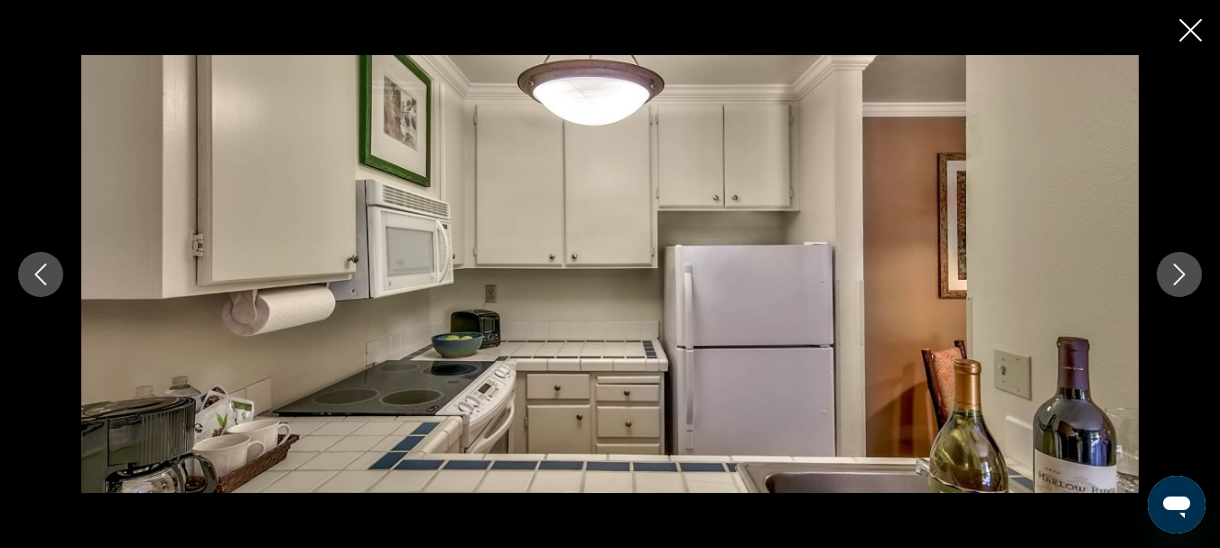
click at [1178, 269] on icon "Next image" at bounding box center [1180, 275] width 22 height 22
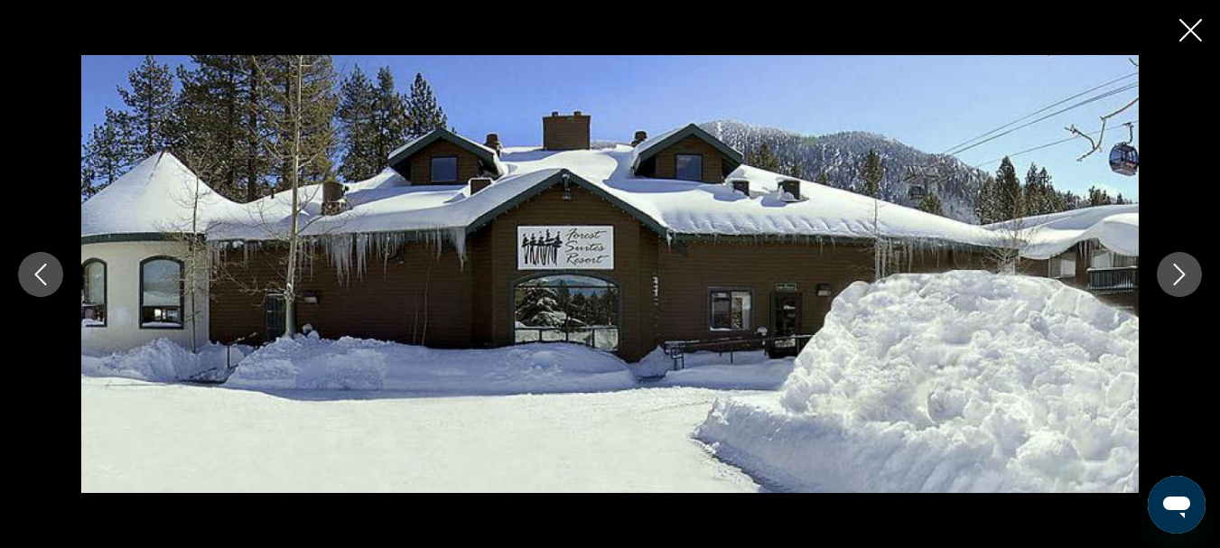
click at [1178, 269] on icon "Next image" at bounding box center [1180, 275] width 22 height 22
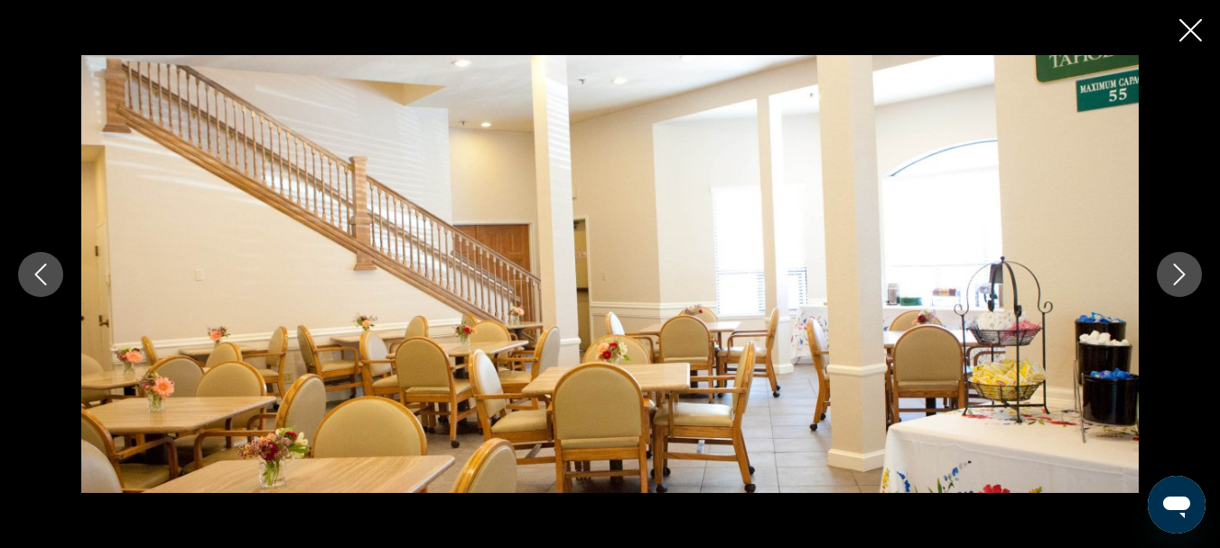
click at [1178, 269] on icon "Next image" at bounding box center [1180, 275] width 22 height 22
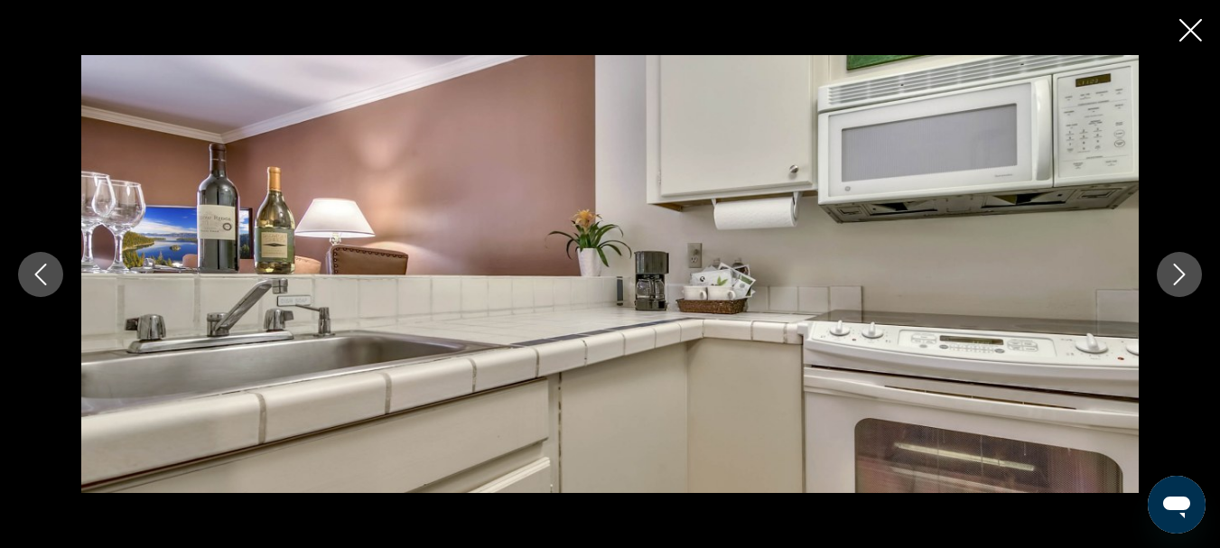
click at [1178, 269] on icon "Next image" at bounding box center [1180, 275] width 22 height 22
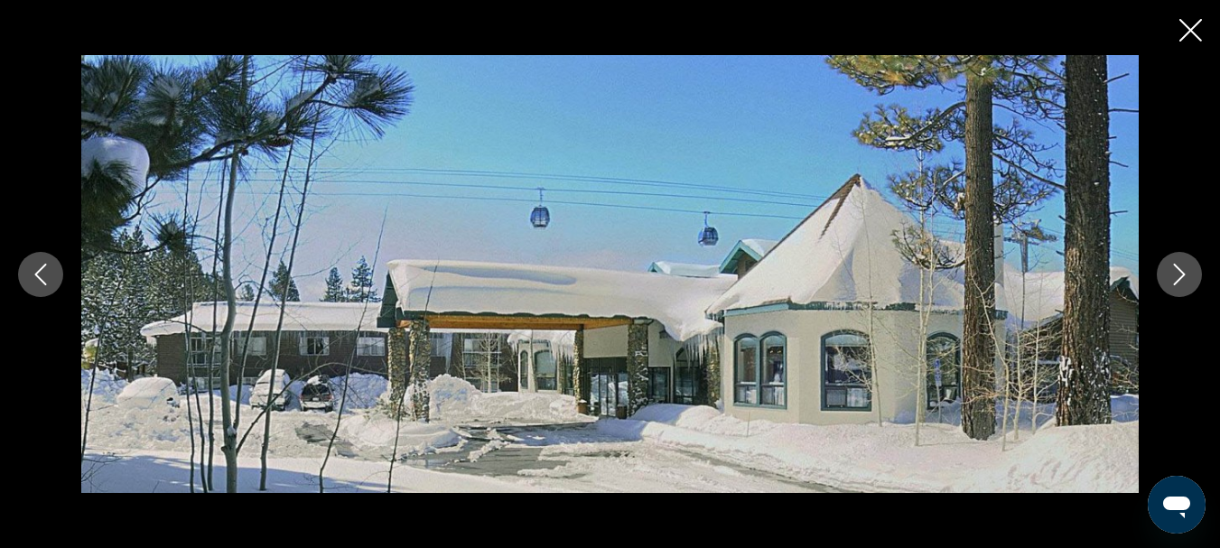
click at [1178, 269] on icon "Next image" at bounding box center [1180, 275] width 22 height 22
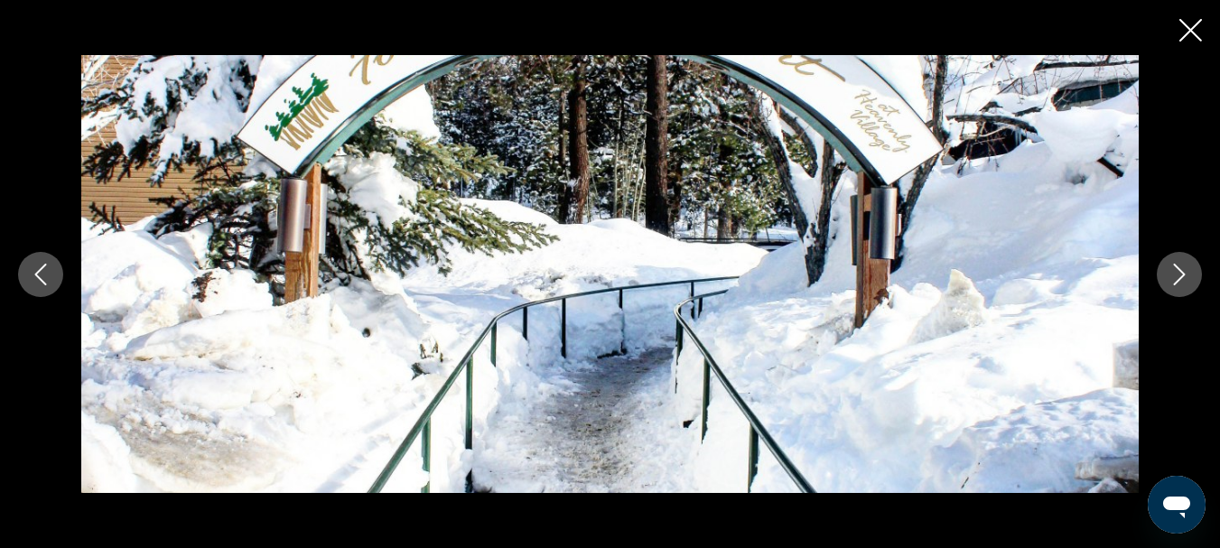
click at [1192, 32] on icon "Close slideshow" at bounding box center [1191, 30] width 23 height 23
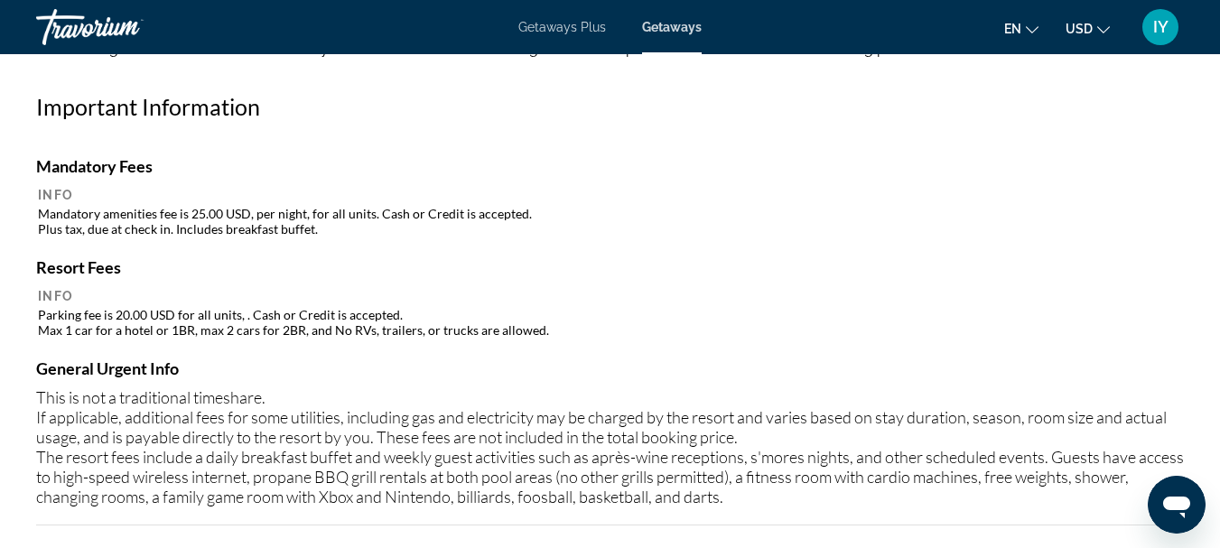
scroll to position [1940, 0]
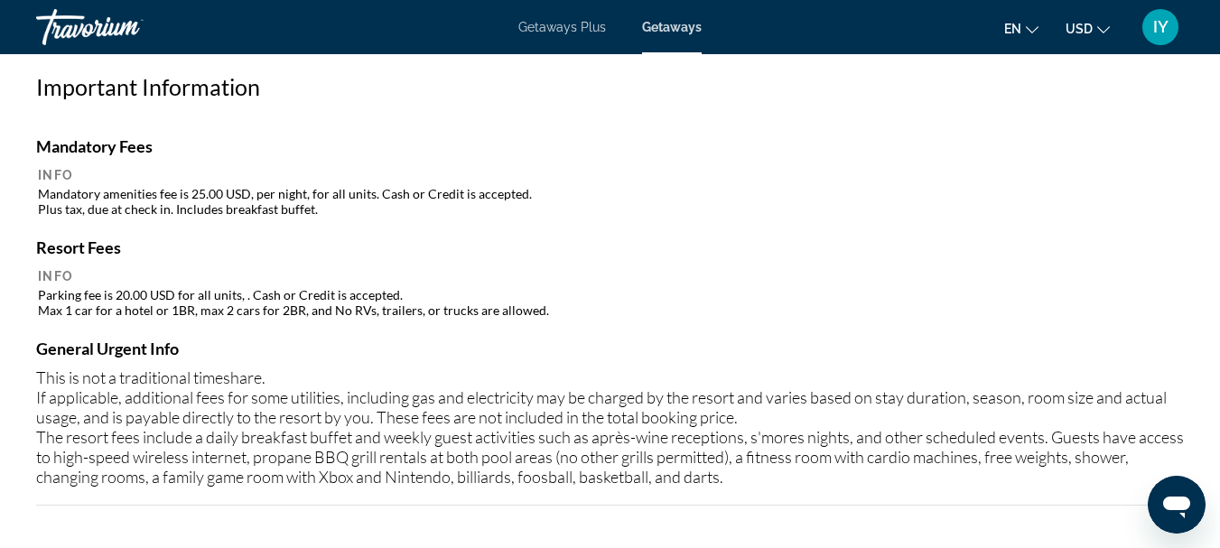
click at [675, 21] on span "Getaways" at bounding box center [672, 27] width 60 height 14
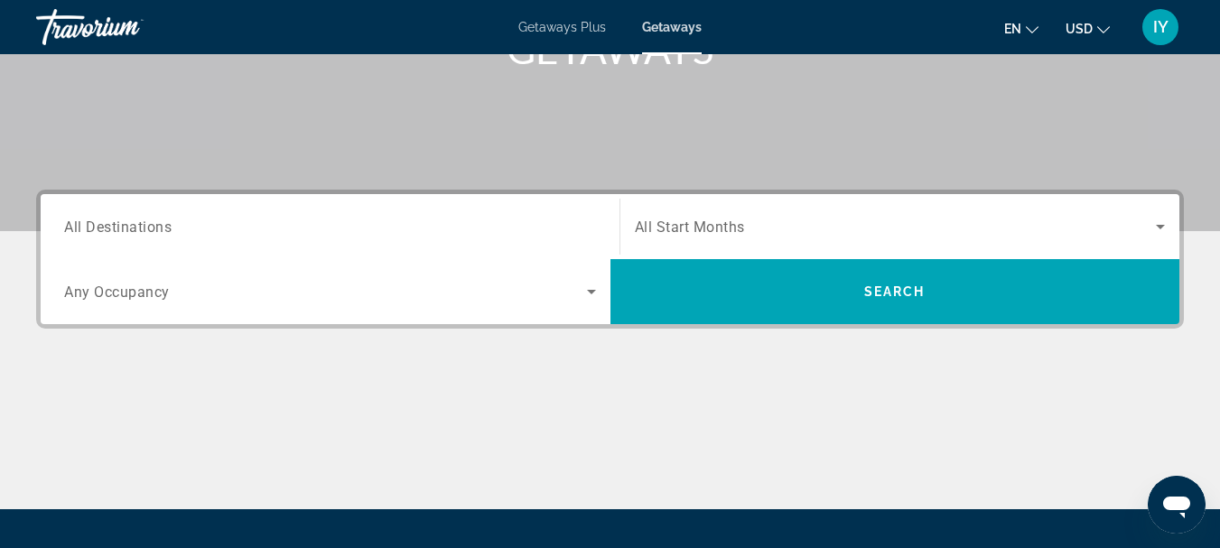
scroll to position [314, 0]
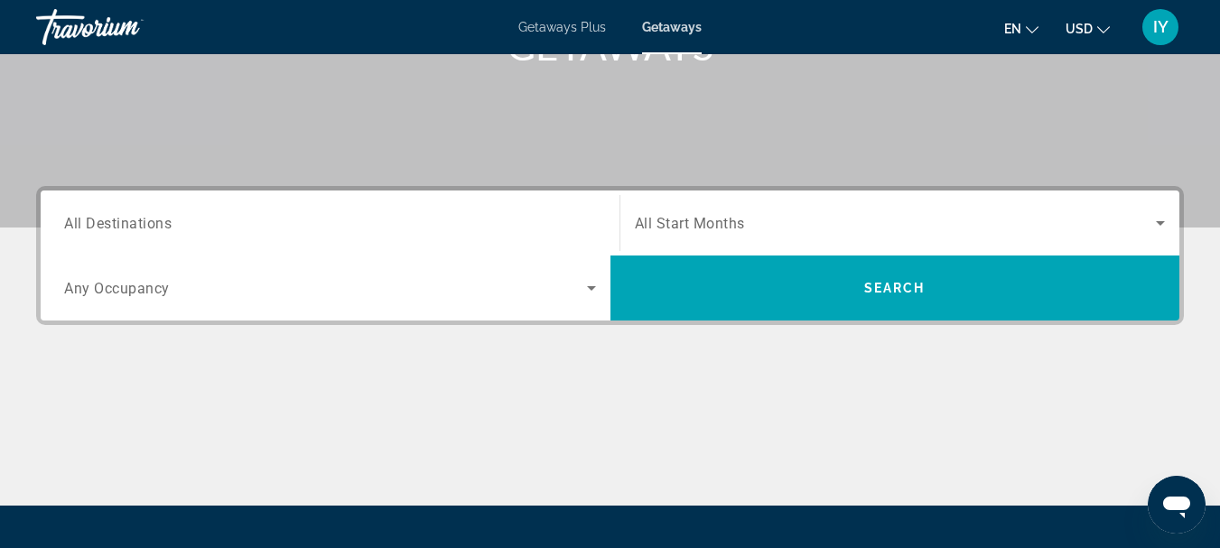
click at [70, 229] on span "All Destinations" at bounding box center [117, 222] width 107 height 17
click at [70, 229] on input "Destination All Destinations" at bounding box center [330, 224] width 532 height 22
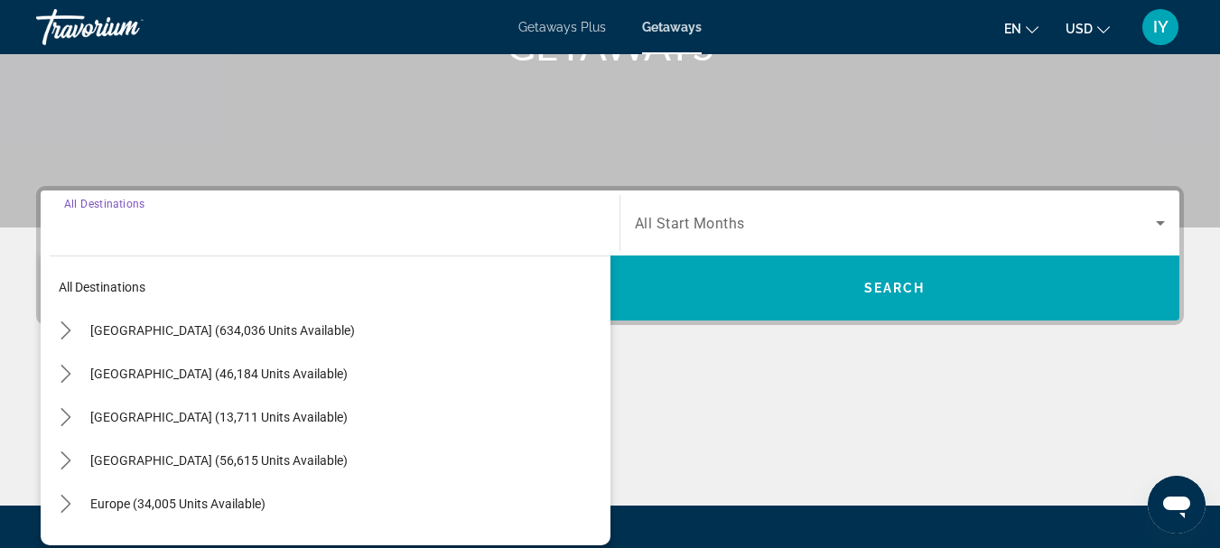
scroll to position [442, 0]
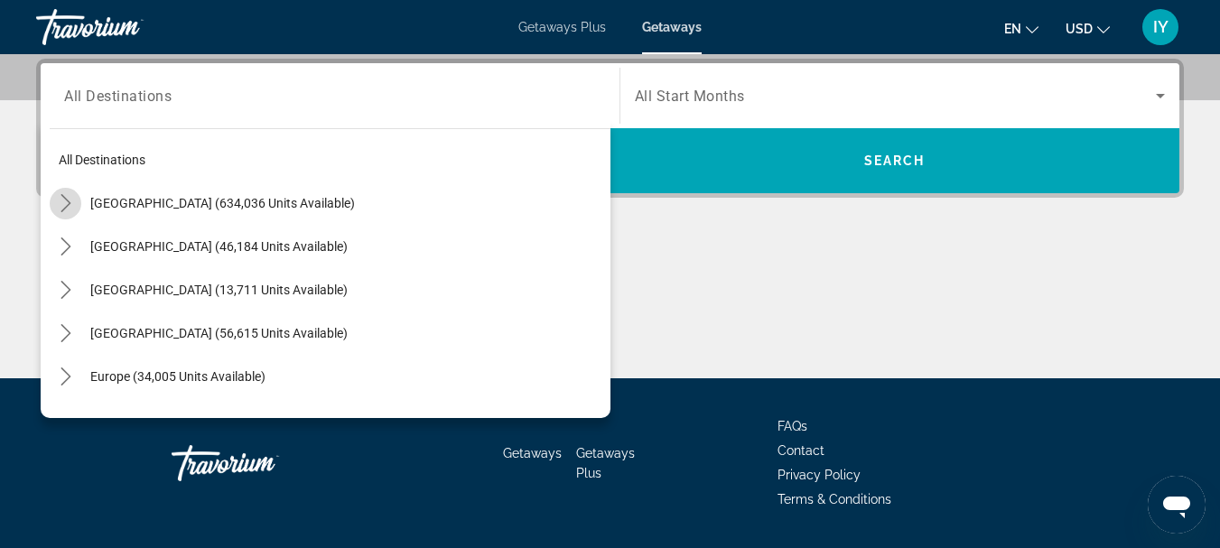
click at [70, 199] on icon "Toggle United States (634,036 units available) submenu" at bounding box center [66, 203] width 18 height 18
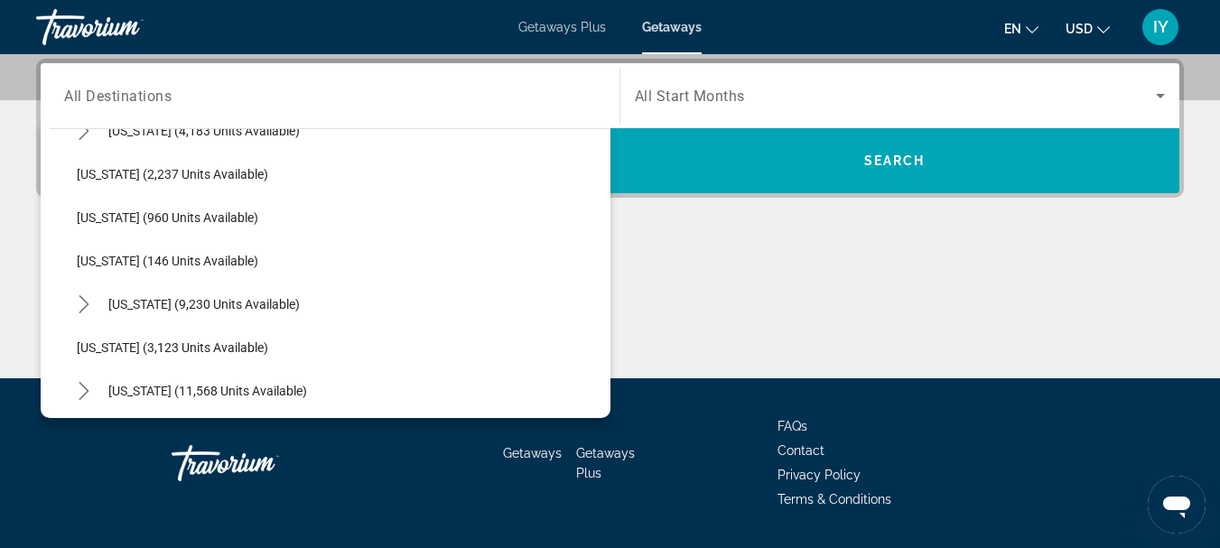
scroll to position [908, 0]
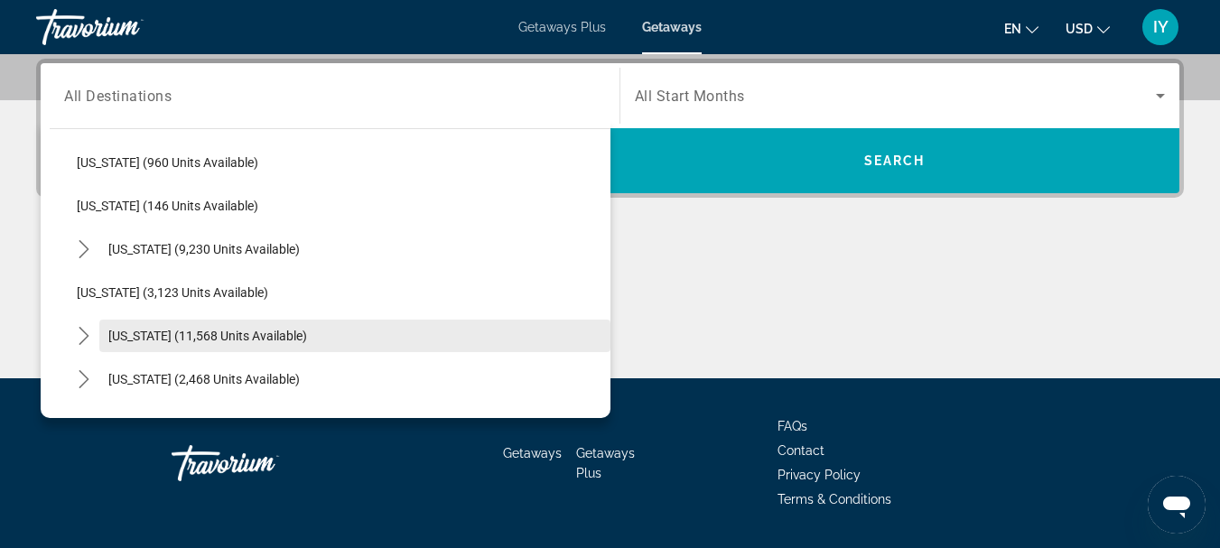
click at [127, 333] on span "[US_STATE] (11,568 units available)" at bounding box center [207, 336] width 199 height 14
type input "**********"
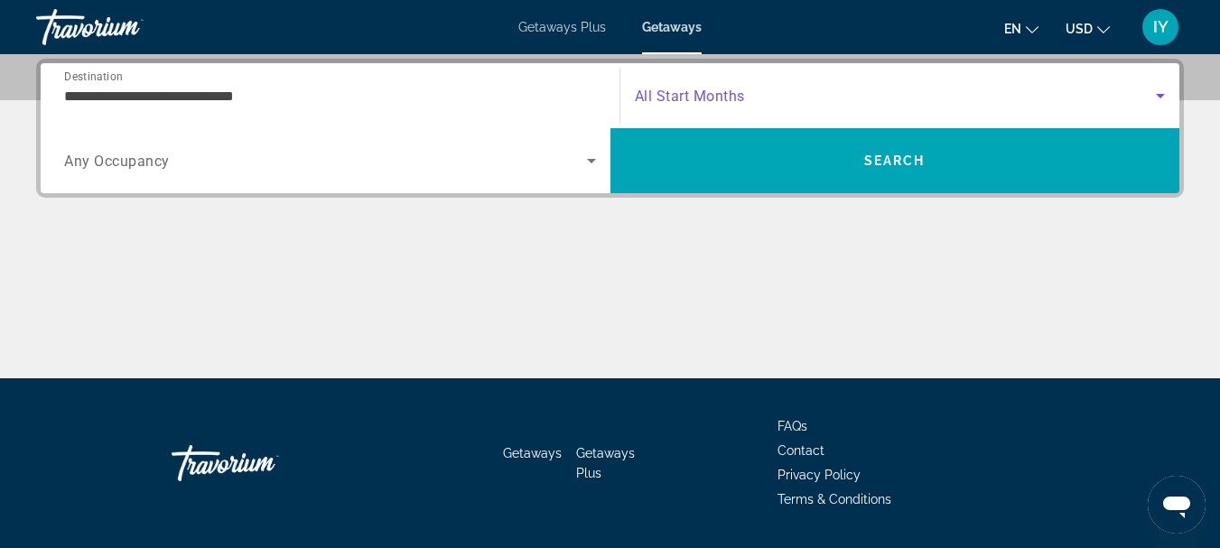
click at [1161, 94] on icon "Search widget" at bounding box center [1160, 96] width 9 height 5
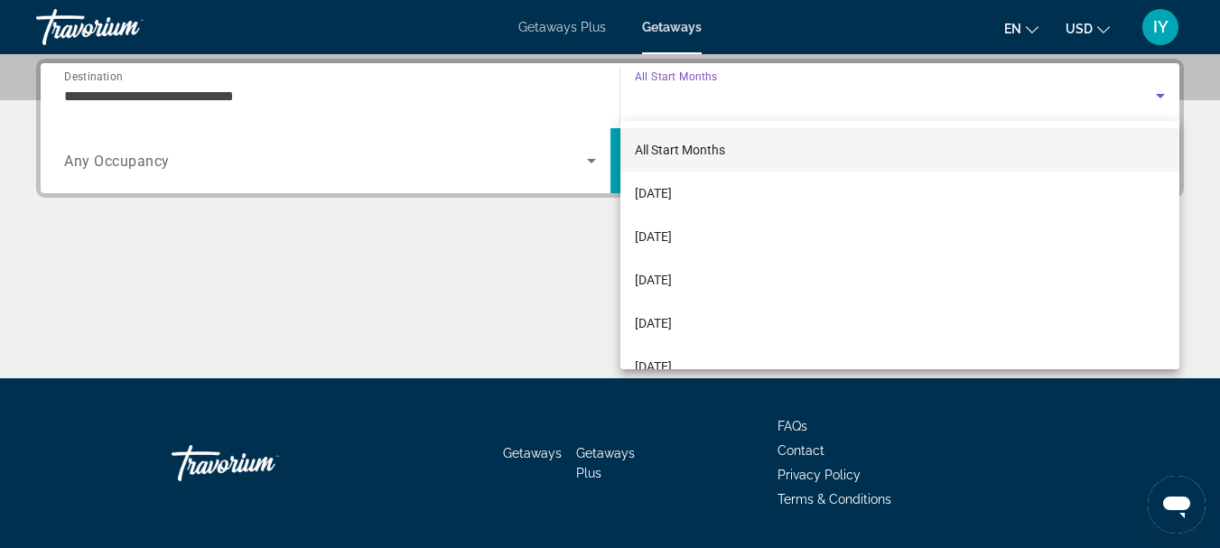
click at [1161, 94] on div at bounding box center [610, 274] width 1220 height 548
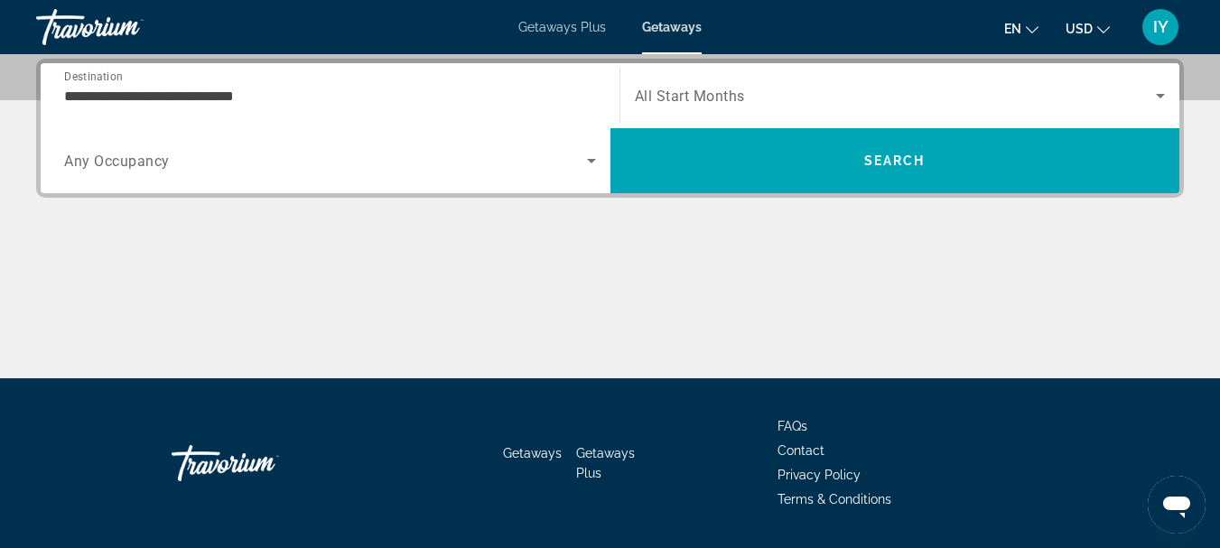
click at [1157, 96] on icon "Search widget" at bounding box center [1161, 96] width 22 height 22
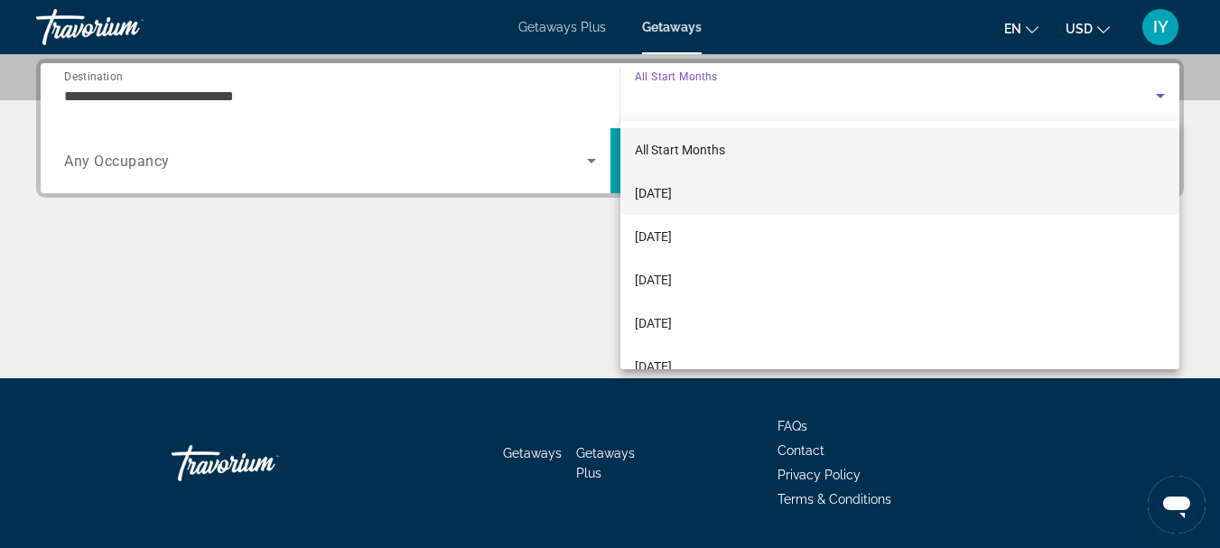
click at [672, 199] on span "[DATE]" at bounding box center [653, 193] width 37 height 22
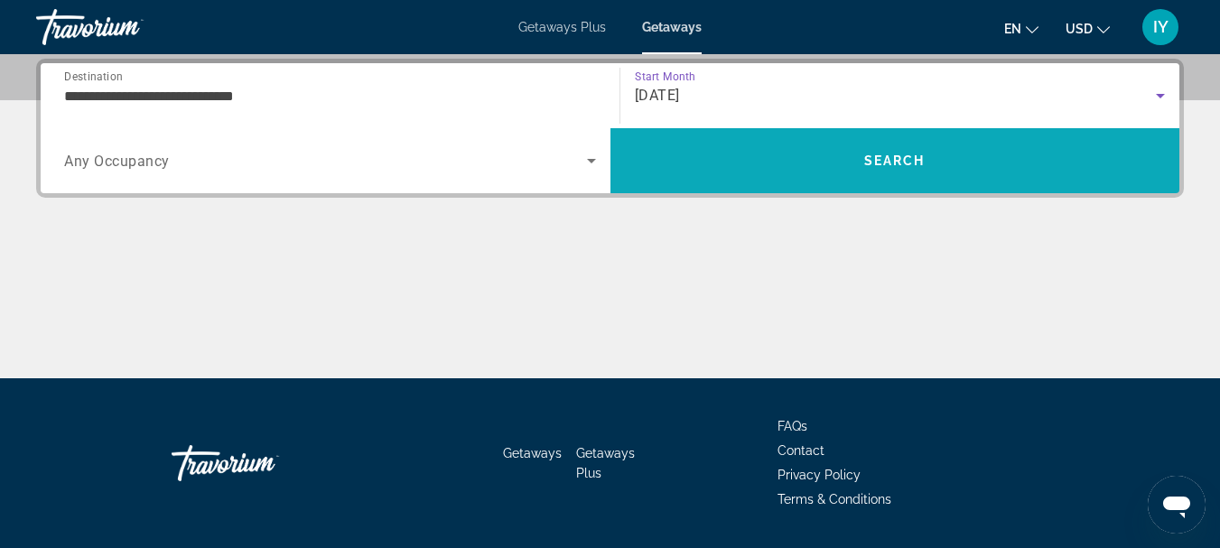
click at [866, 154] on span "Search" at bounding box center [894, 161] width 61 height 14
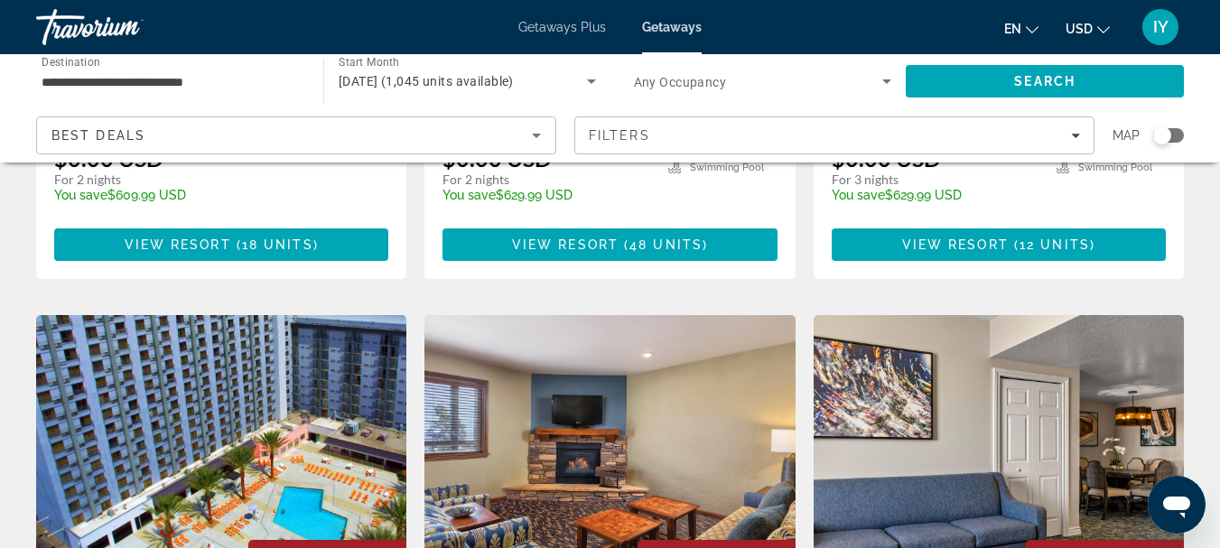
scroll to position [1506, 0]
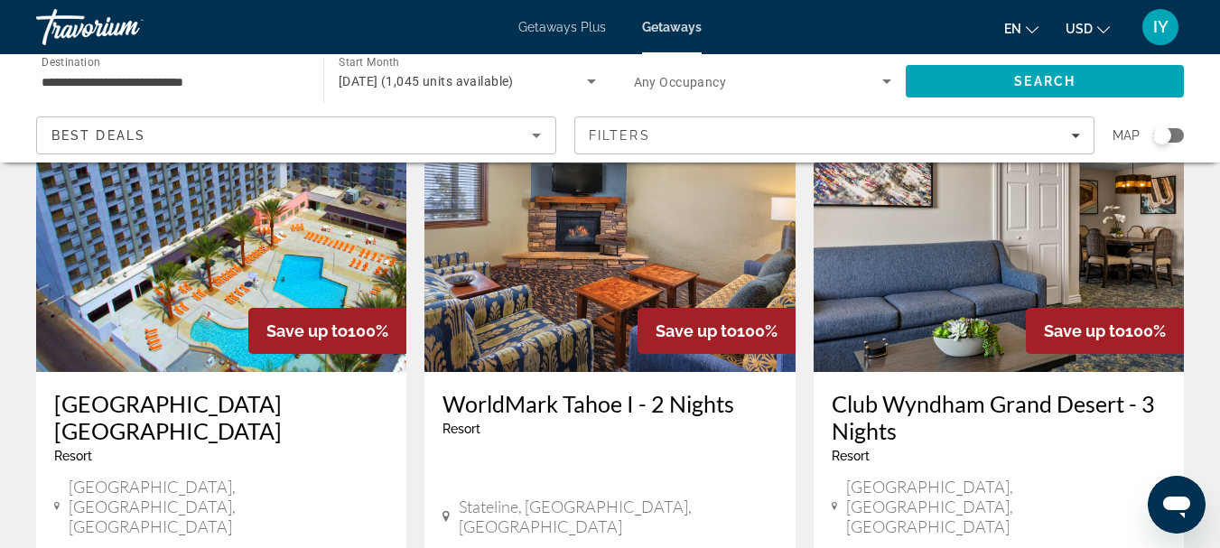
click at [569, 390] on h3 "WorldMark Tahoe I - 2 Nights" at bounding box center [610, 403] width 334 height 27
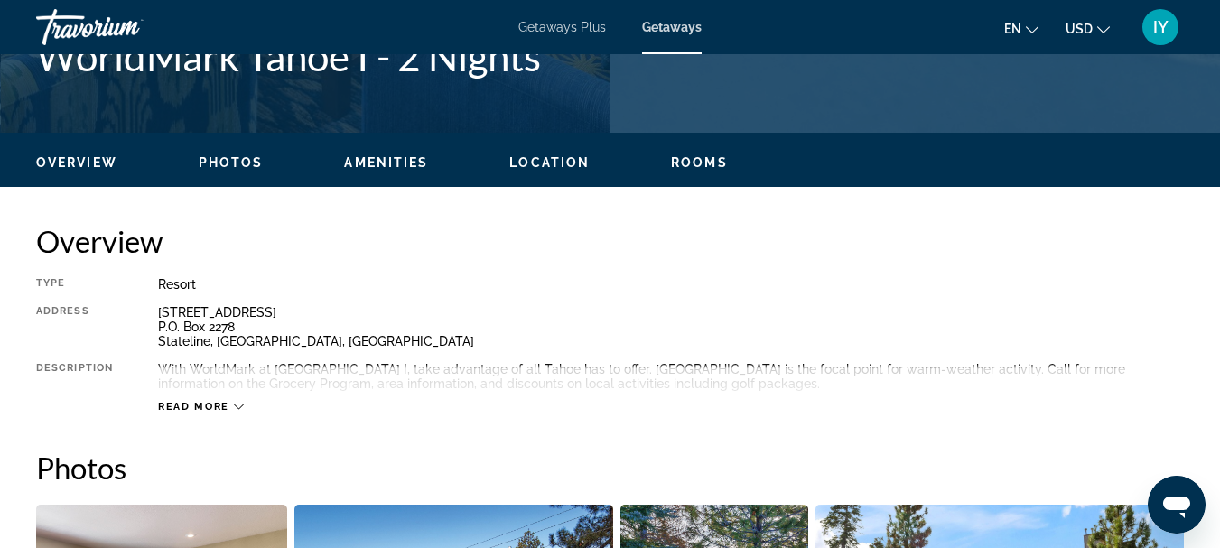
scroll to position [788, 0]
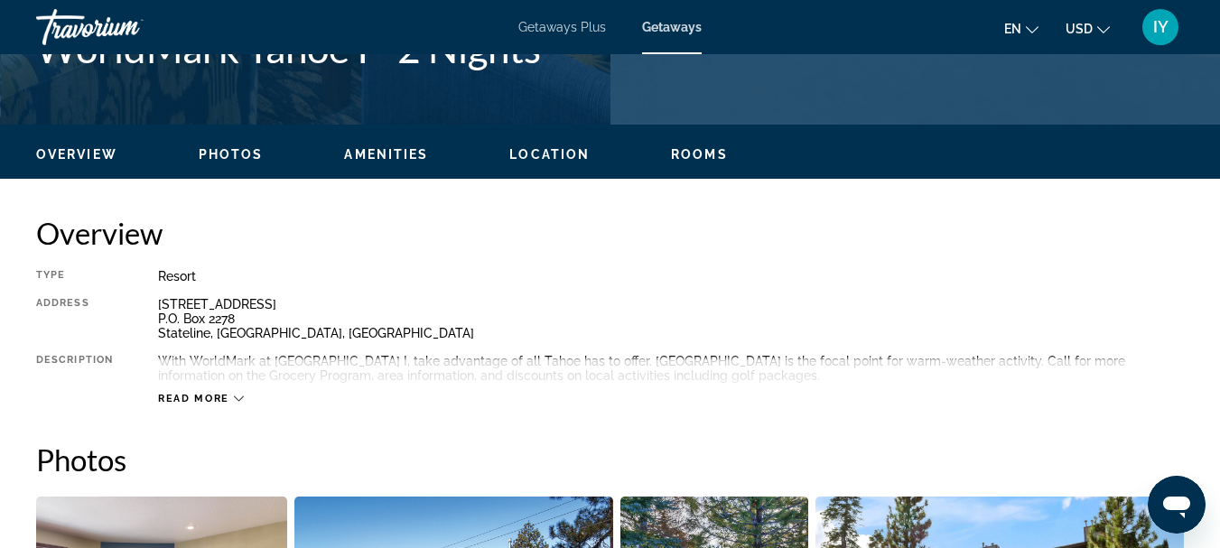
click at [204, 393] on span "Read more" at bounding box center [193, 399] width 71 height 12
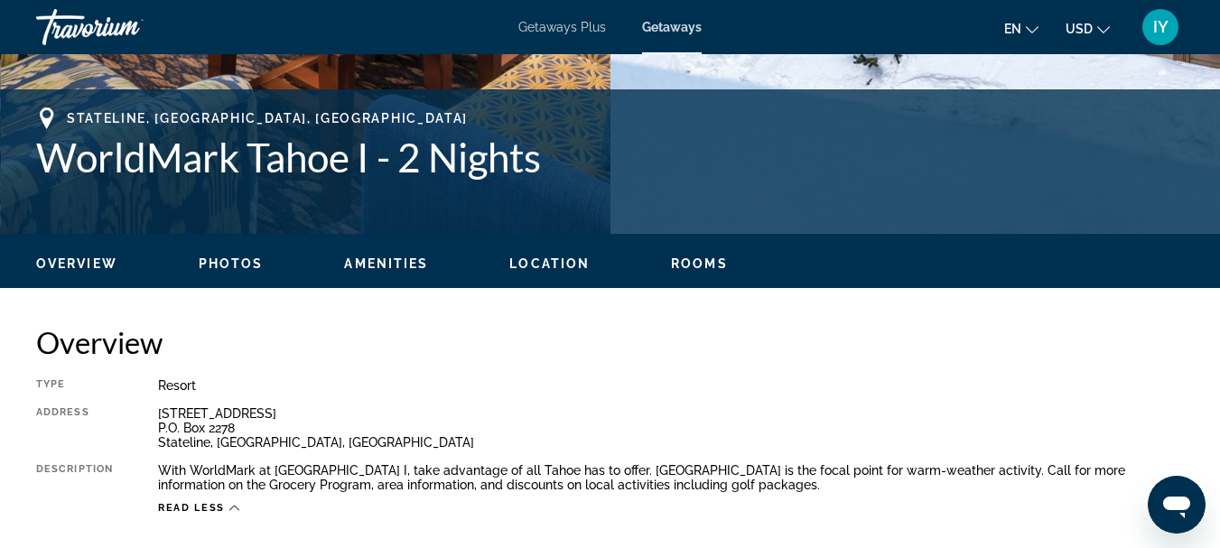
scroll to position [631, 0]
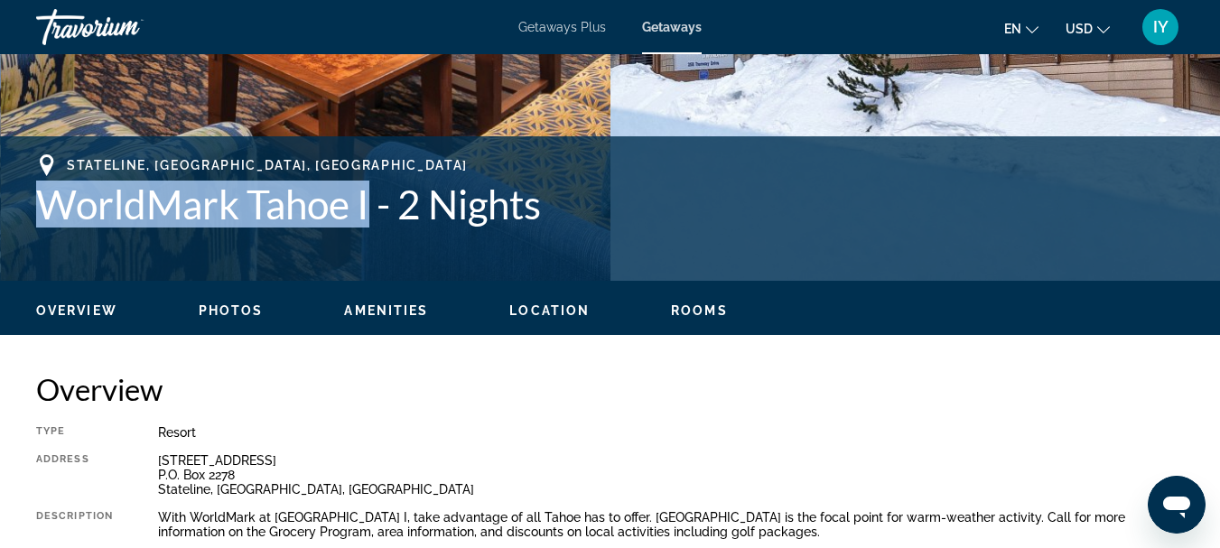
drag, startPoint x: 42, startPoint y: 201, endPoint x: 375, endPoint y: 226, distance: 333.3
click at [375, 226] on h1 "WorldMark Tahoe I - 2 Nights" at bounding box center [610, 204] width 1148 height 47
copy h1 "WorldMark Tahoe I"
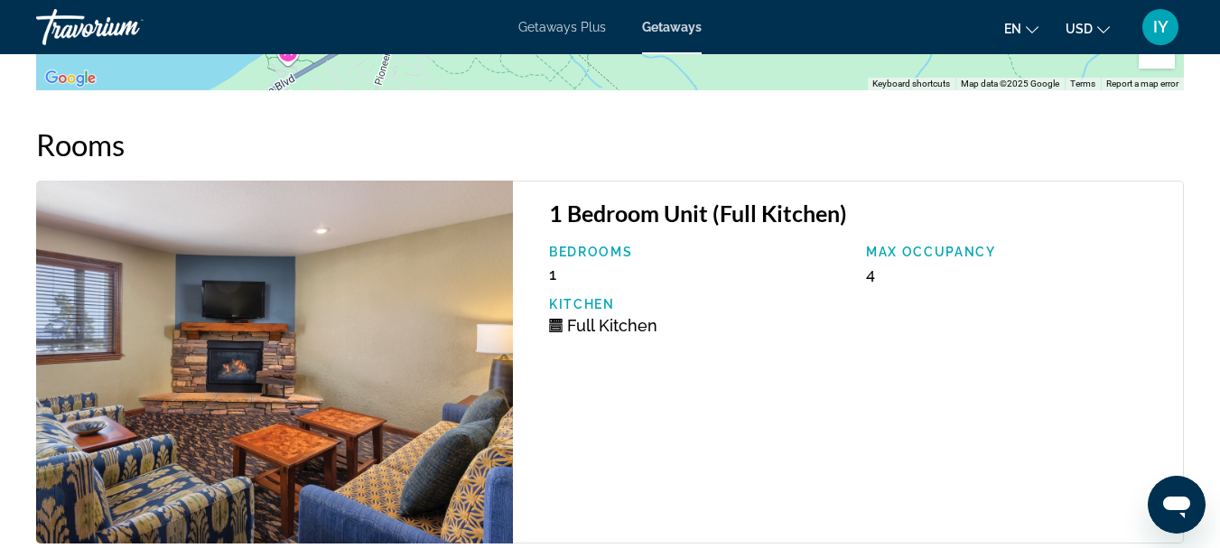
scroll to position [3382, 0]
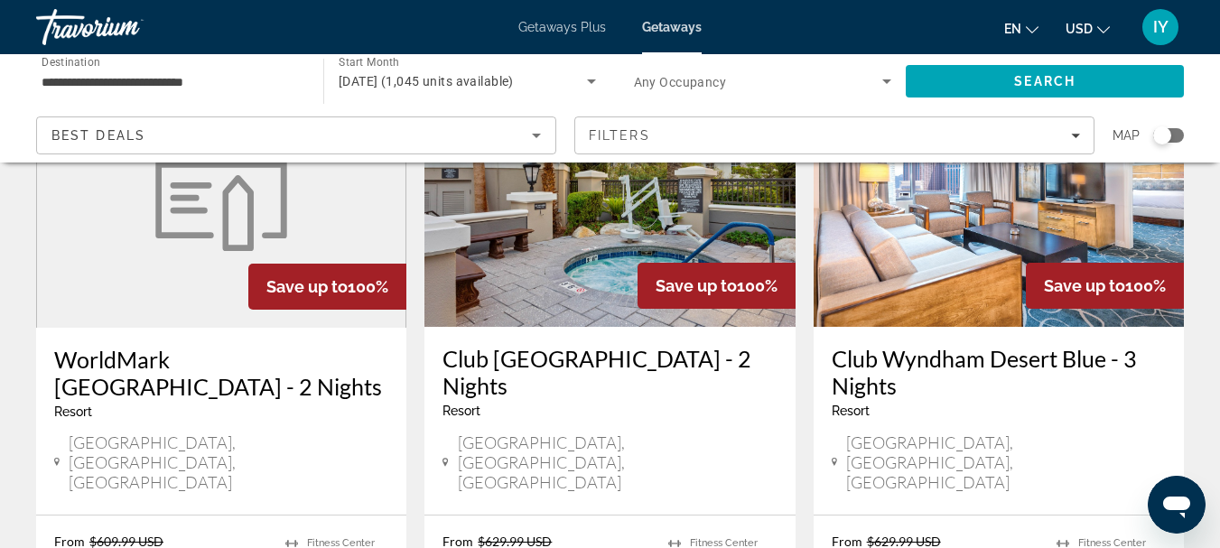
scroll to position [864, 0]
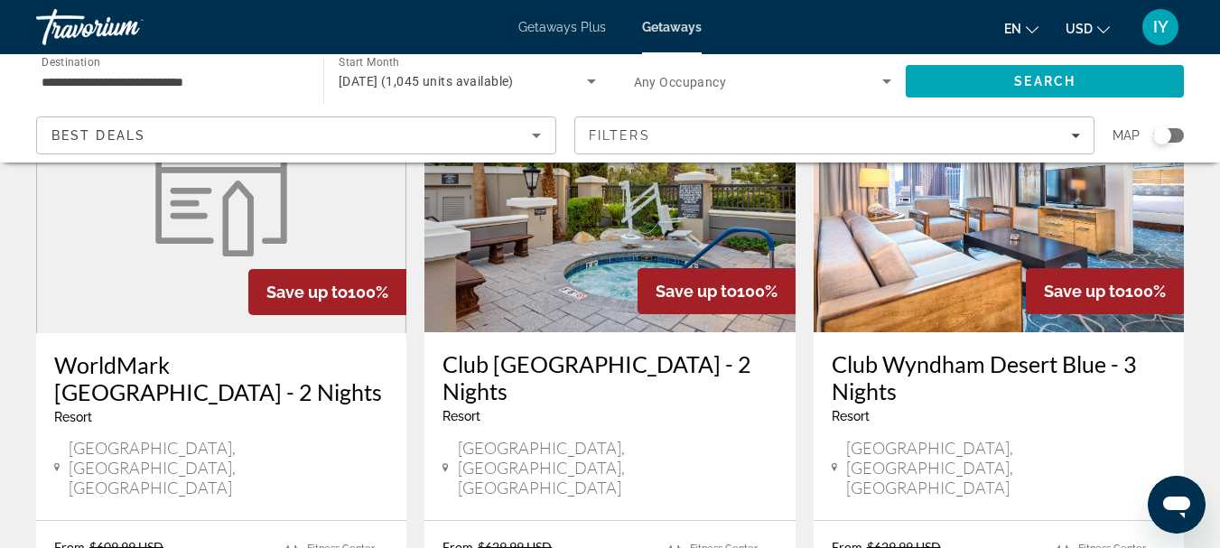
click at [599, 256] on img "Main content" at bounding box center [610, 187] width 370 height 289
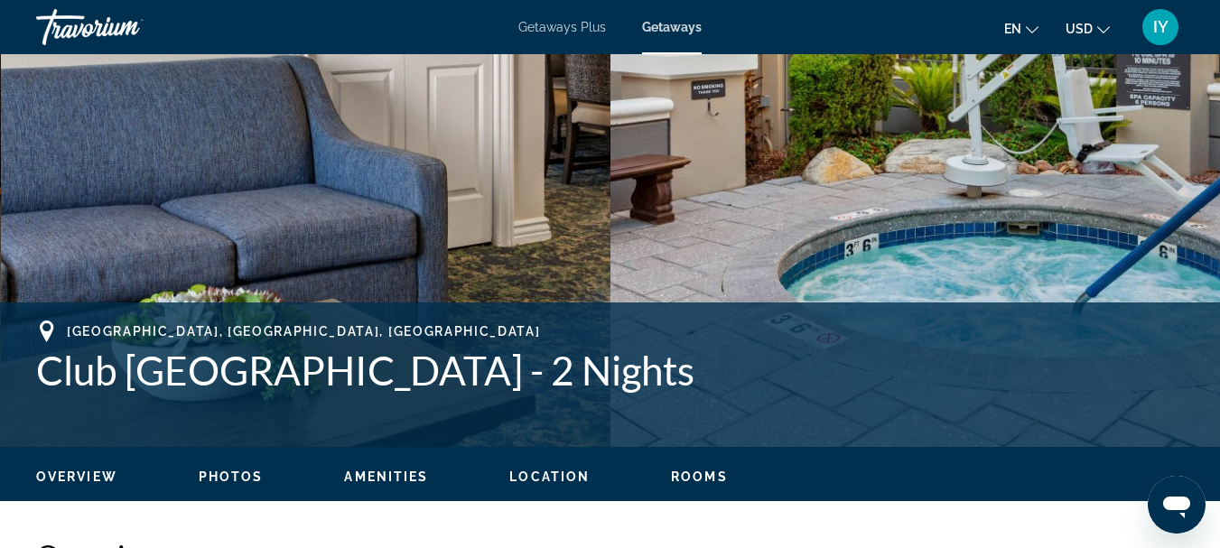
scroll to position [452, 0]
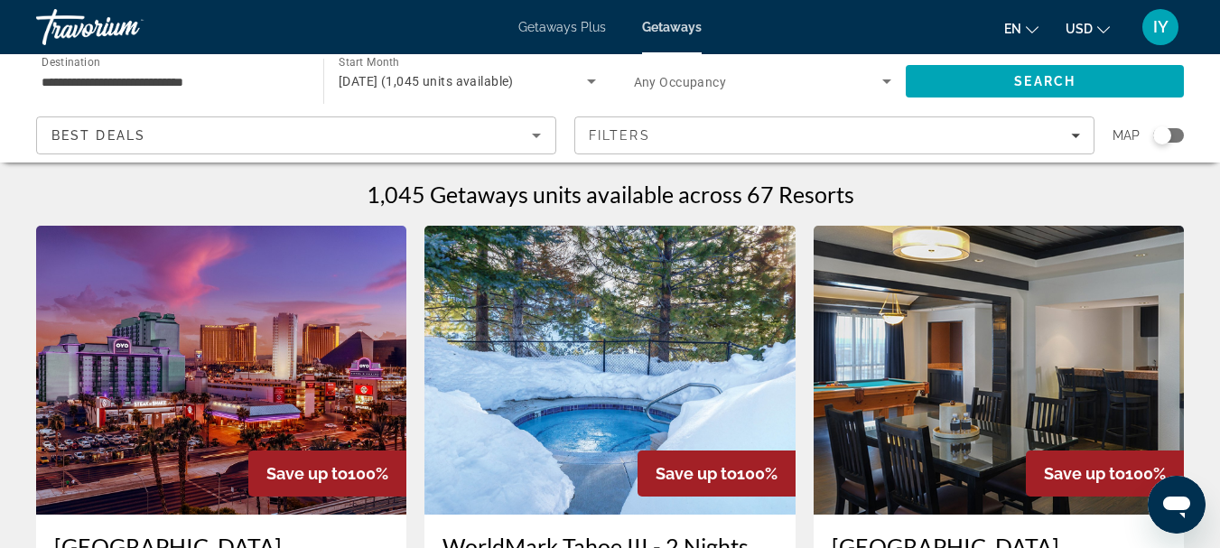
click at [545, 394] on img "Main content" at bounding box center [610, 370] width 370 height 289
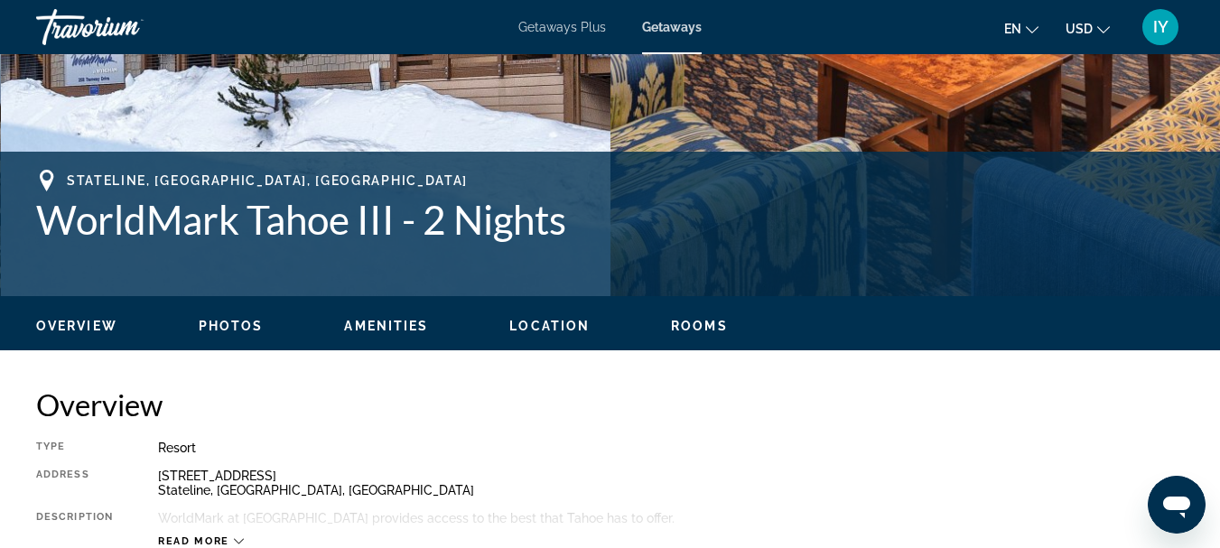
scroll to position [598, 0]
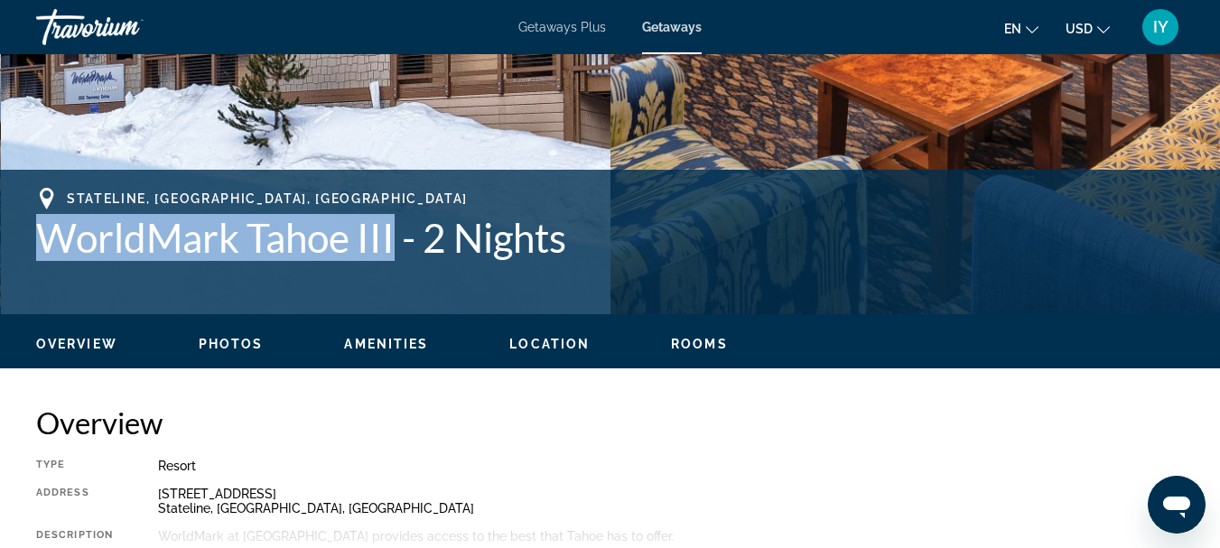
drag, startPoint x: 41, startPoint y: 244, endPoint x: 398, endPoint y: 236, distance: 357.8
click at [398, 236] on h1 "WorldMark Tahoe III - 2 Nights" at bounding box center [610, 237] width 1148 height 47
copy h1 "WorldMark Tahoe III"
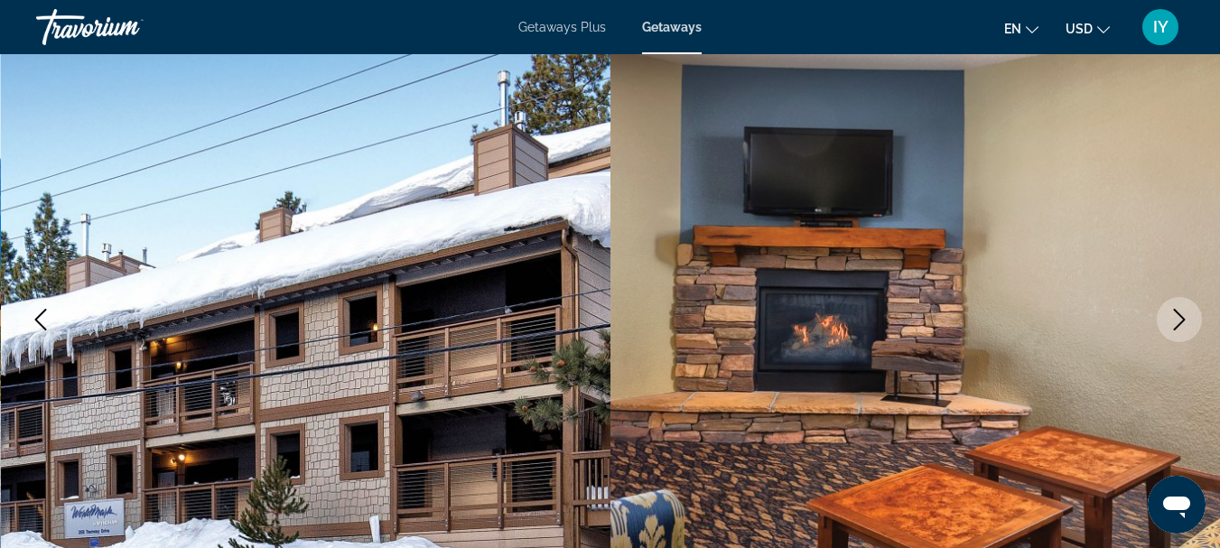
scroll to position [117, 0]
